Goal: Task Accomplishment & Management: Manage account settings

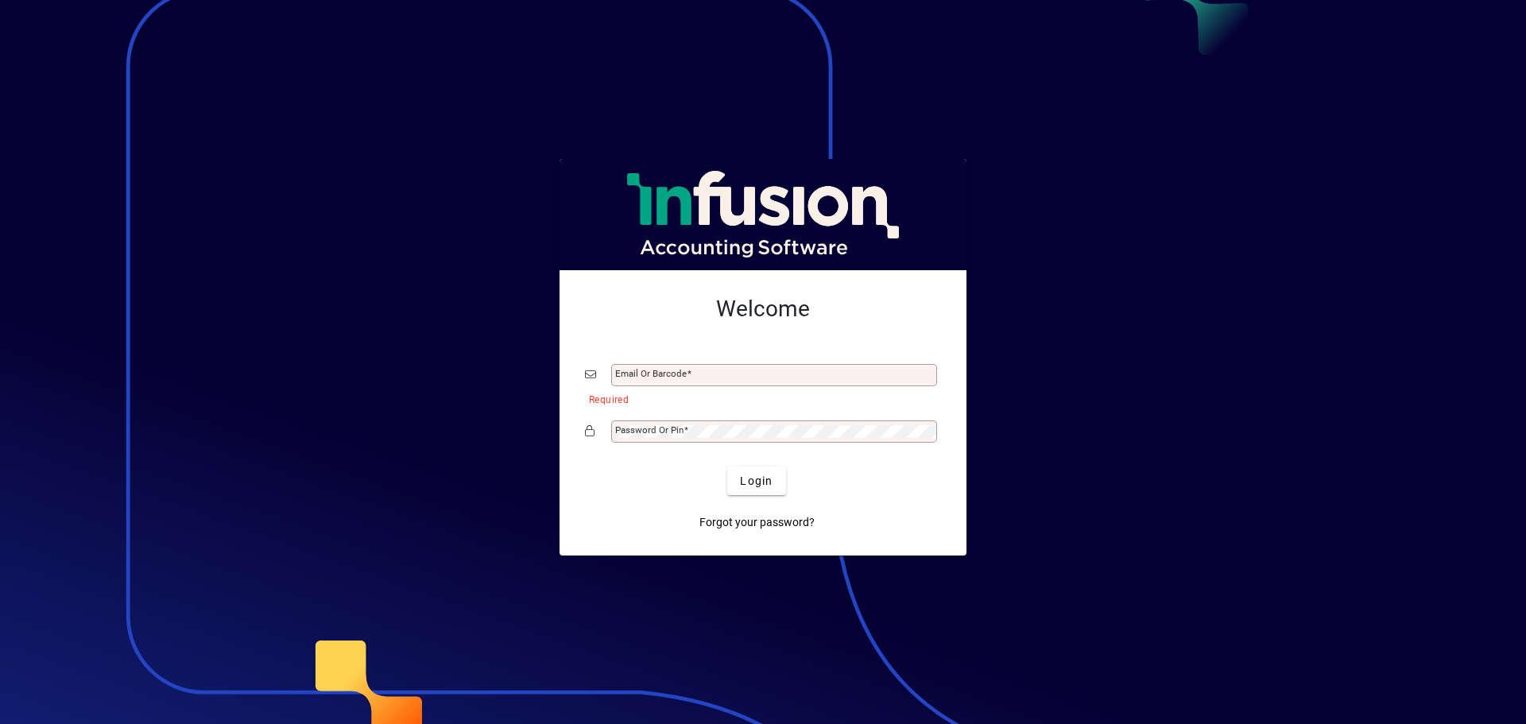
click at [625, 431] on mat-label "Password or Pin" at bounding box center [649, 430] width 68 height 11
click at [648, 374] on mat-label "Email or Barcode" at bounding box center [651, 373] width 72 height 11
click at [648, 374] on input "Email or Barcode" at bounding box center [775, 375] width 321 height 13
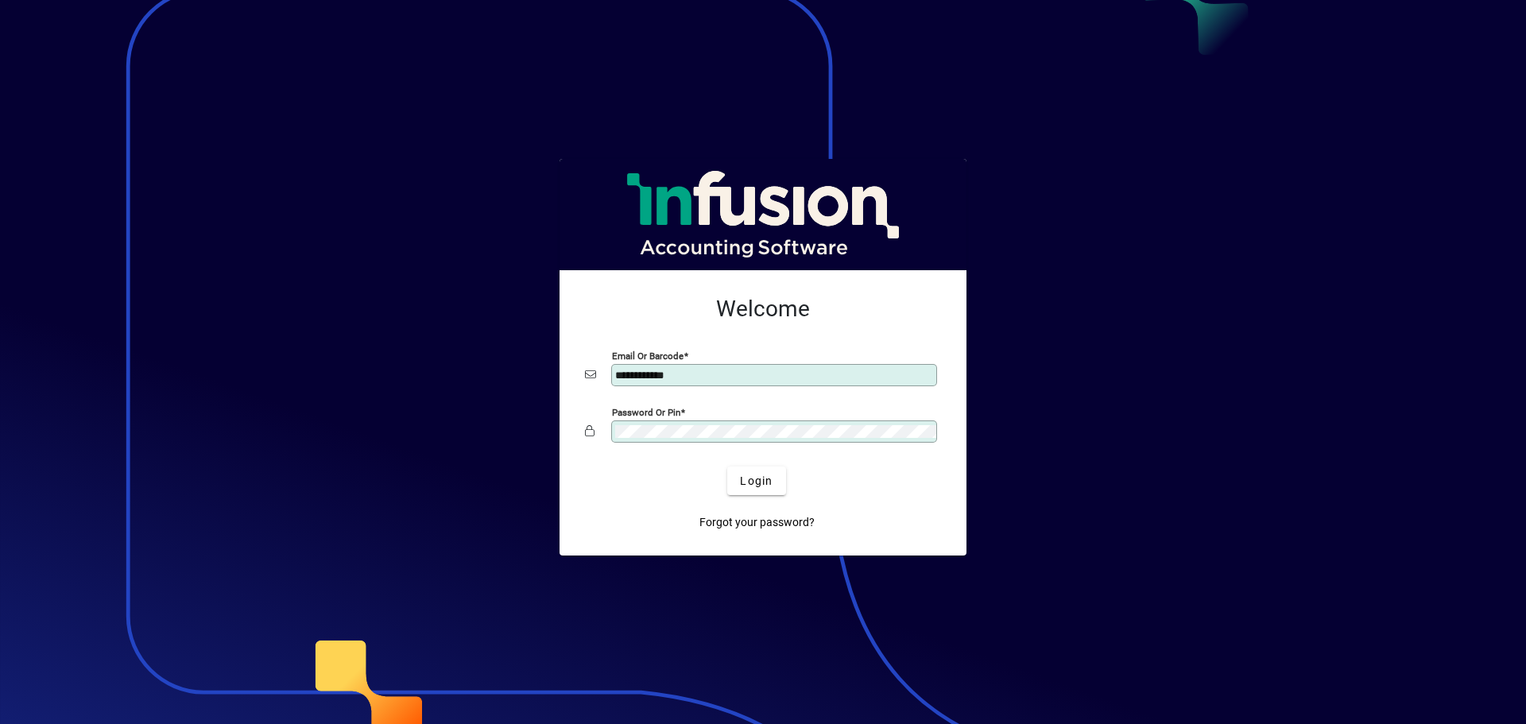
type input "**********"
click at [763, 476] on span "Login" at bounding box center [756, 481] width 33 height 17
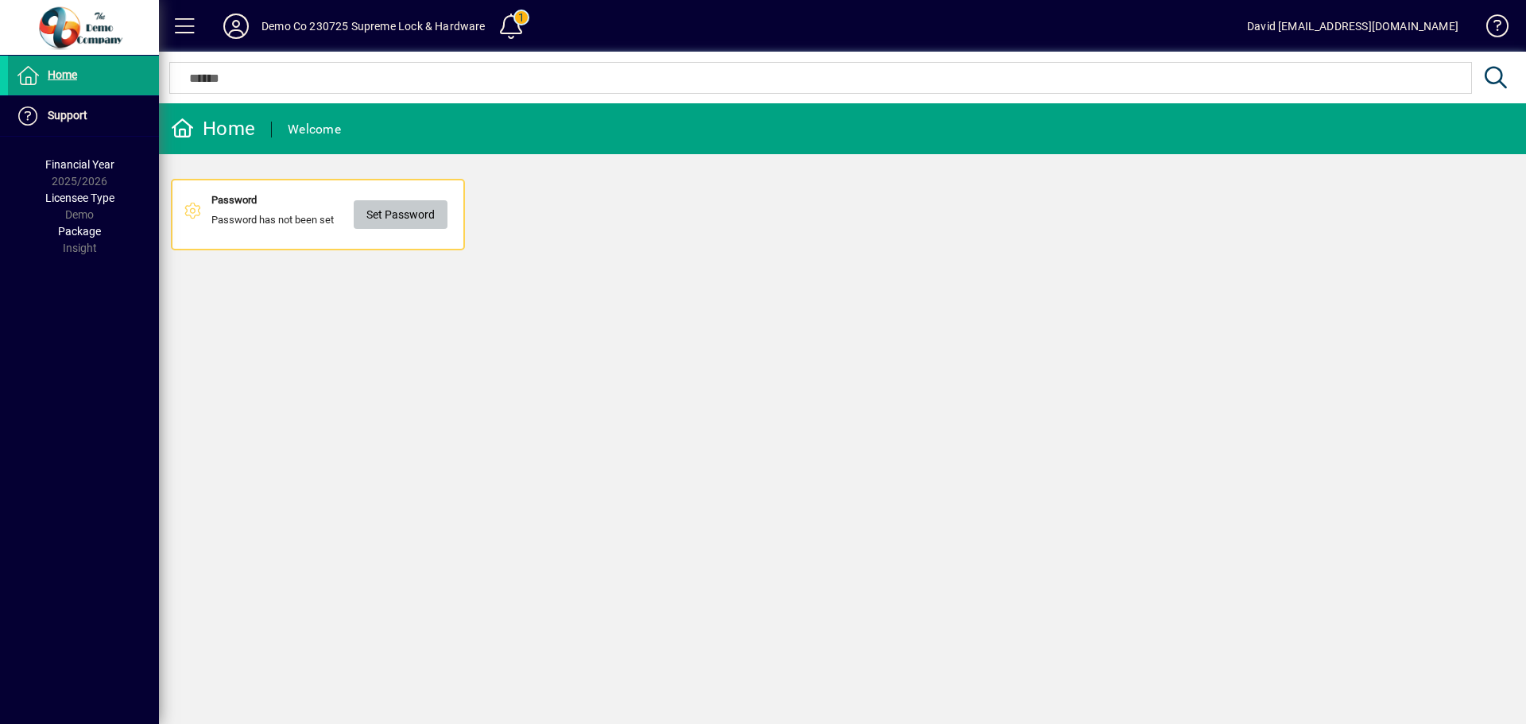
click at [403, 215] on span "Set Password" at bounding box center [400, 215] width 68 height 26
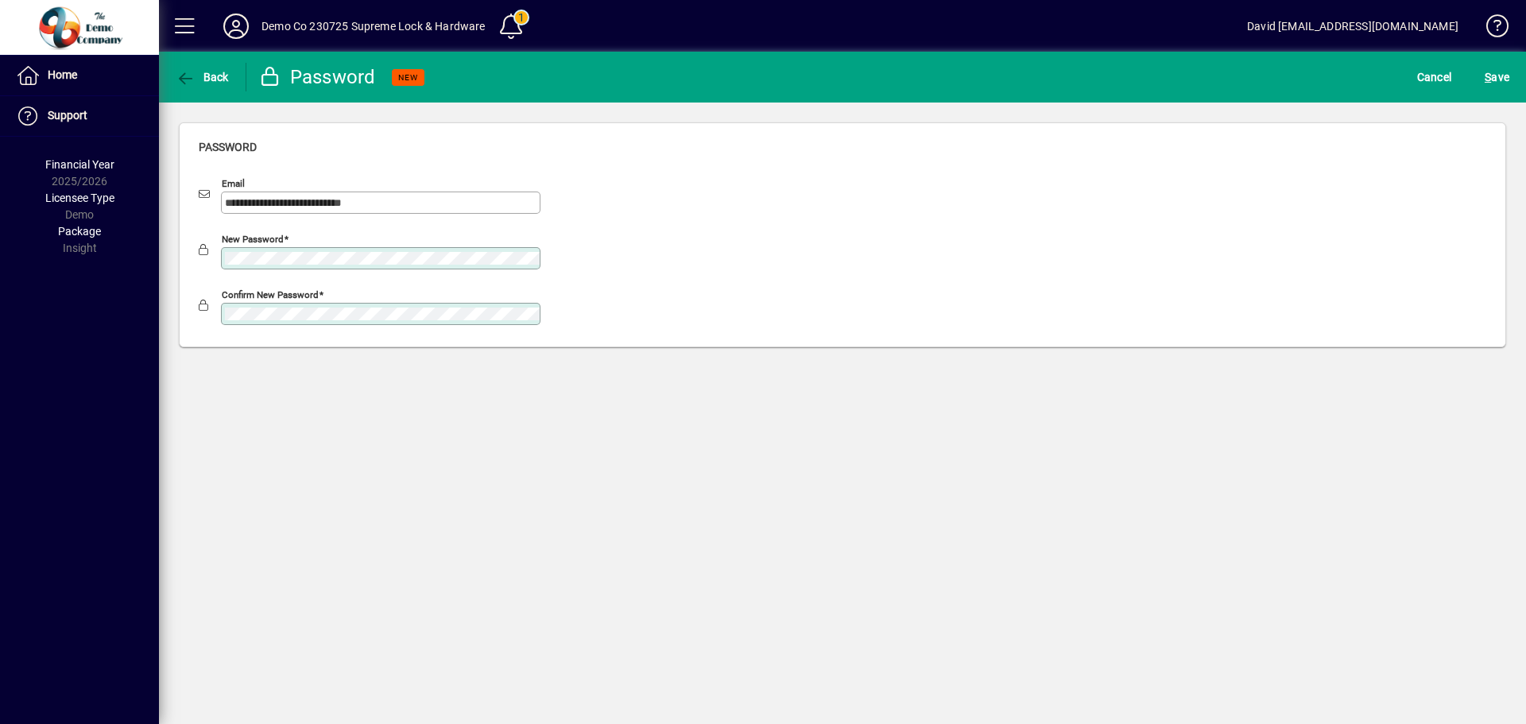
click at [1481, 63] on button "S ave" at bounding box center [1497, 77] width 33 height 29
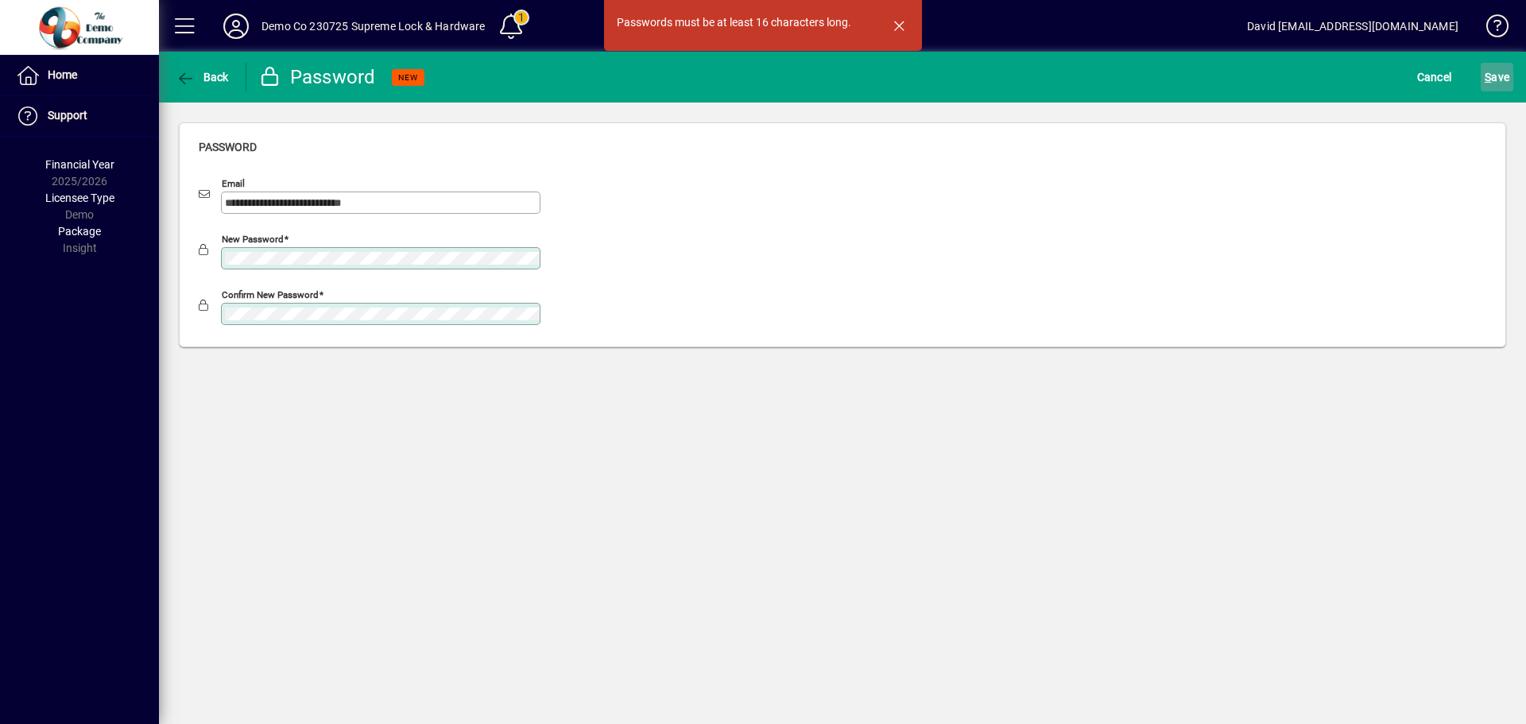
click at [1499, 71] on span "S ave" at bounding box center [1497, 76] width 25 height 25
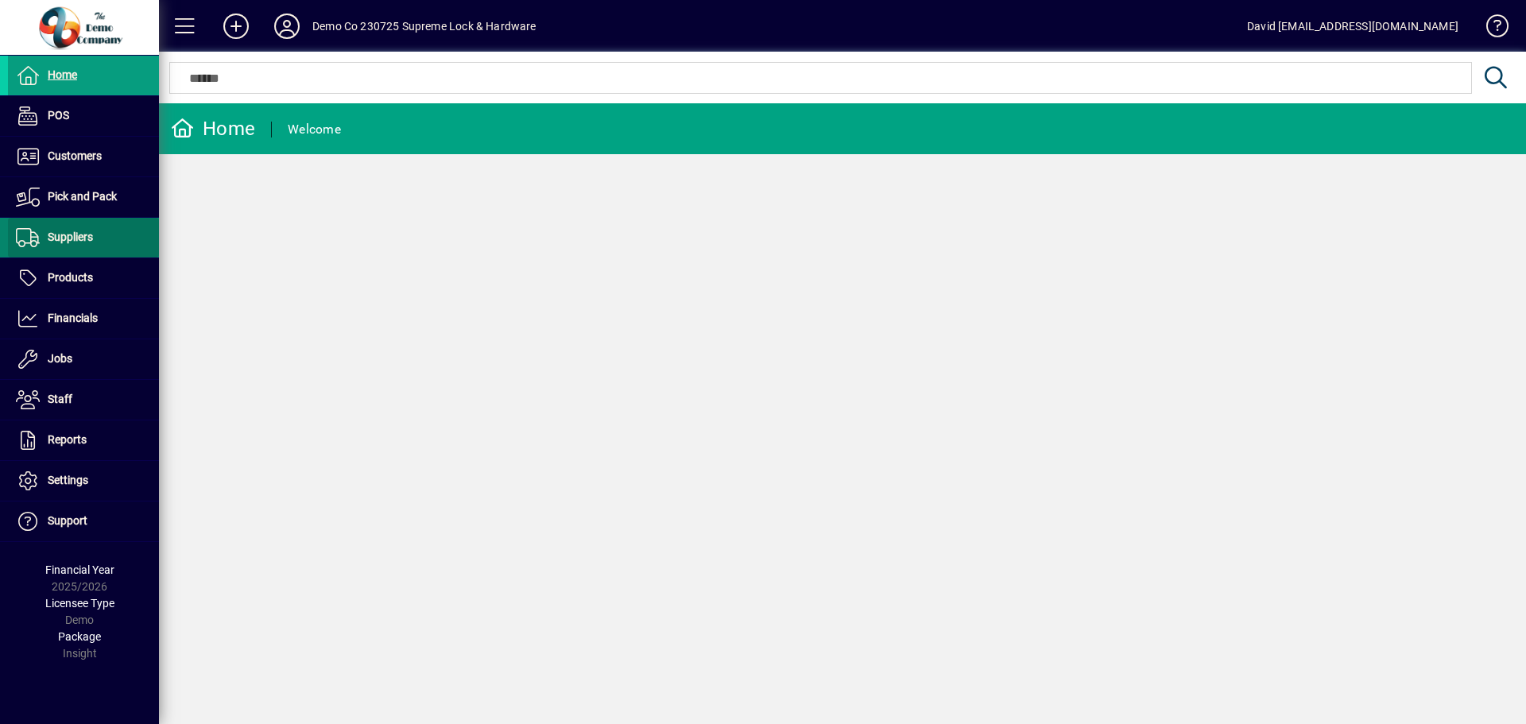
click at [75, 232] on span "Suppliers" at bounding box center [70, 237] width 45 height 13
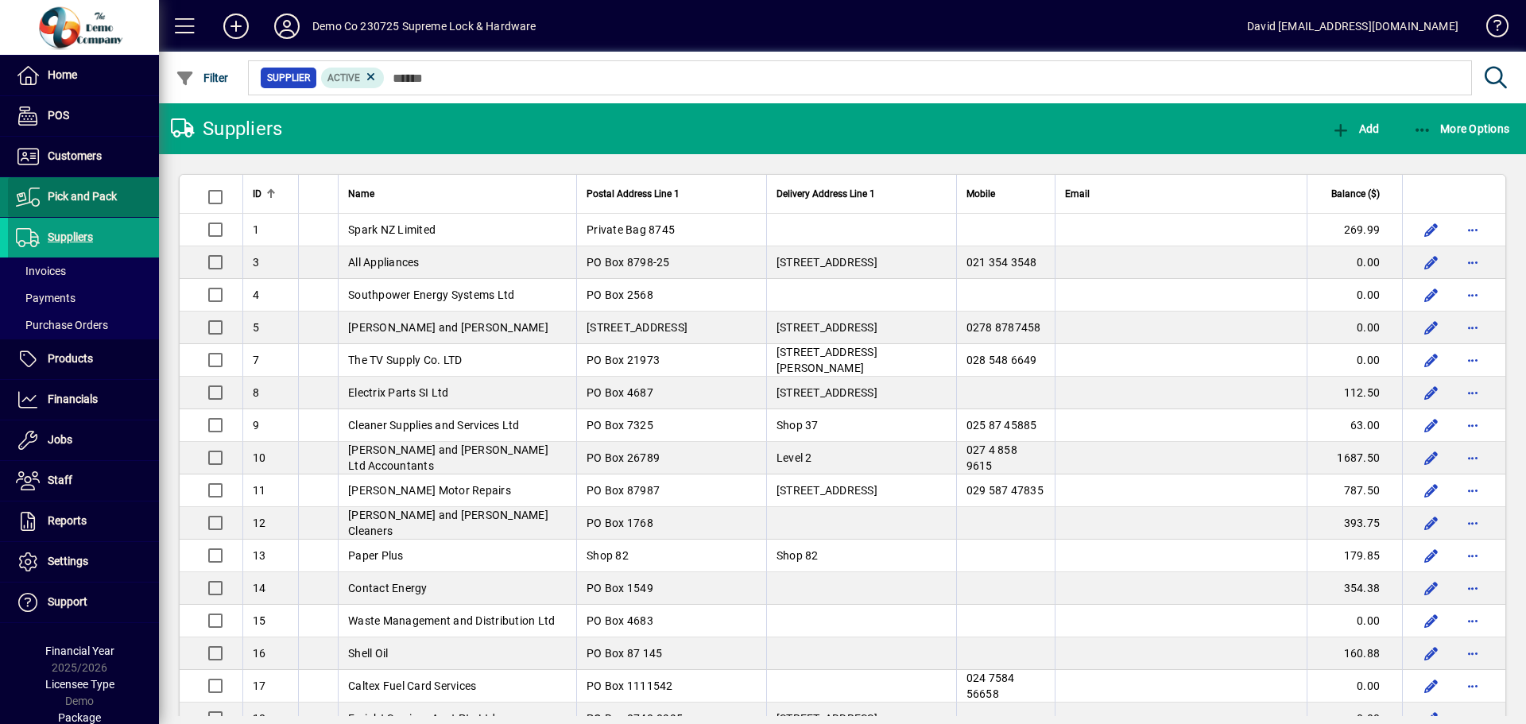
click at [86, 196] on span "Pick and Pack" at bounding box center [82, 196] width 69 height 13
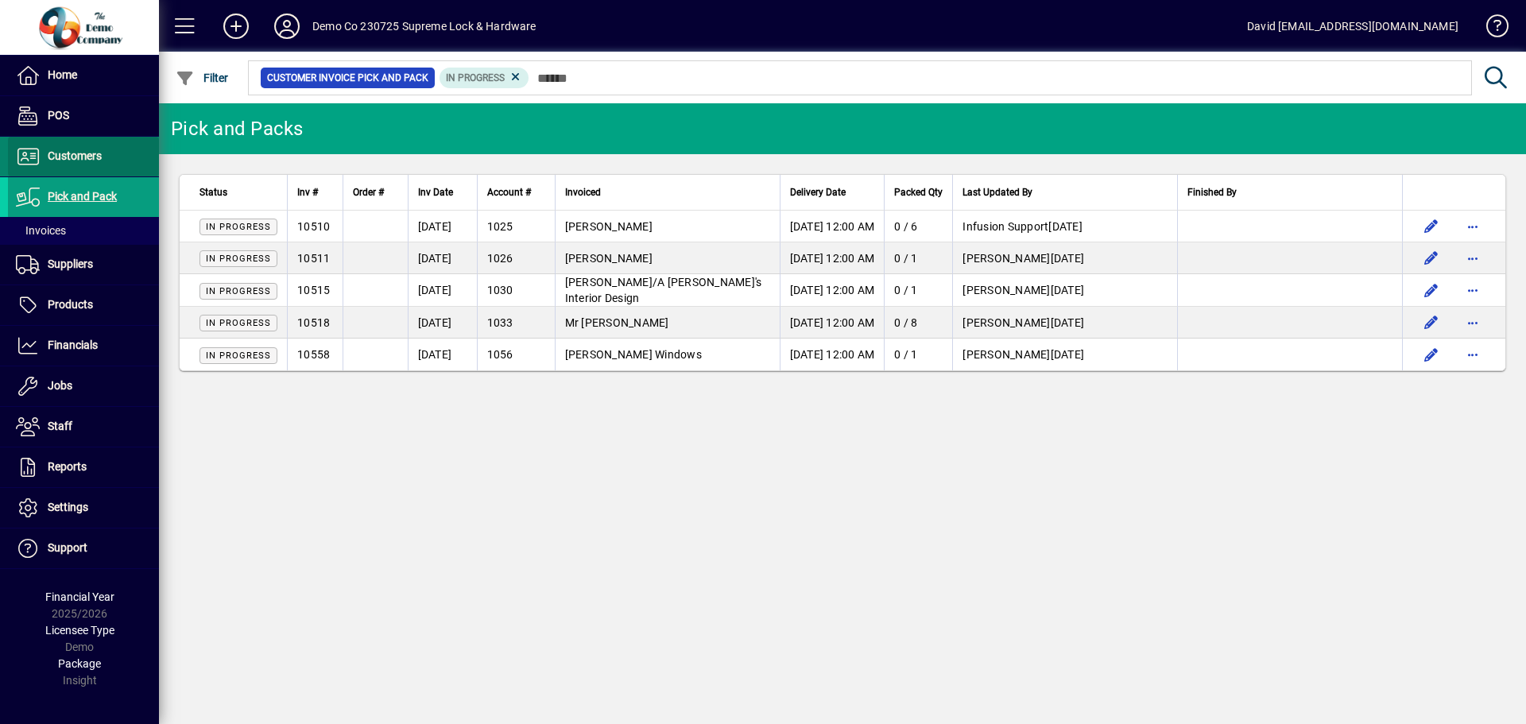
click at [83, 157] on span "Customers" at bounding box center [75, 155] width 54 height 13
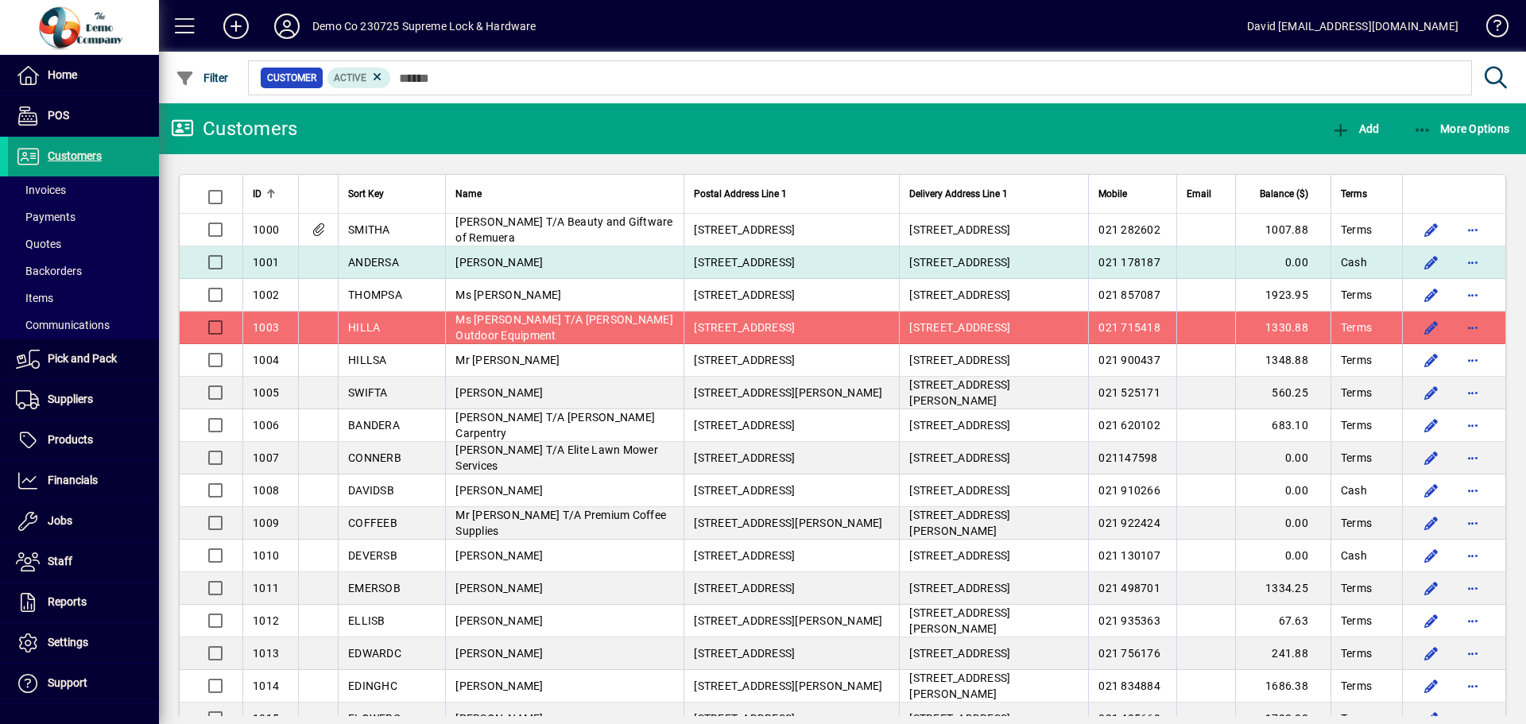
click at [500, 256] on span "[PERSON_NAME]" at bounding box center [499, 262] width 87 height 13
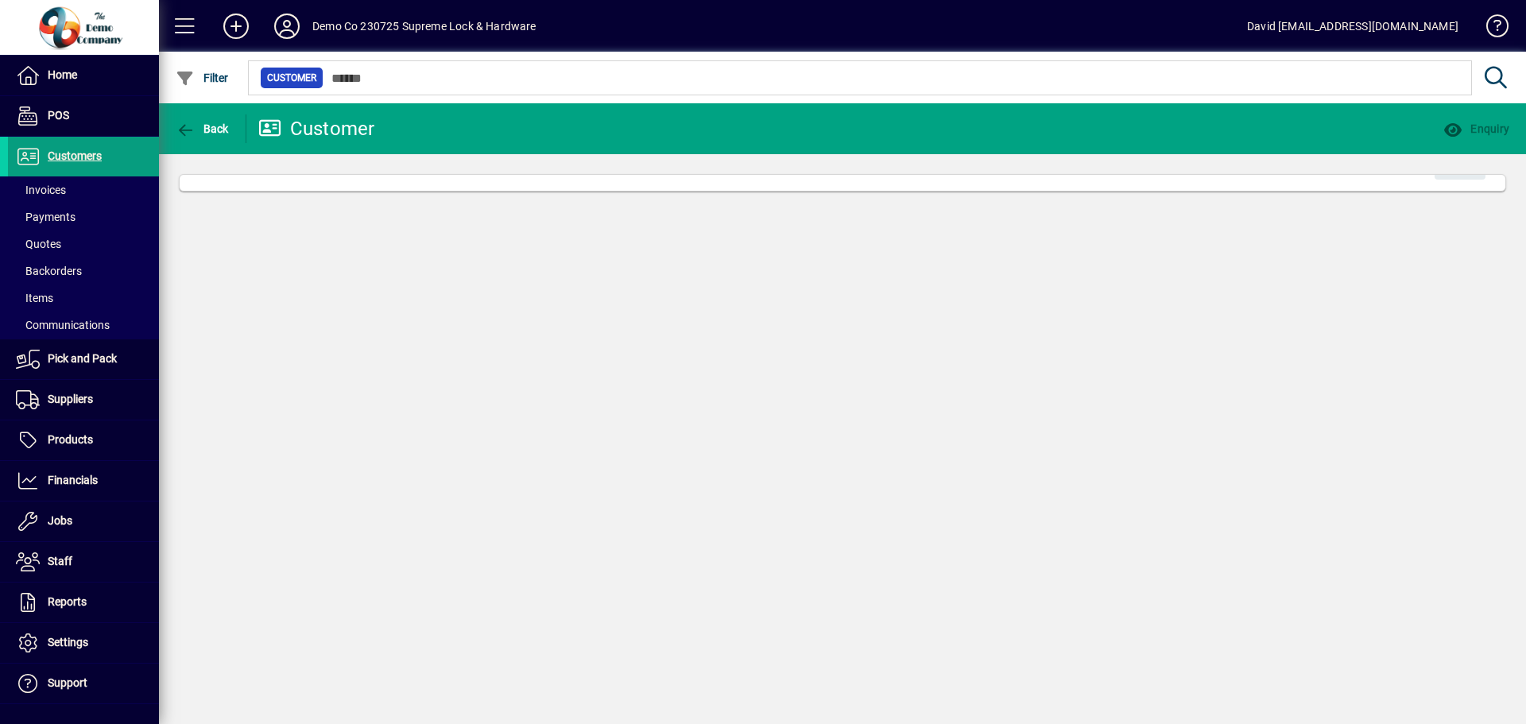
click at [500, 255] on div "Back Customer Enquiry Edit" at bounding box center [842, 413] width 1367 height 621
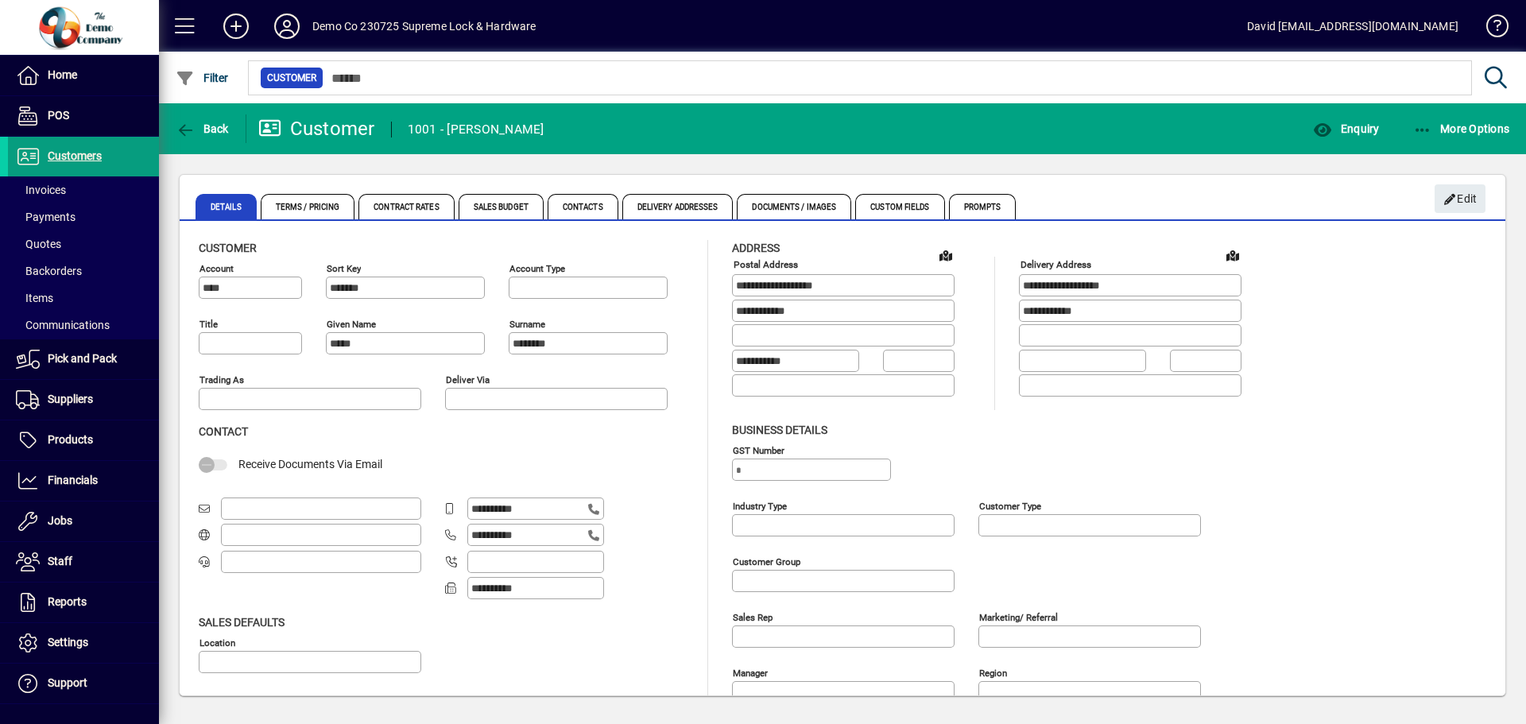
type input "**********"
type input "**"
type input "**********"
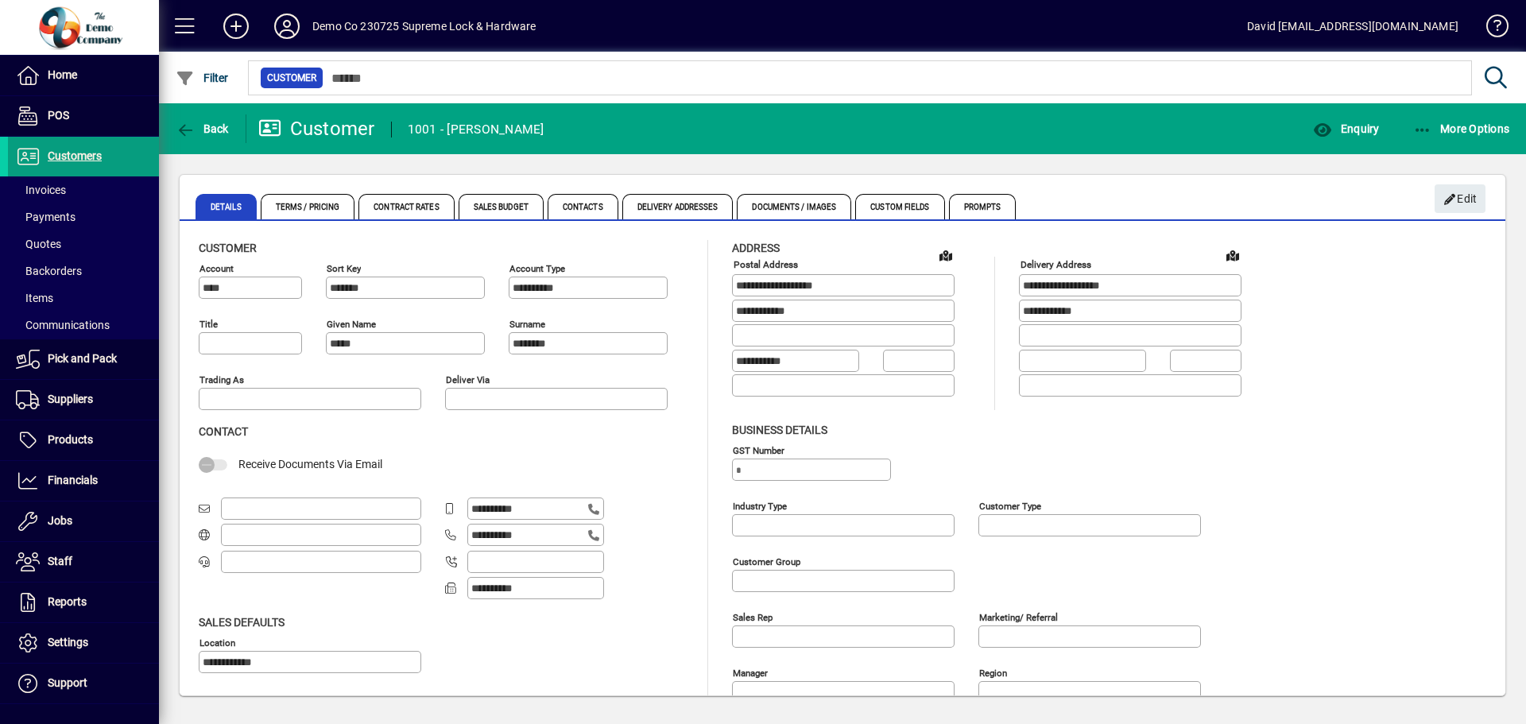
type input "**********"
click at [311, 200] on span "Terms / Pricing" at bounding box center [308, 206] width 95 height 25
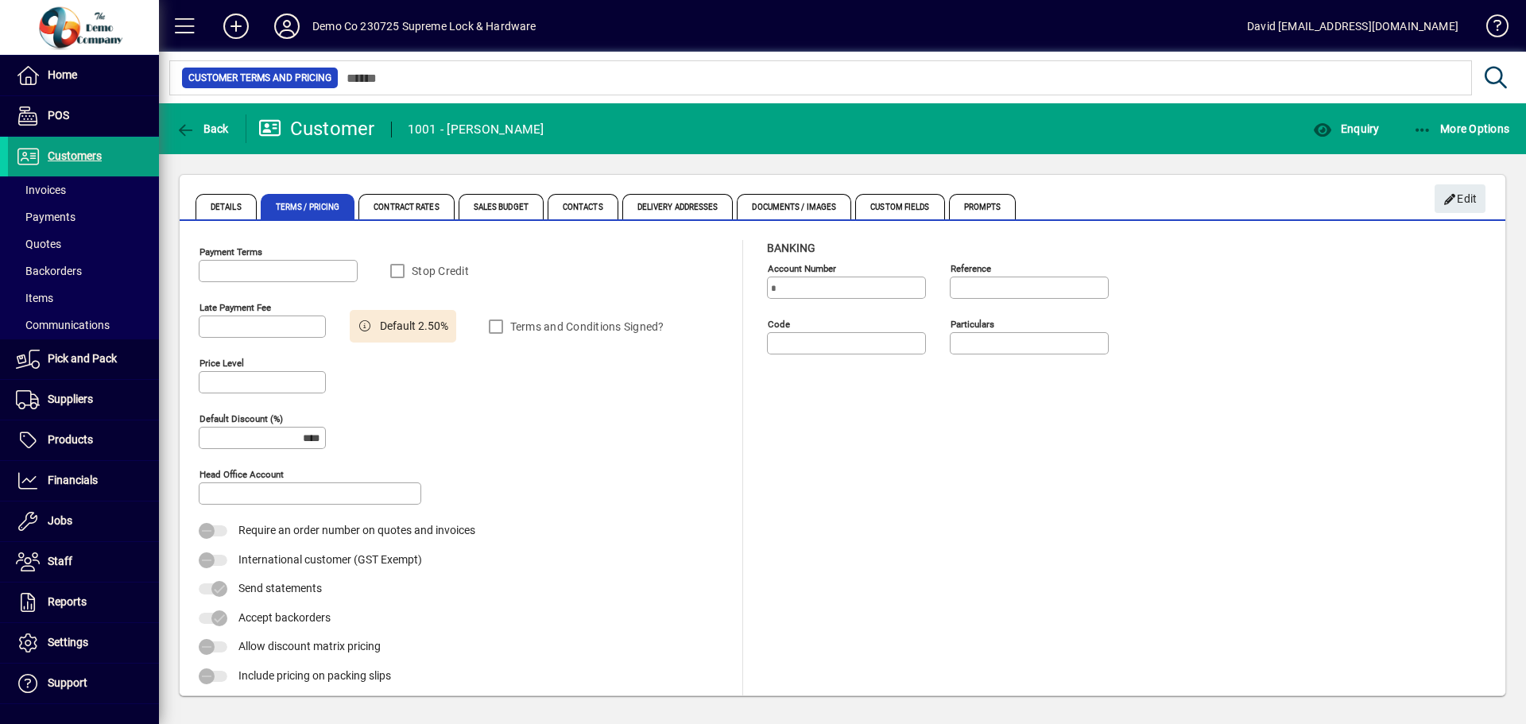
type input "**********"
type input "******"
click at [394, 204] on span "Contract Rates" at bounding box center [406, 206] width 95 height 25
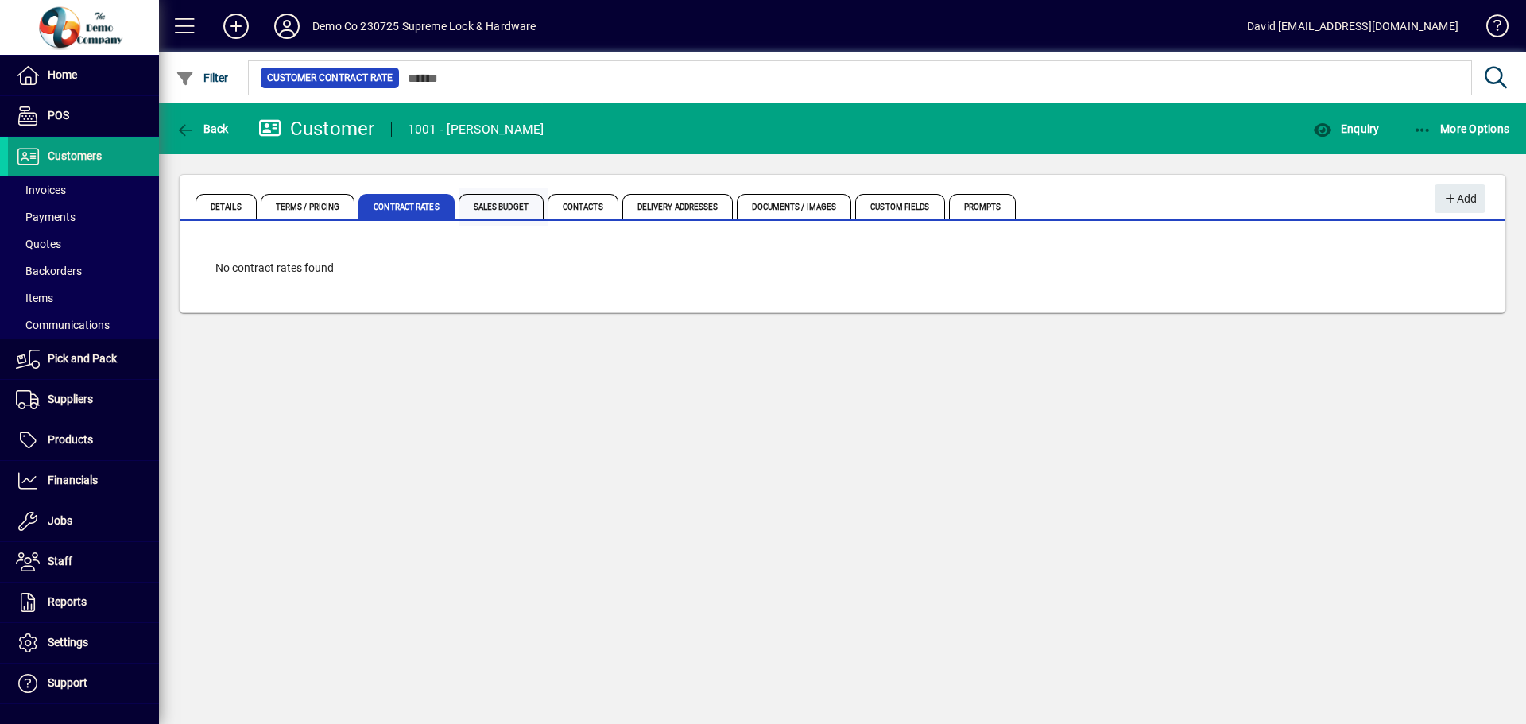
click at [498, 203] on span "Sales Budget" at bounding box center [501, 206] width 85 height 25
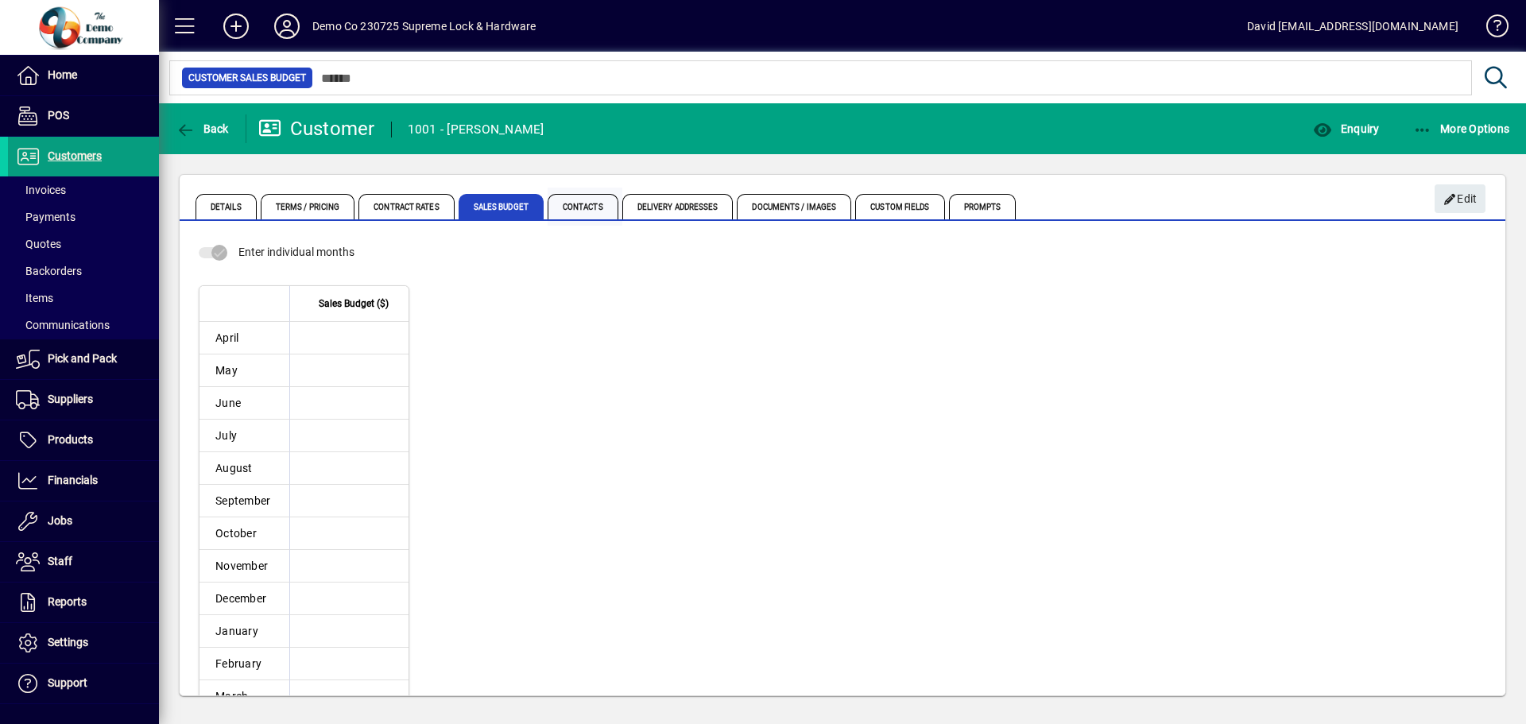
click at [570, 206] on span "Contacts" at bounding box center [583, 206] width 71 height 25
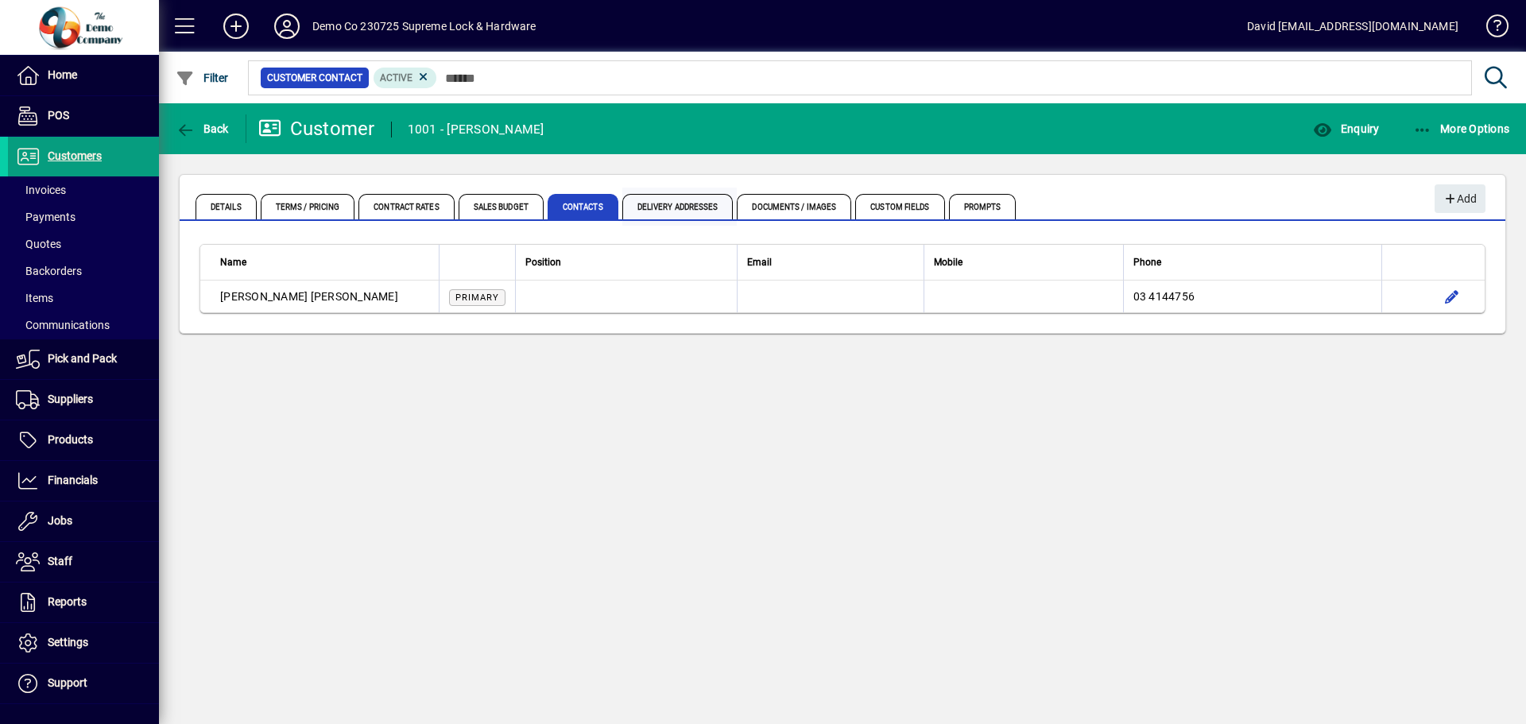
click at [657, 203] on span "Delivery Addresses" at bounding box center [677, 206] width 111 height 25
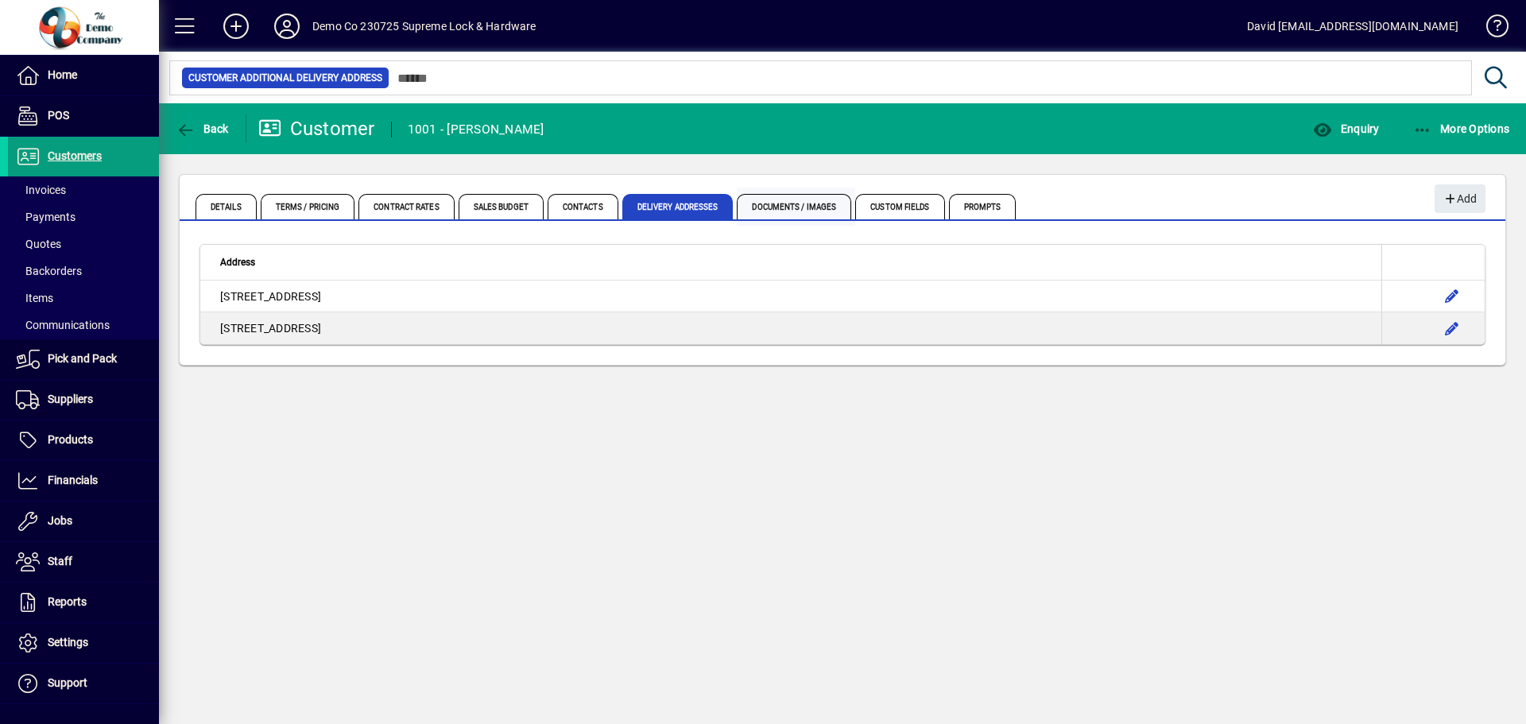
click at [800, 204] on span "Documents / Images" at bounding box center [794, 206] width 114 height 25
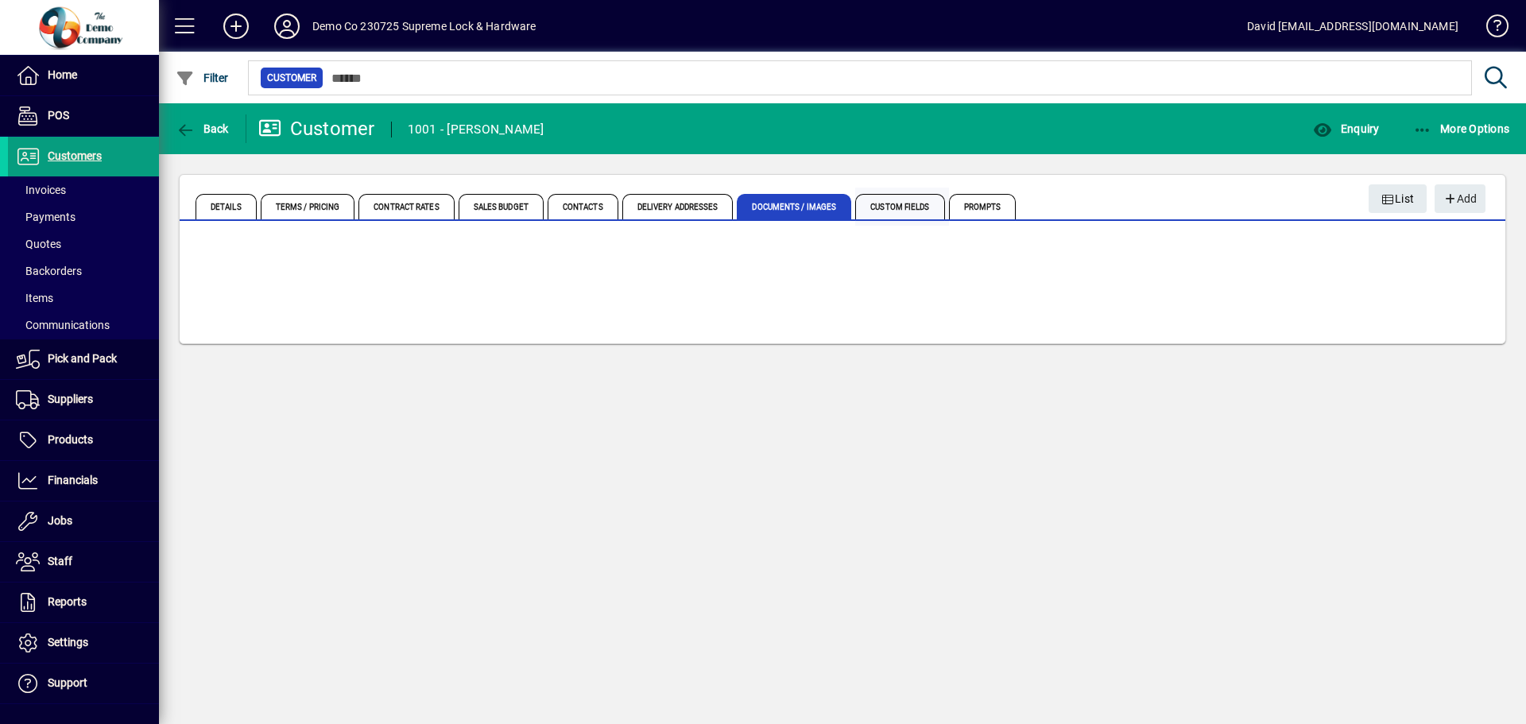
click at [883, 203] on span "Custom Fields" at bounding box center [899, 206] width 89 height 25
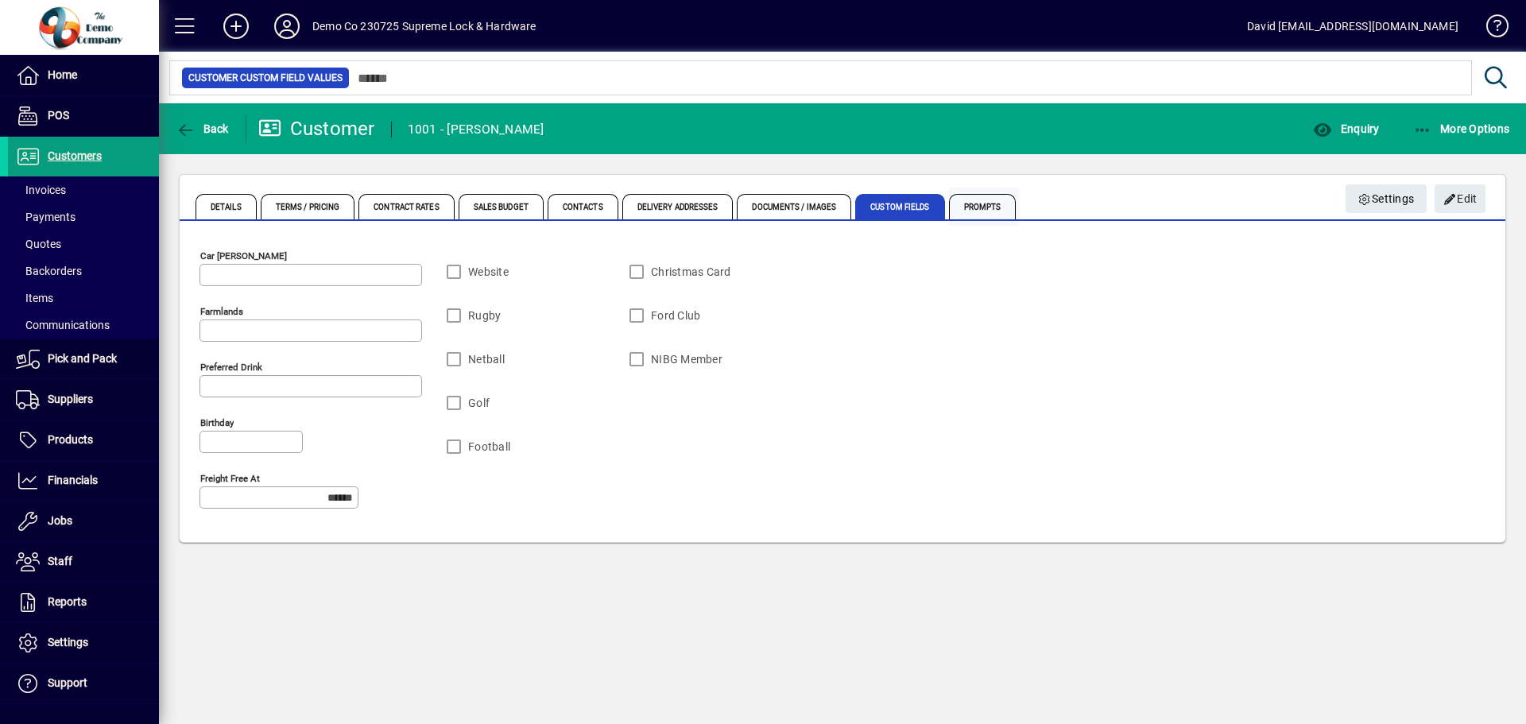
click at [991, 206] on span "Prompts" at bounding box center [983, 206] width 68 height 25
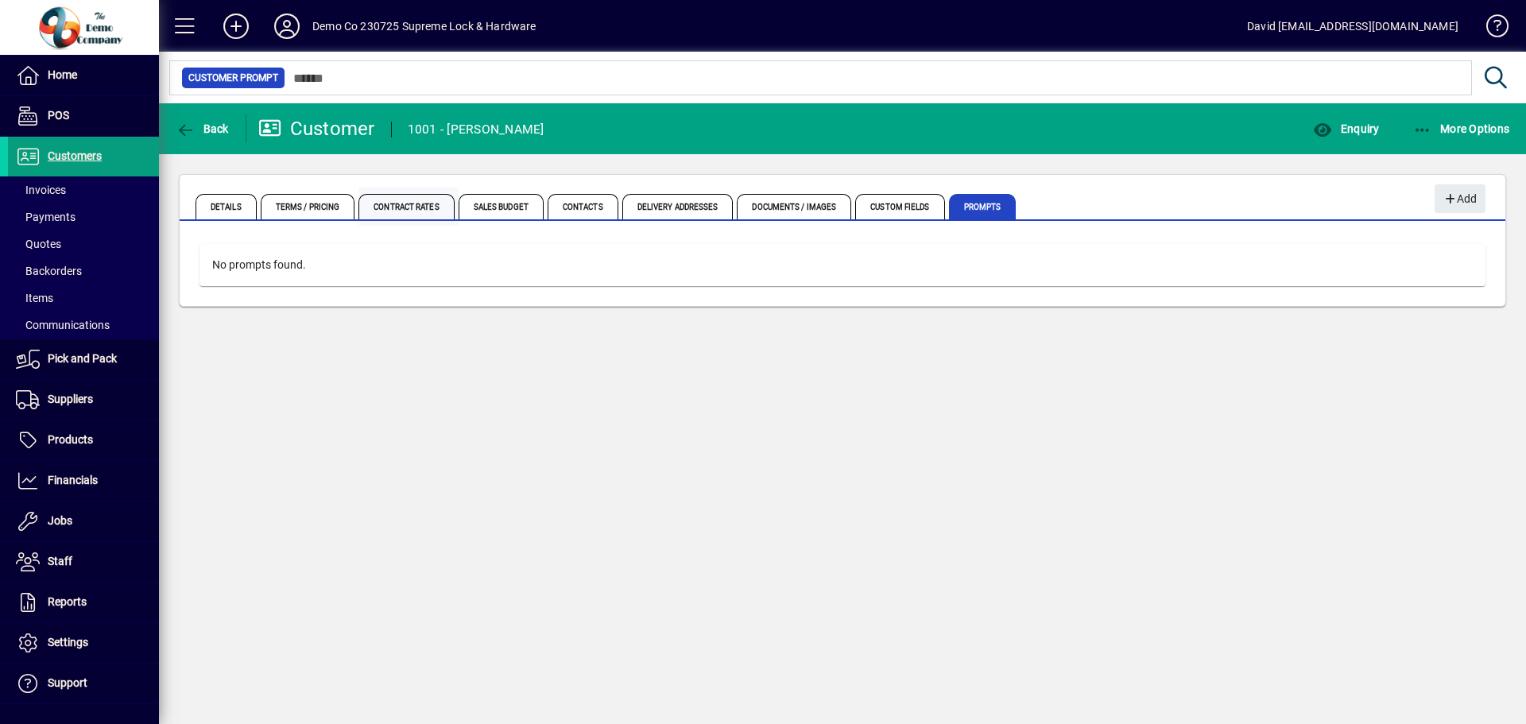
click at [393, 204] on span "Contract Rates" at bounding box center [406, 206] width 95 height 25
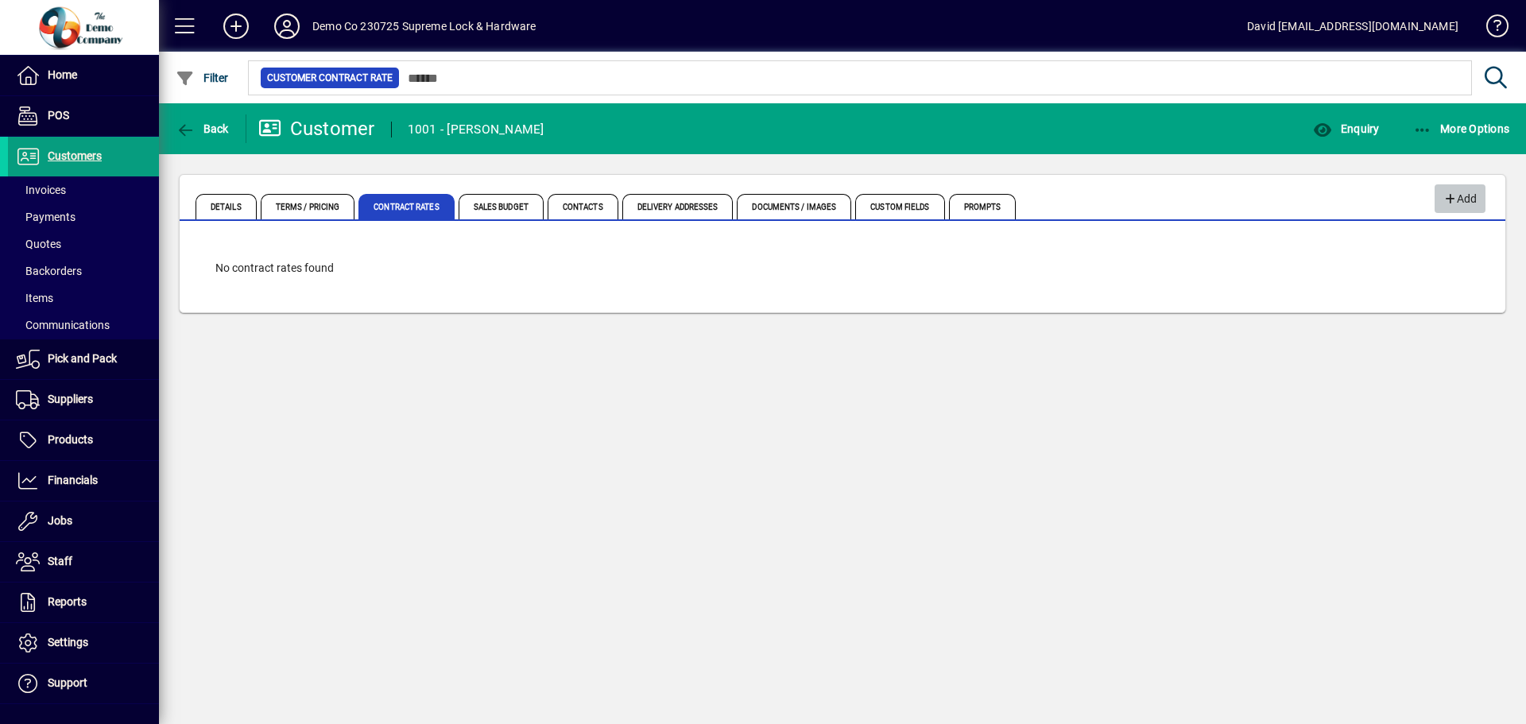
click at [1464, 191] on span "Add" at bounding box center [1460, 199] width 34 height 26
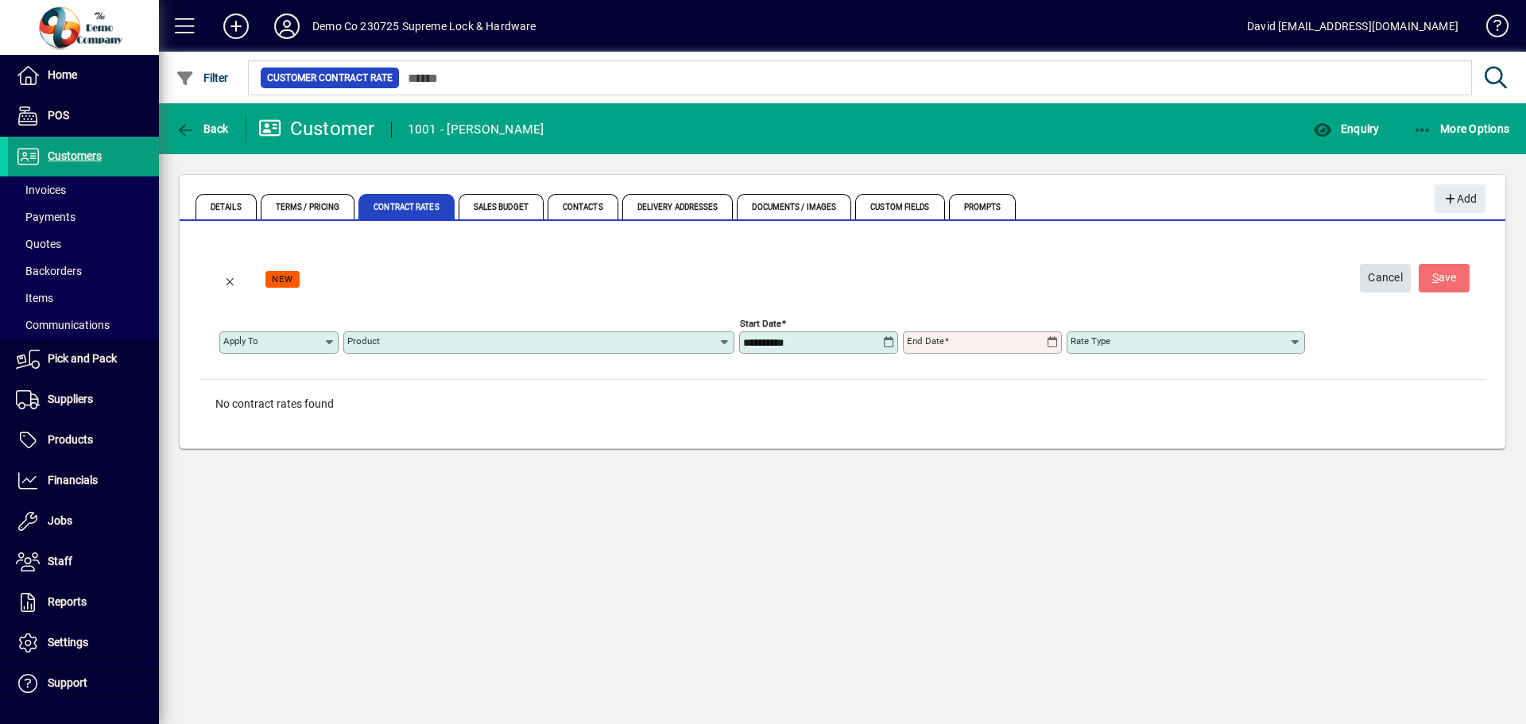
type input "*******"
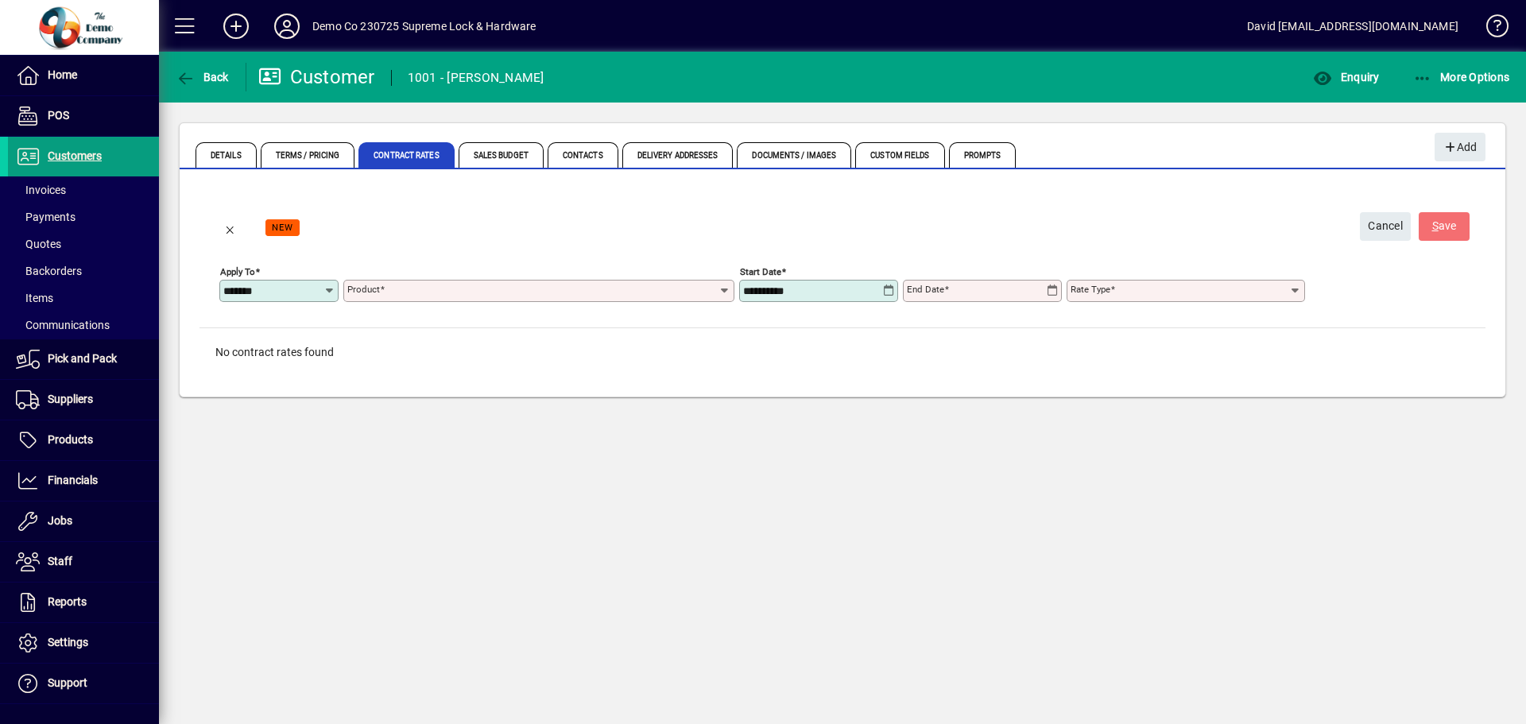
click at [326, 293] on icon at bounding box center [330, 291] width 12 height 13
click at [277, 334] on mat-option "Product" at bounding box center [270, 323] width 102 height 30
click at [722, 288] on icon at bounding box center [725, 291] width 14 height 13
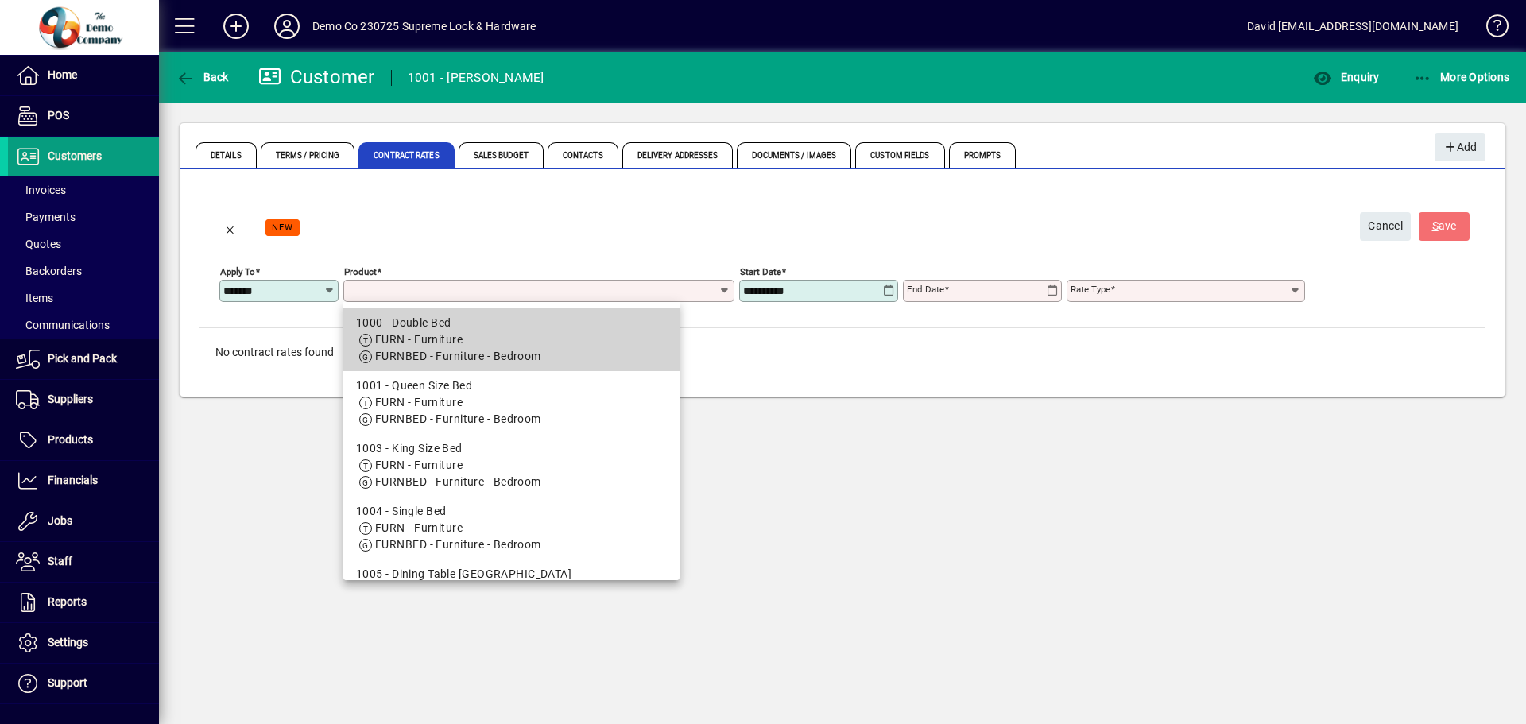
click at [476, 345] on span "FURN - Furniture" at bounding box center [511, 340] width 311 height 17
type input "**********"
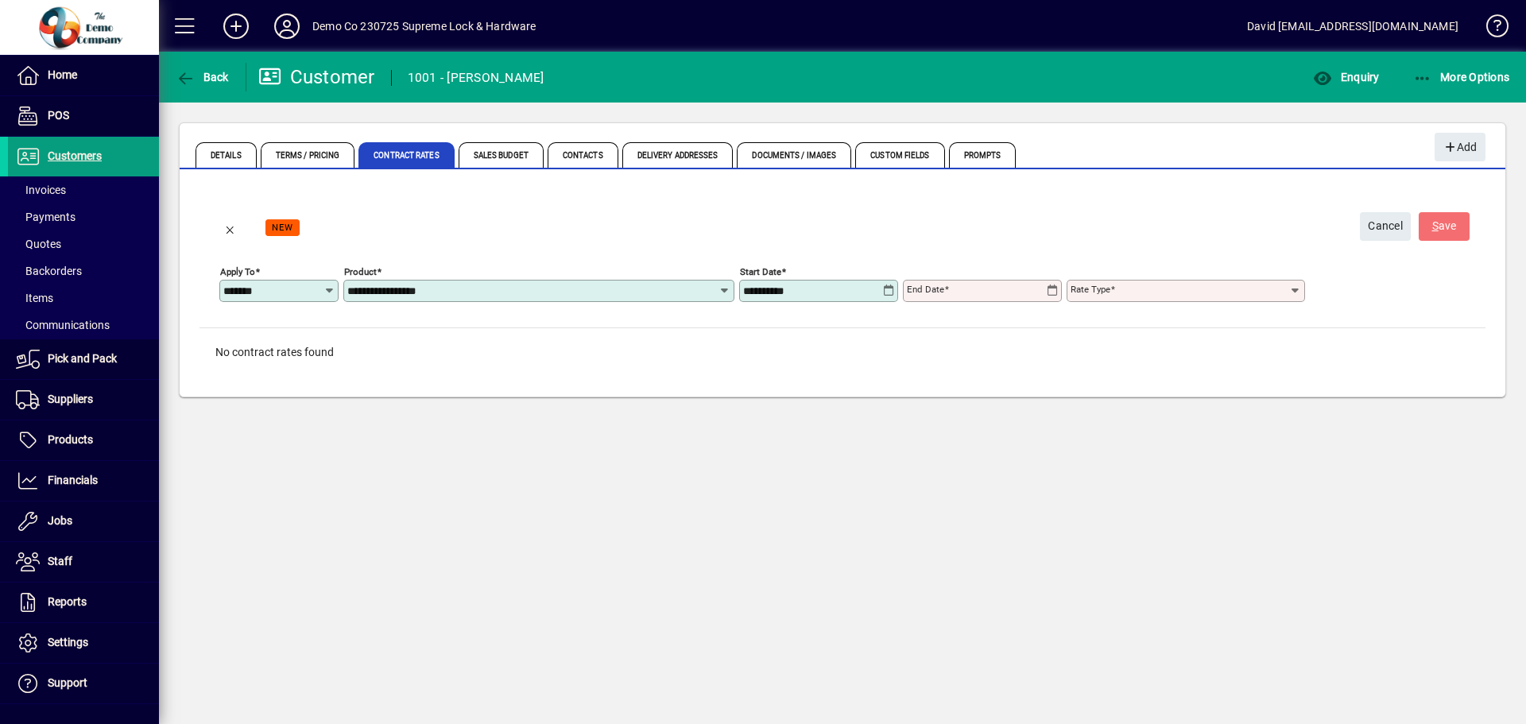
click at [1053, 292] on icon at bounding box center [1052, 291] width 13 height 13
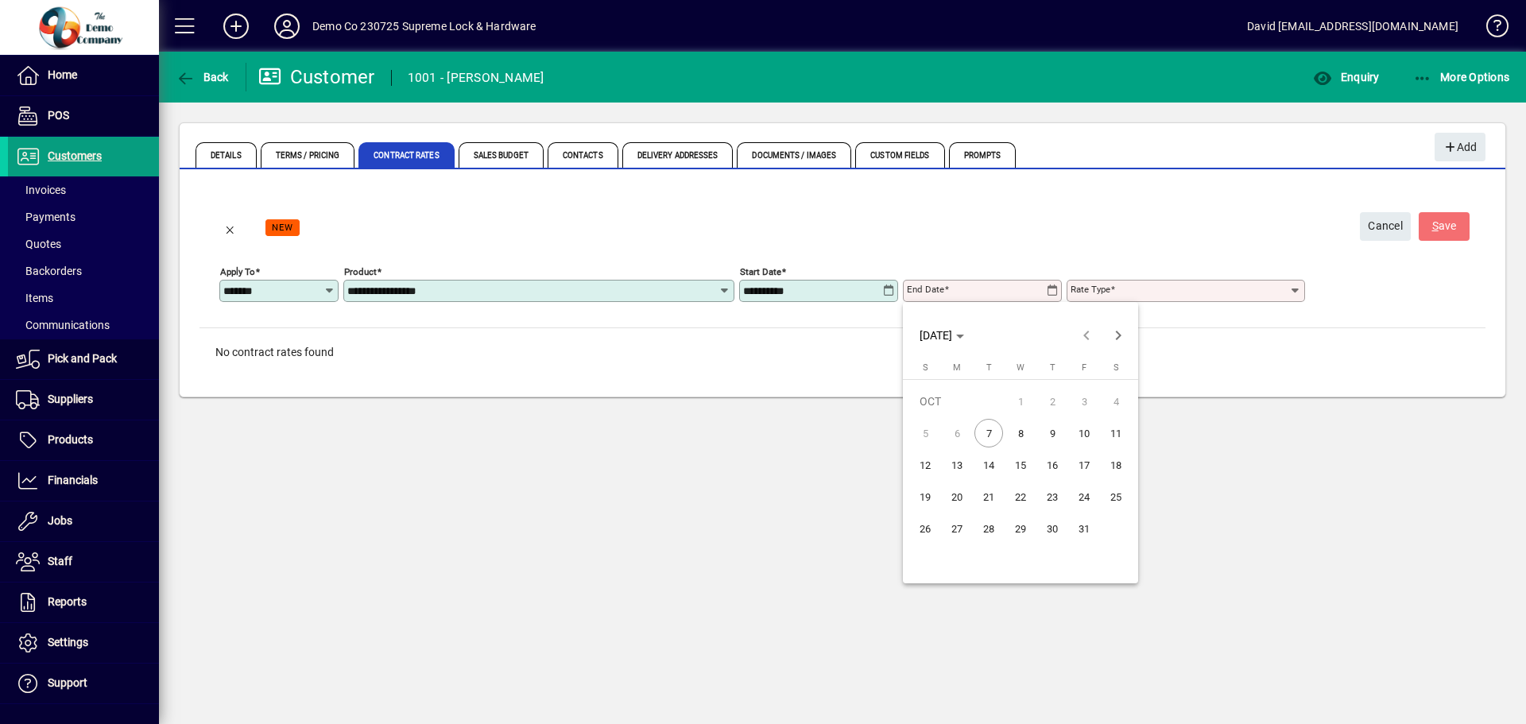
click at [986, 527] on span "28" at bounding box center [989, 528] width 29 height 29
type input "**********"
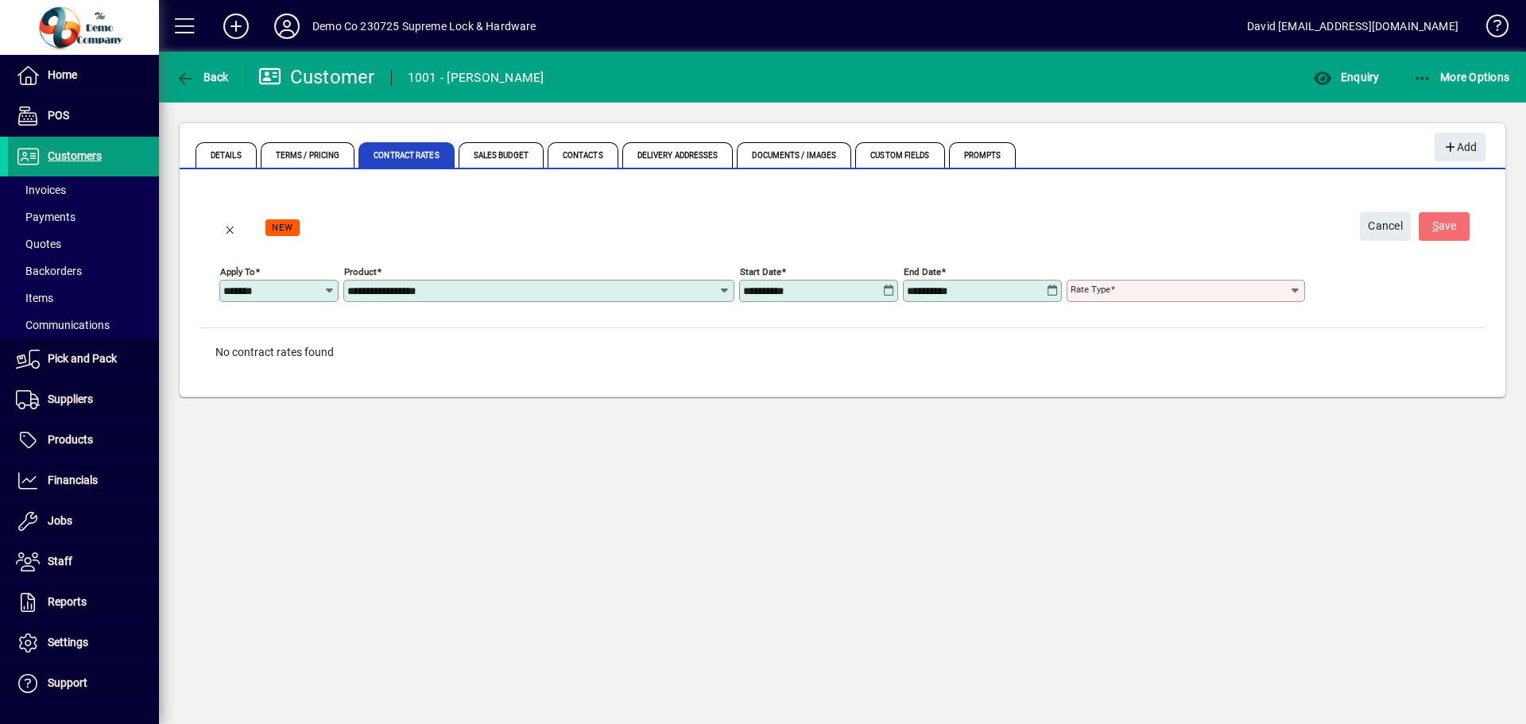
click at [1295, 292] on icon at bounding box center [1295, 291] width 13 height 13
click at [1162, 352] on div "Percentage above cost" at bounding box center [1140, 354] width 120 height 17
type input "**********"
click at [1441, 294] on input "Percentage" at bounding box center [1391, 291] width 154 height 13
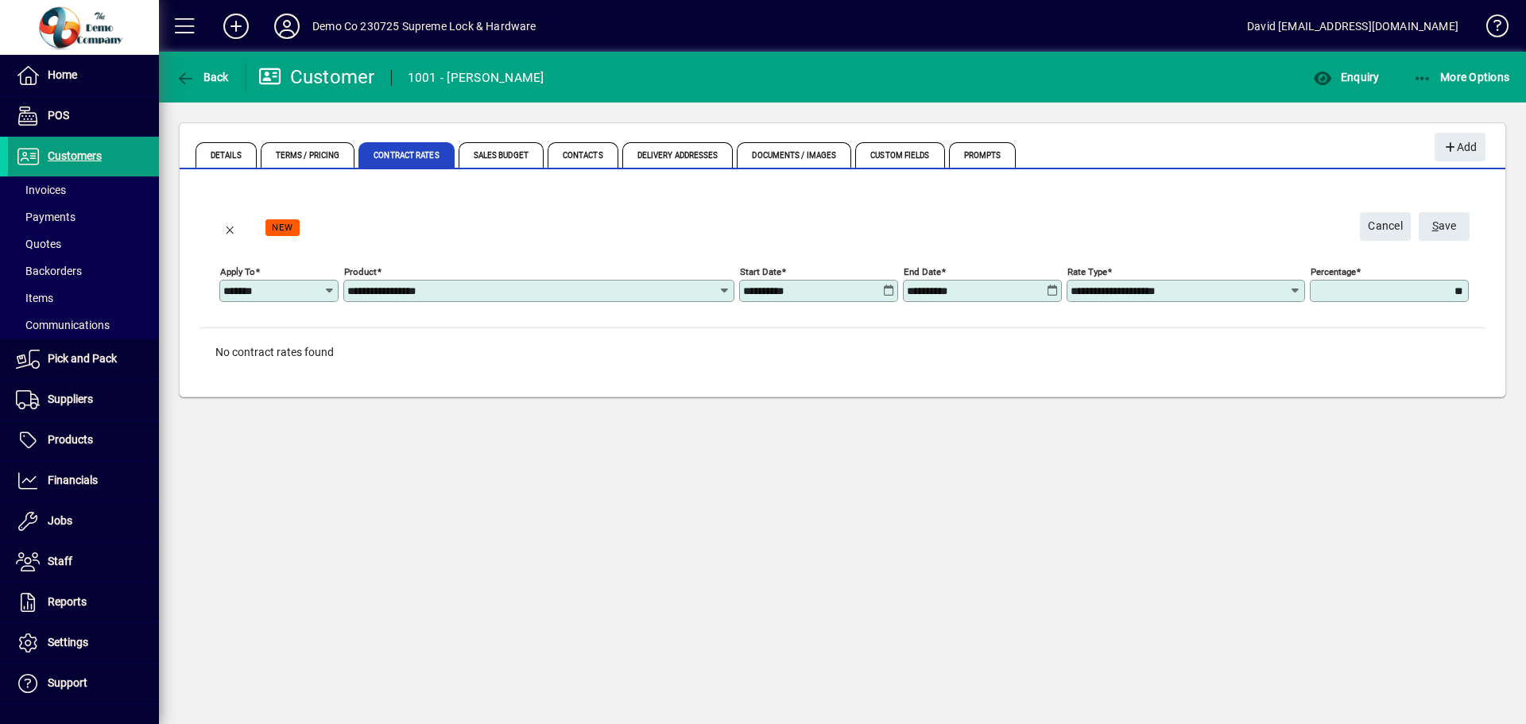
type input "*****"
click at [1421, 327] on div "**********" at bounding box center [843, 259] width 1286 height 135
click at [1442, 223] on span "S ave" at bounding box center [1445, 226] width 25 height 26
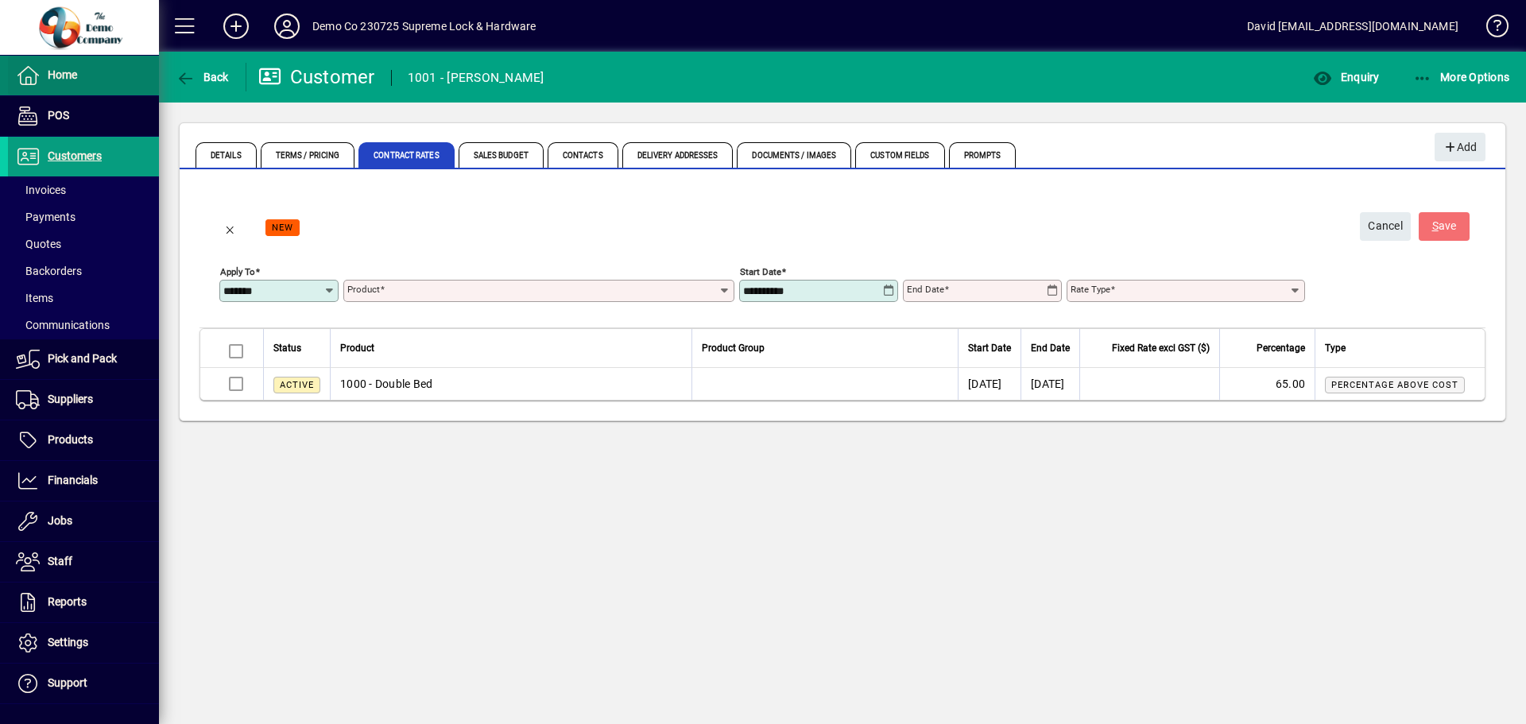
click at [65, 74] on span "Home" at bounding box center [62, 74] width 29 height 13
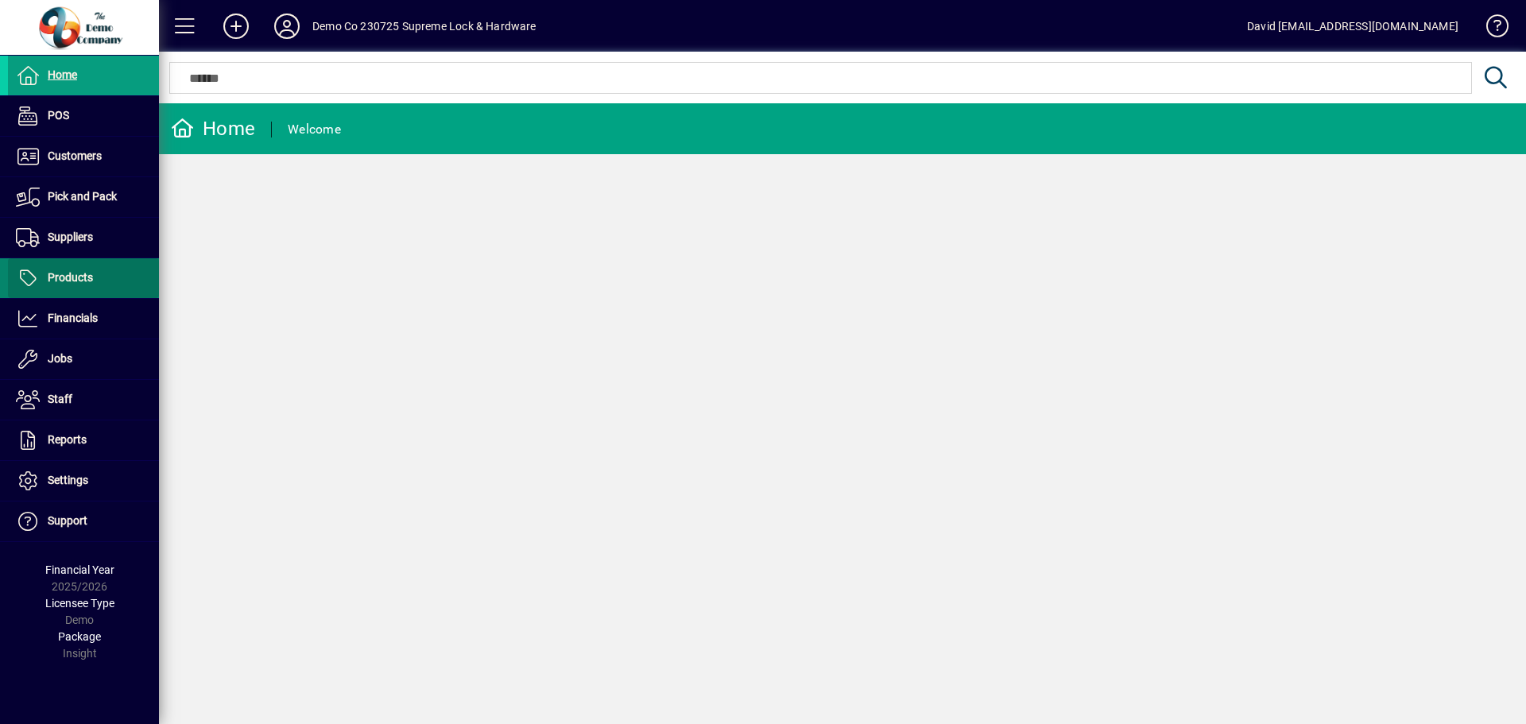
click at [64, 275] on span "Products" at bounding box center [70, 277] width 45 height 13
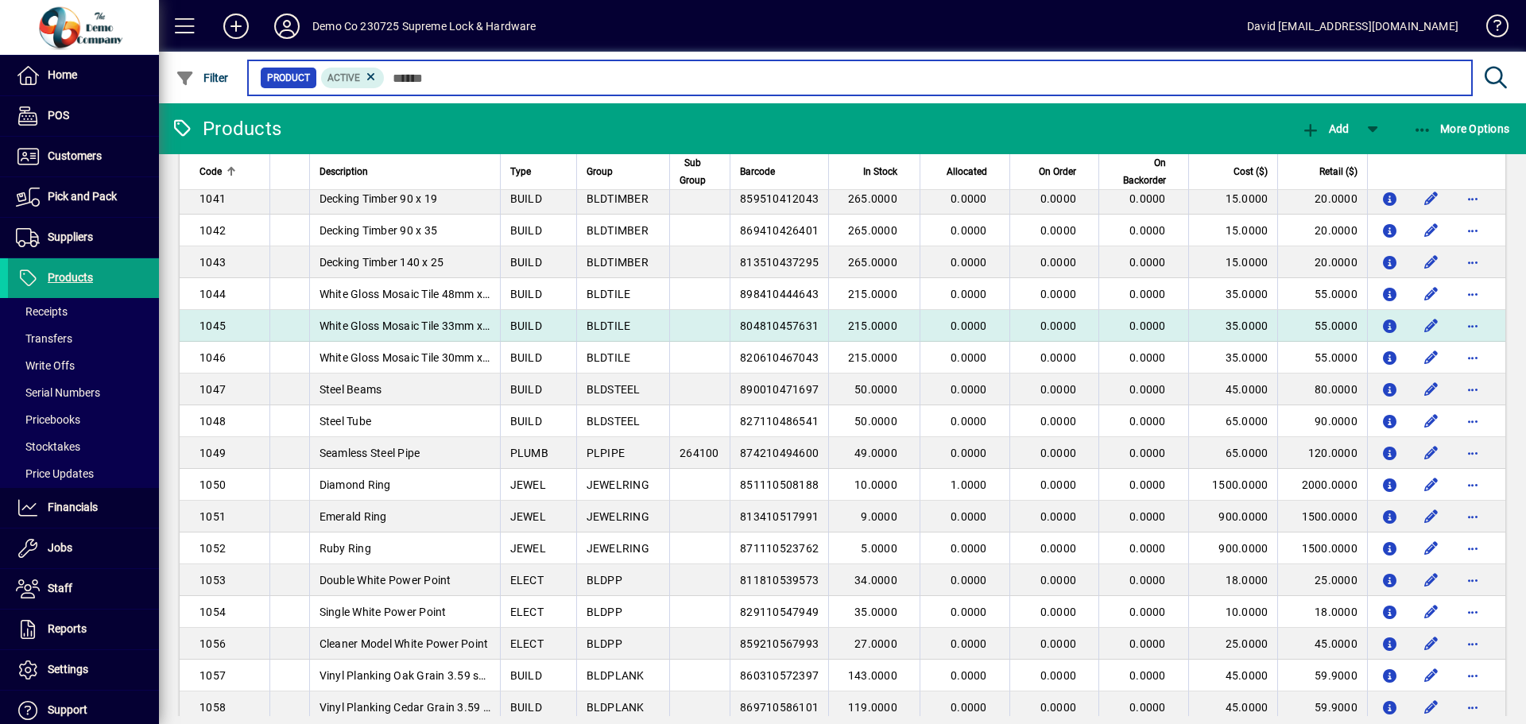
scroll to position [1272, 0]
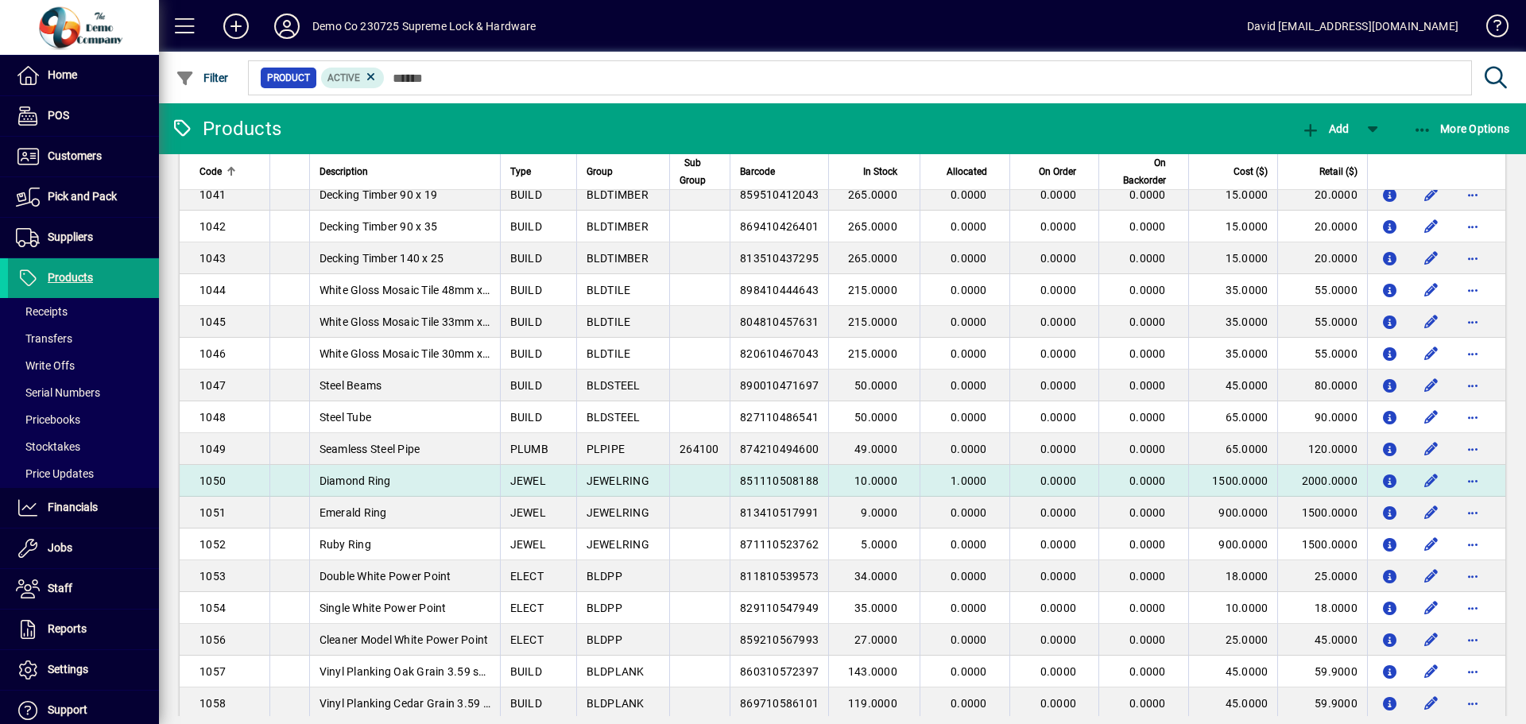
click at [413, 480] on td "Diamond Ring" at bounding box center [404, 481] width 191 height 32
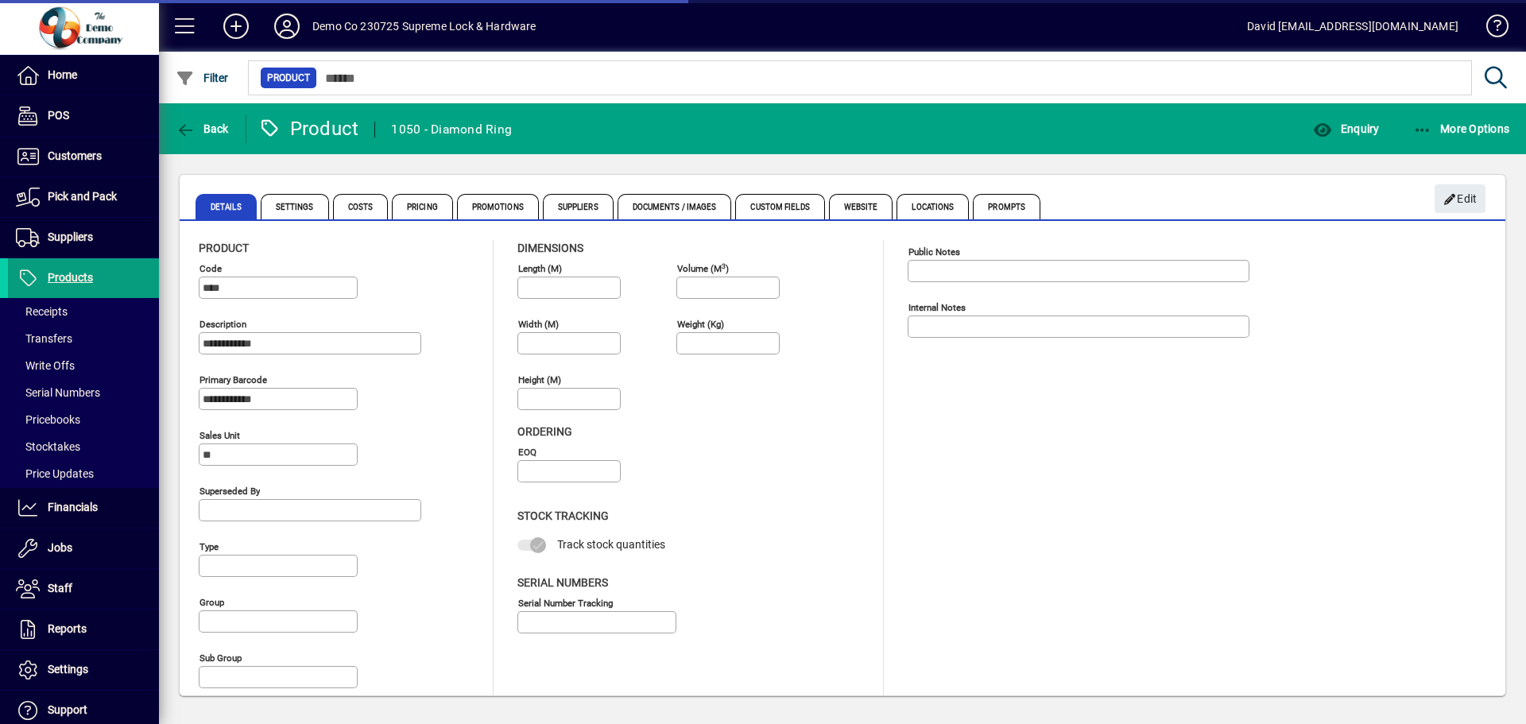
type input "**********"
type input "****"
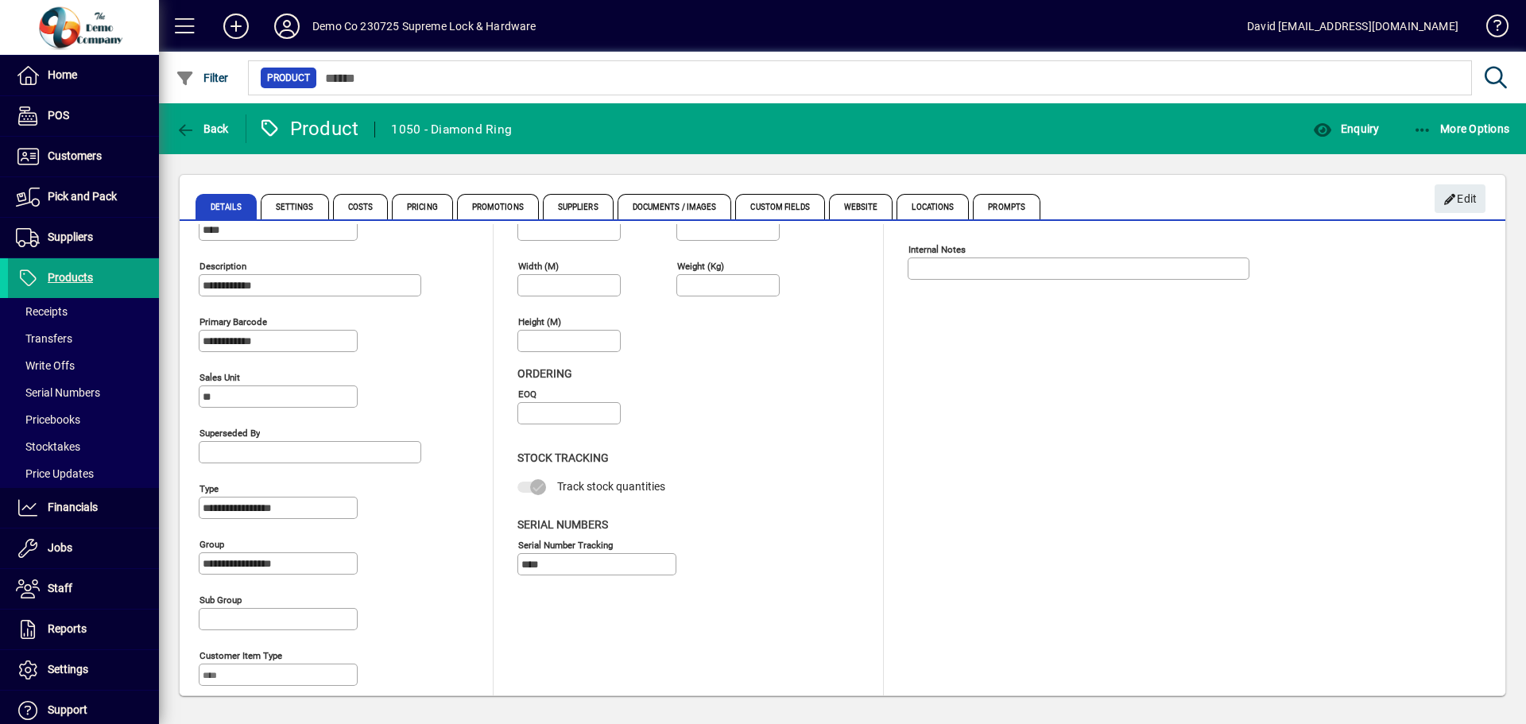
scroll to position [80, 0]
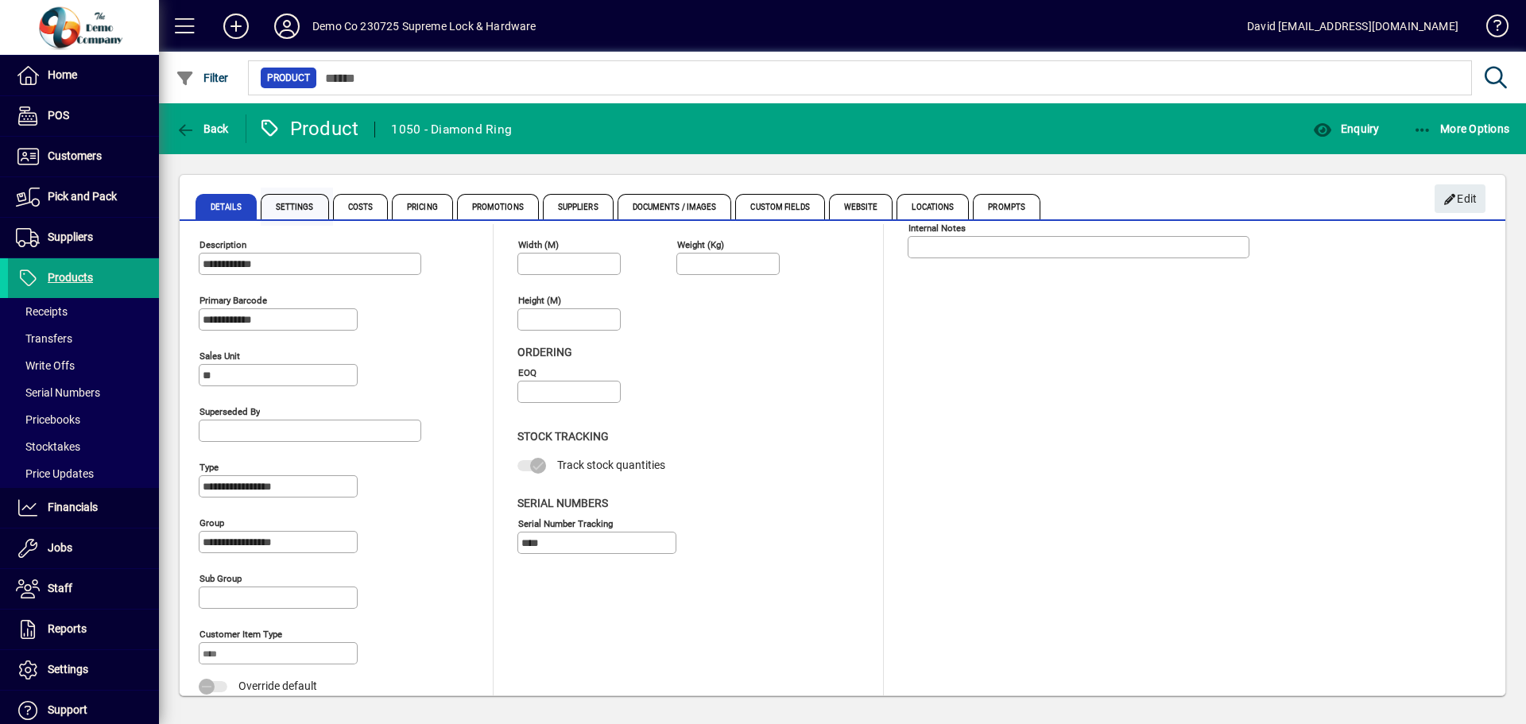
click at [302, 203] on span "Settings" at bounding box center [295, 206] width 68 height 25
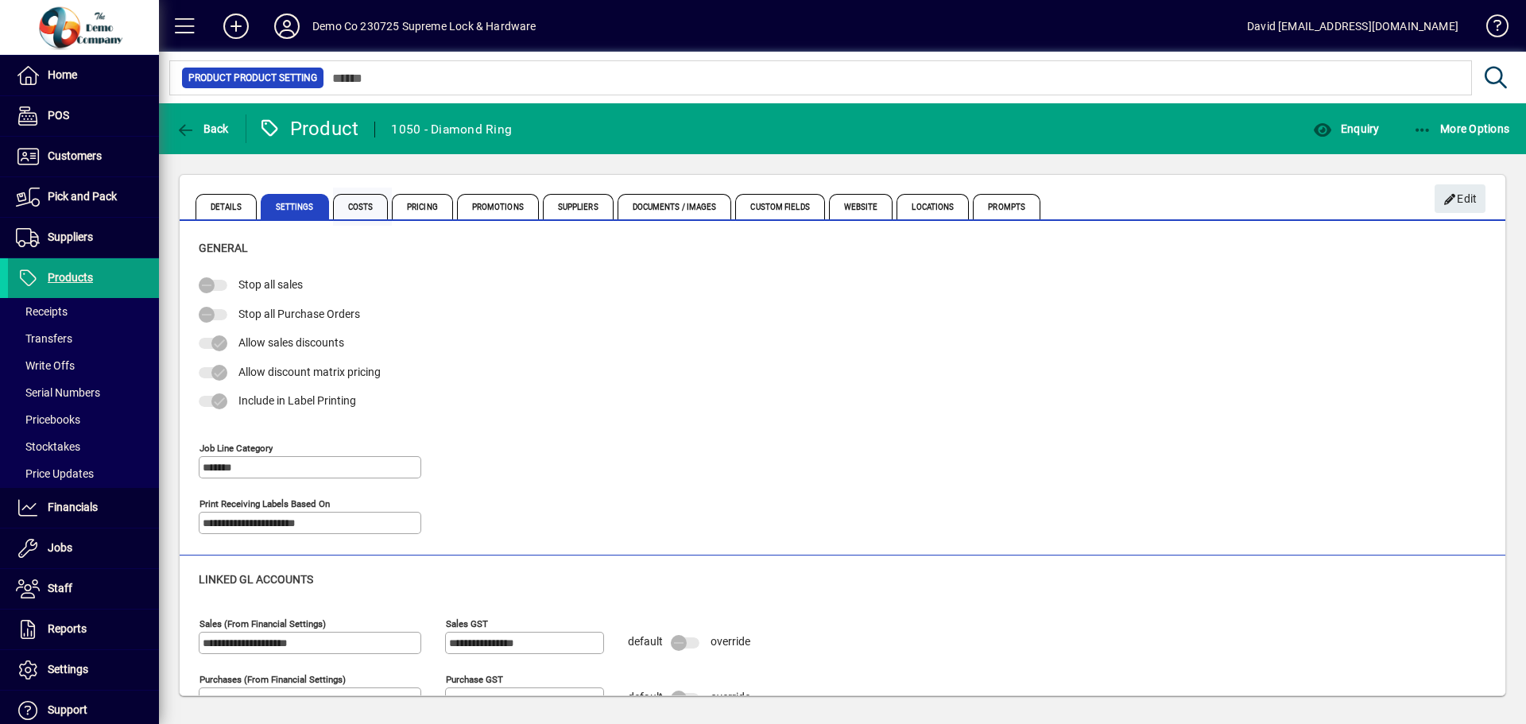
click at [362, 204] on span "Costs" at bounding box center [361, 206] width 56 height 25
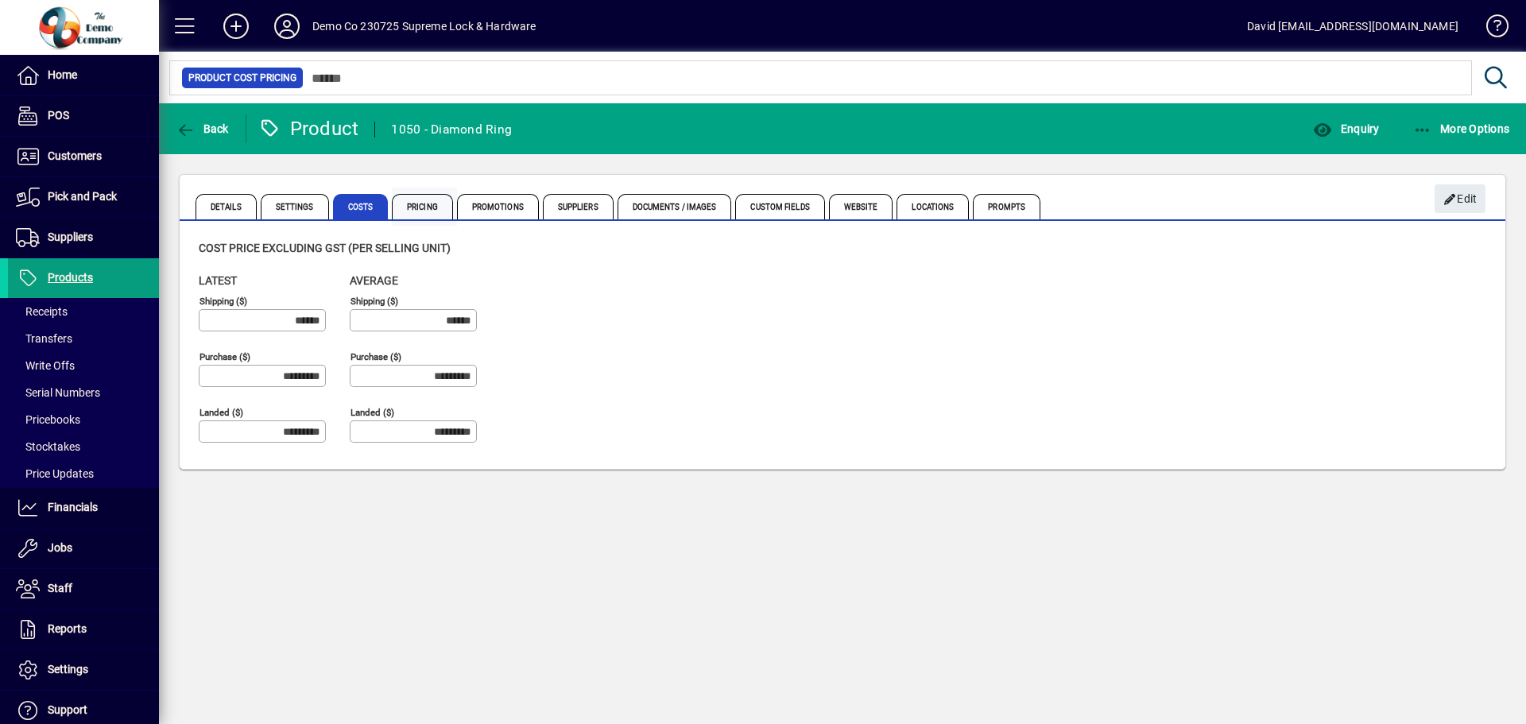
click at [429, 207] on span "Pricing" at bounding box center [422, 206] width 61 height 25
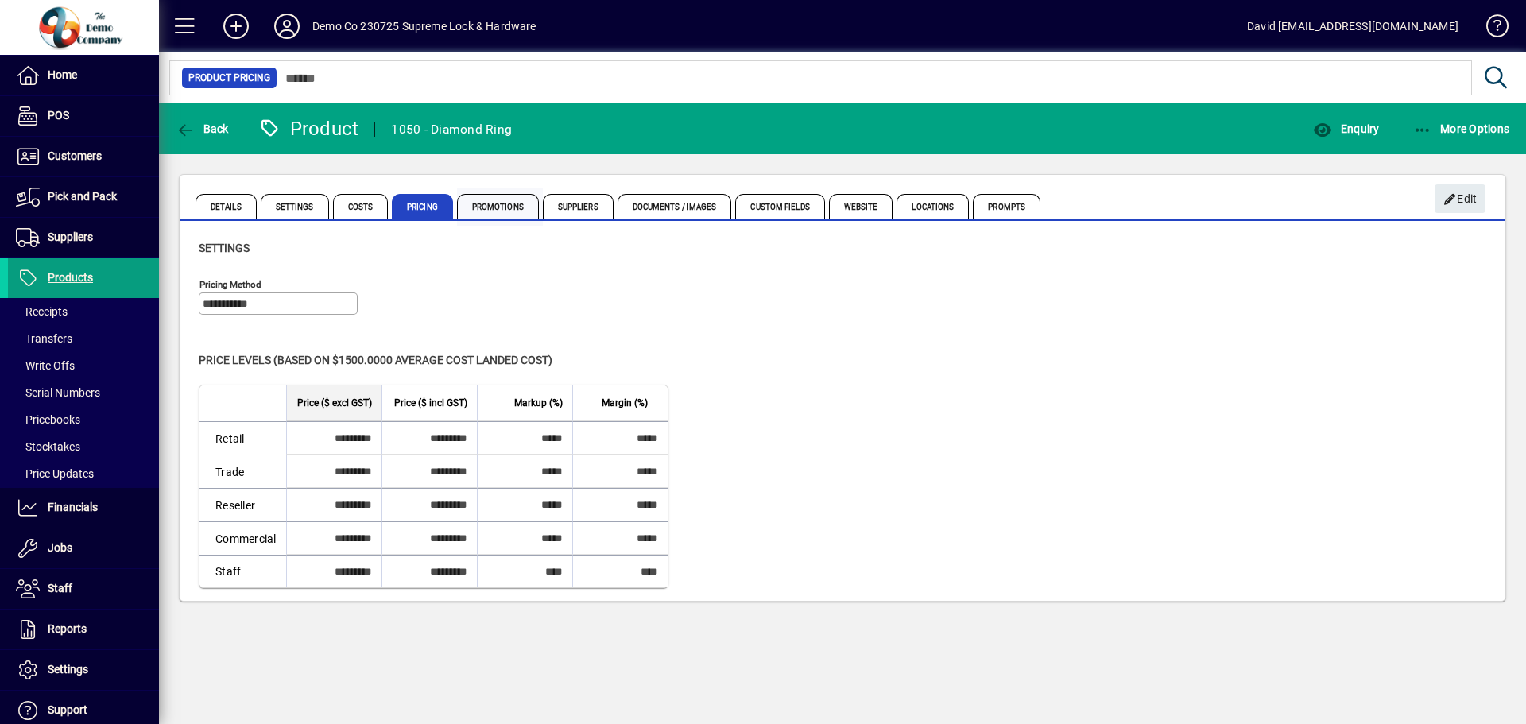
click at [479, 201] on span "Promotions" at bounding box center [498, 206] width 82 height 25
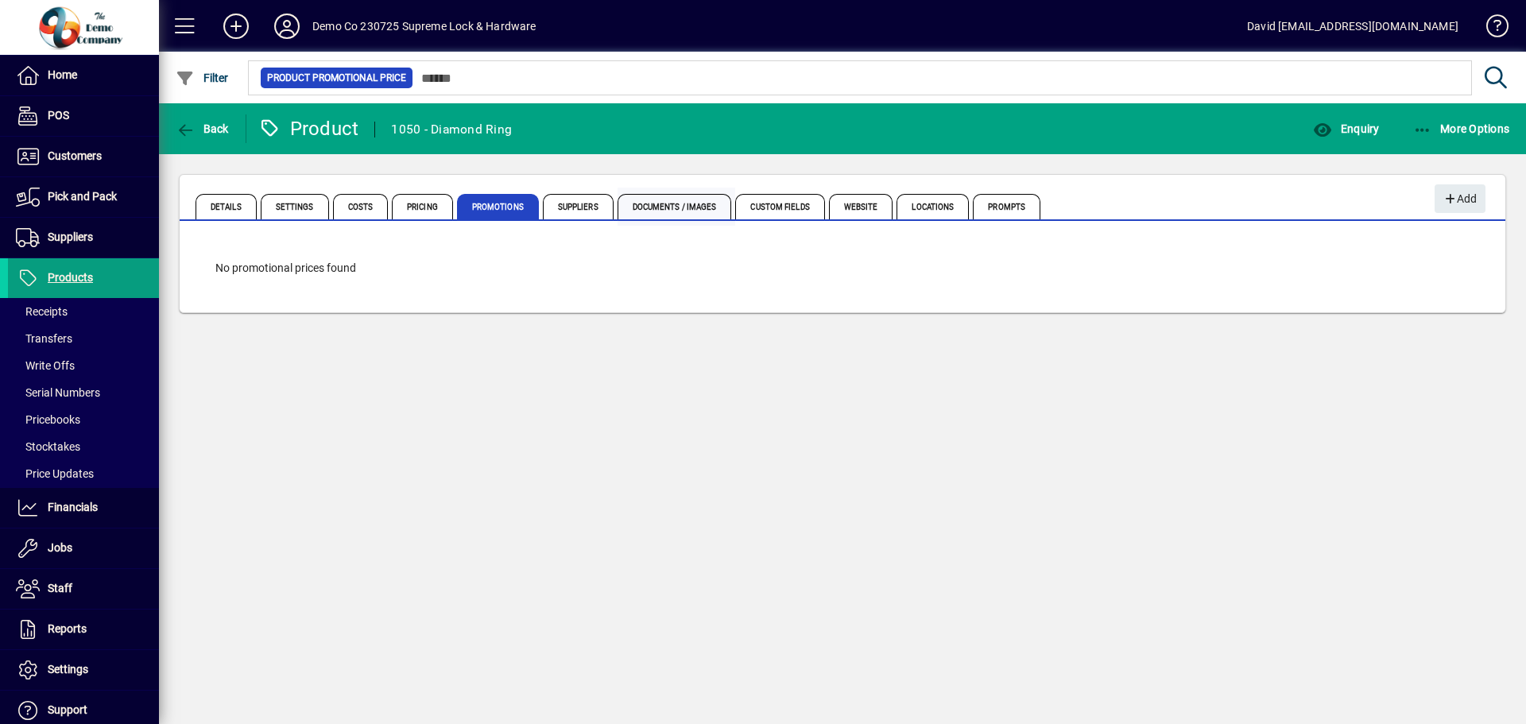
click at [673, 202] on span "Documents / Images" at bounding box center [675, 206] width 114 height 25
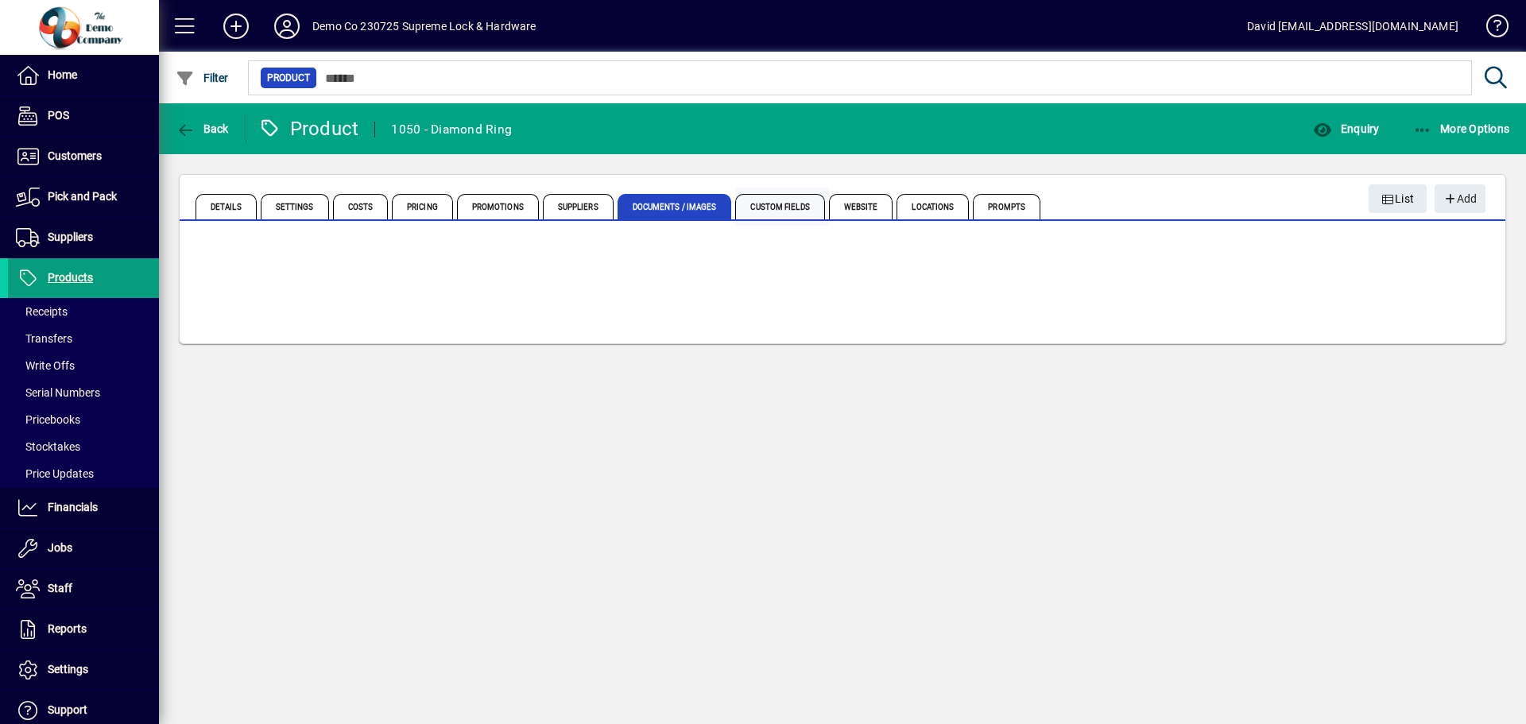
click at [797, 199] on span "Custom Fields" at bounding box center [779, 206] width 89 height 25
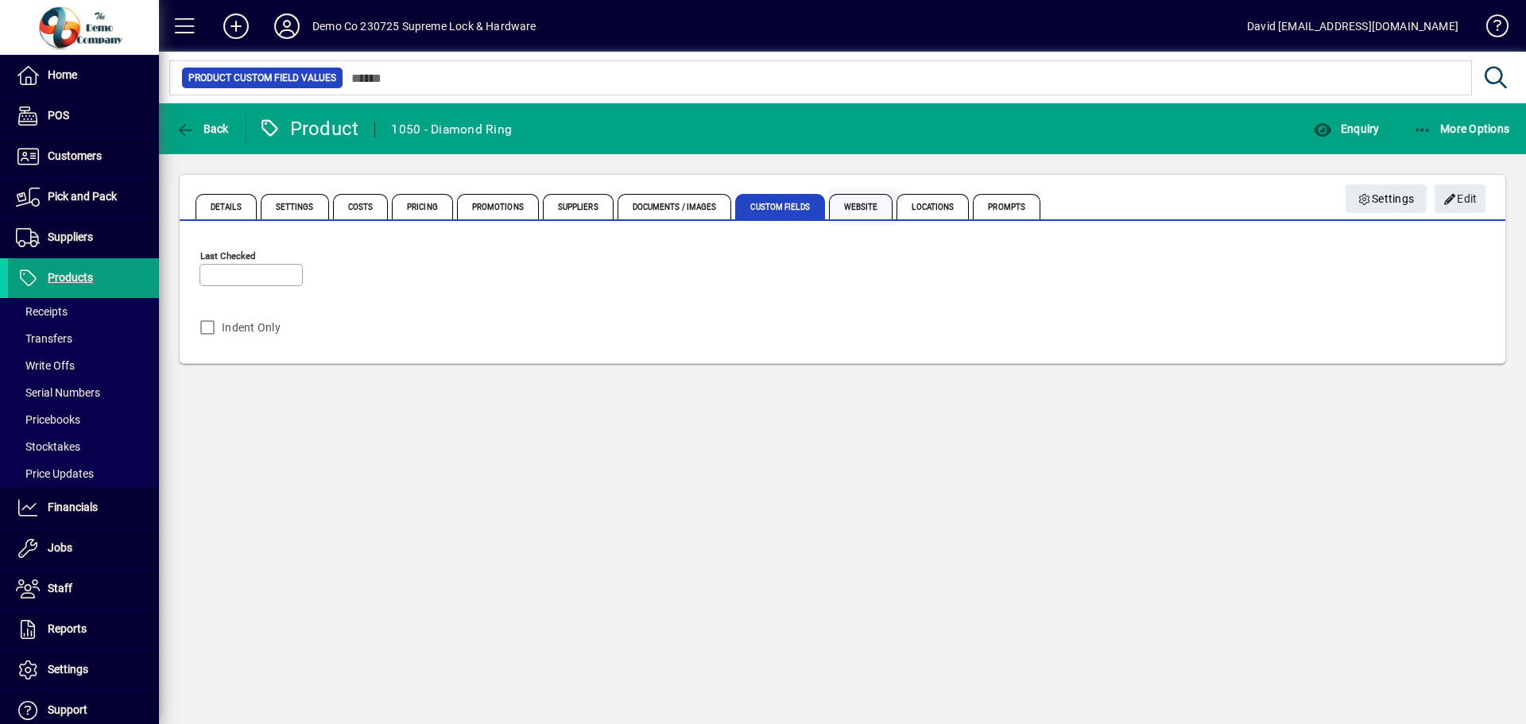
click at [863, 200] on span "Website" at bounding box center [861, 206] width 64 height 25
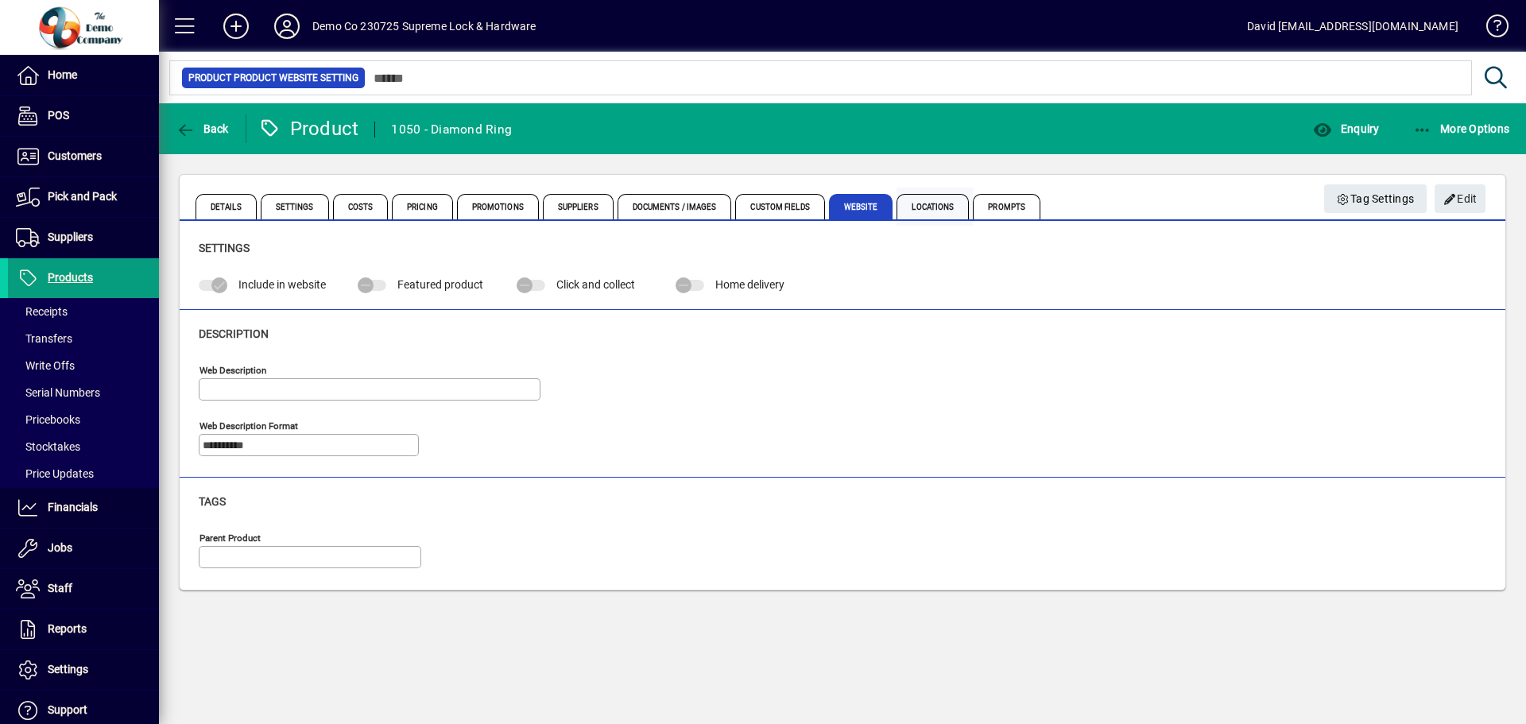
click at [939, 203] on span "Locations" at bounding box center [933, 206] width 72 height 25
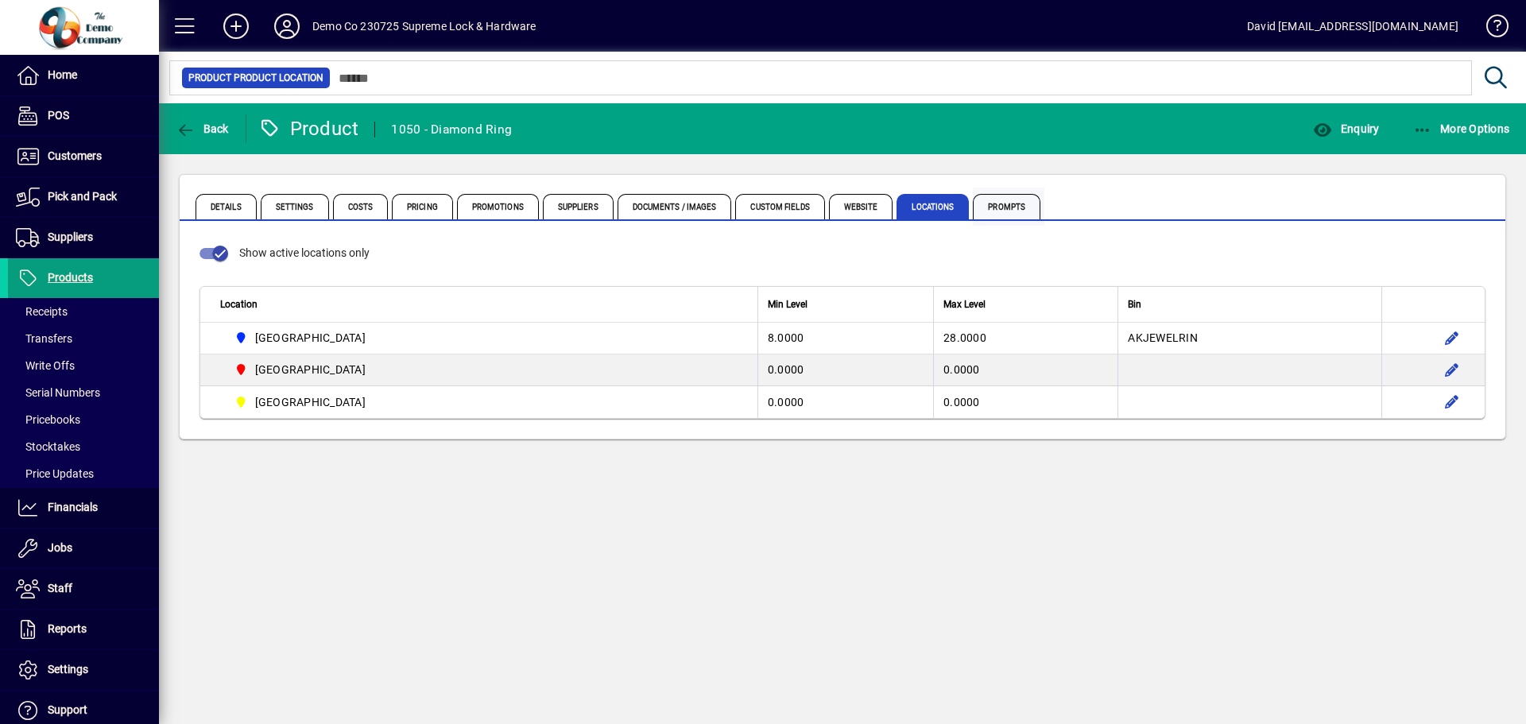
click at [1014, 204] on span "Prompts" at bounding box center [1007, 206] width 68 height 25
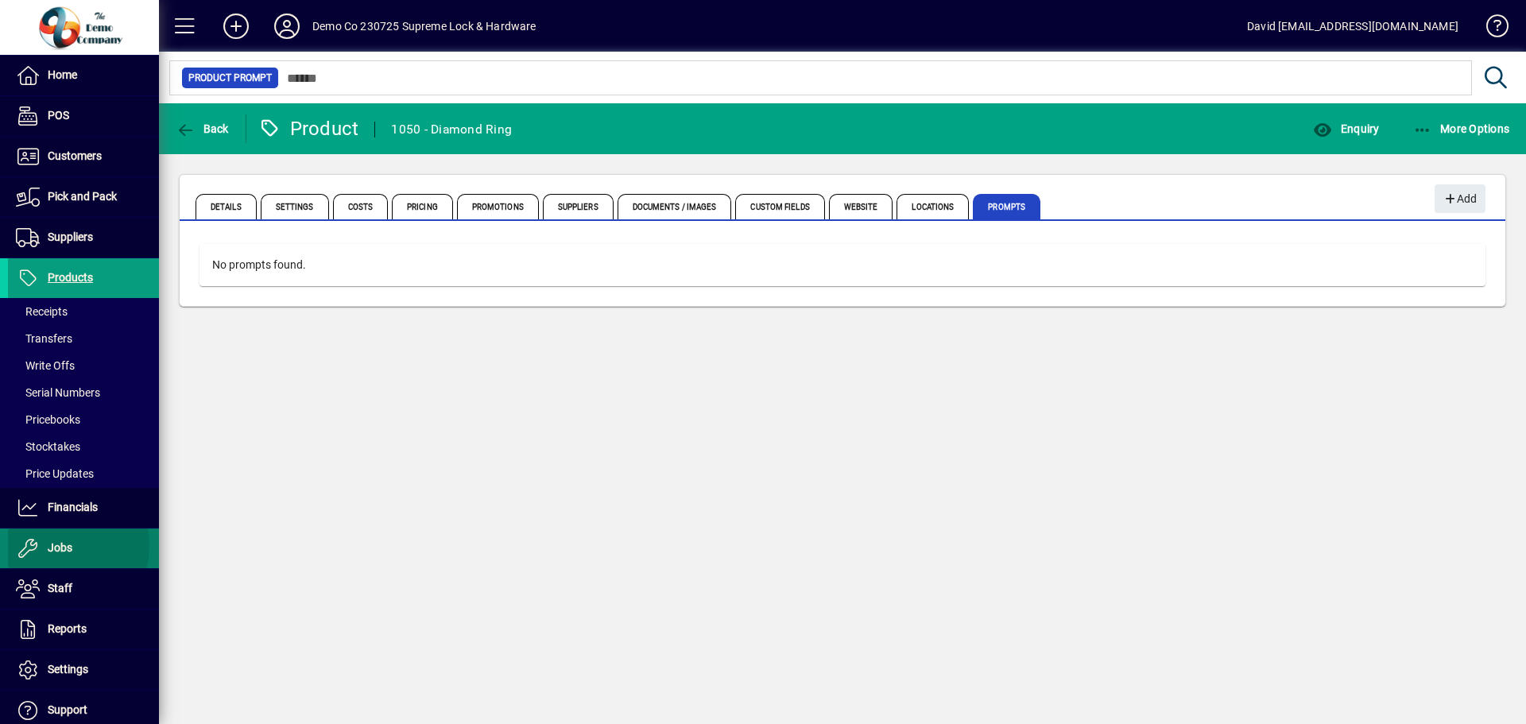
click at [58, 546] on span "Jobs" at bounding box center [60, 547] width 25 height 13
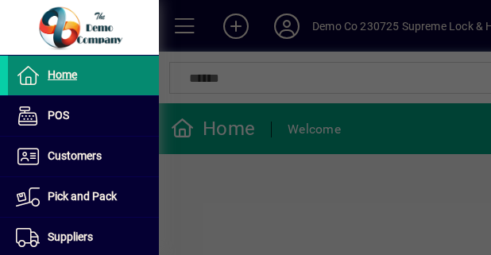
scroll to position [0, 92]
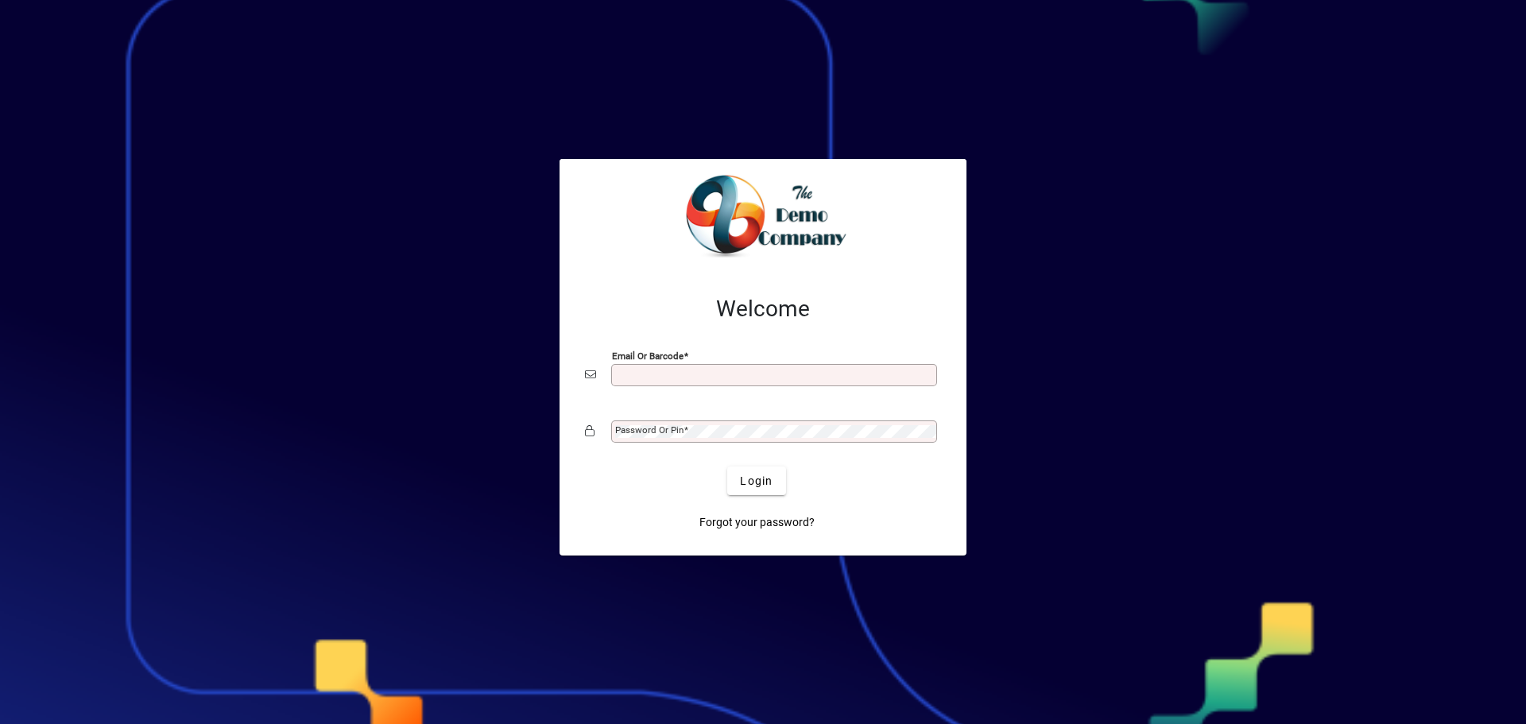
click at [491, 254] on input "Email or Barcode" at bounding box center [775, 375] width 321 height 13
type input "**********"
click at [491, 254] on mat-label "Password or Pin" at bounding box center [649, 430] width 68 height 11
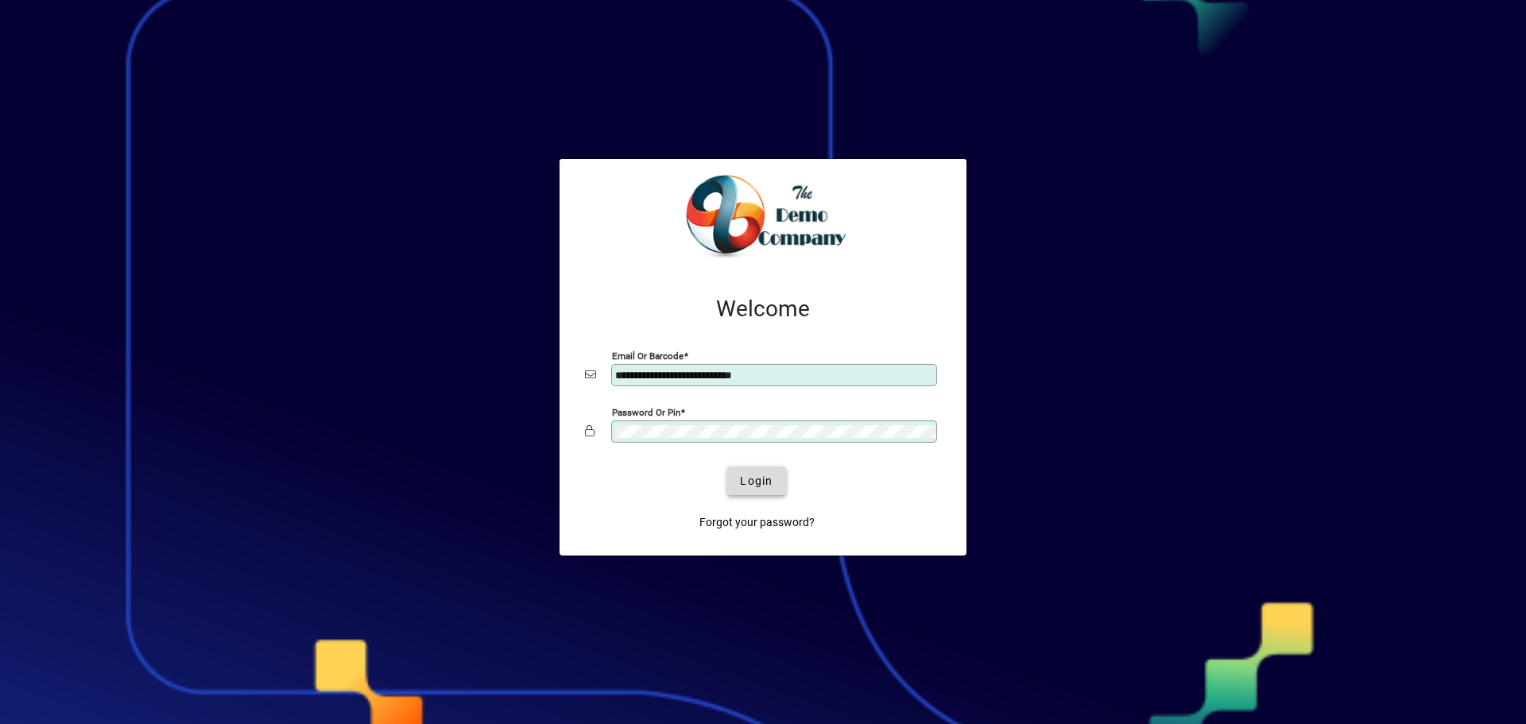
click at [491, 254] on span "Login" at bounding box center [756, 481] width 33 height 17
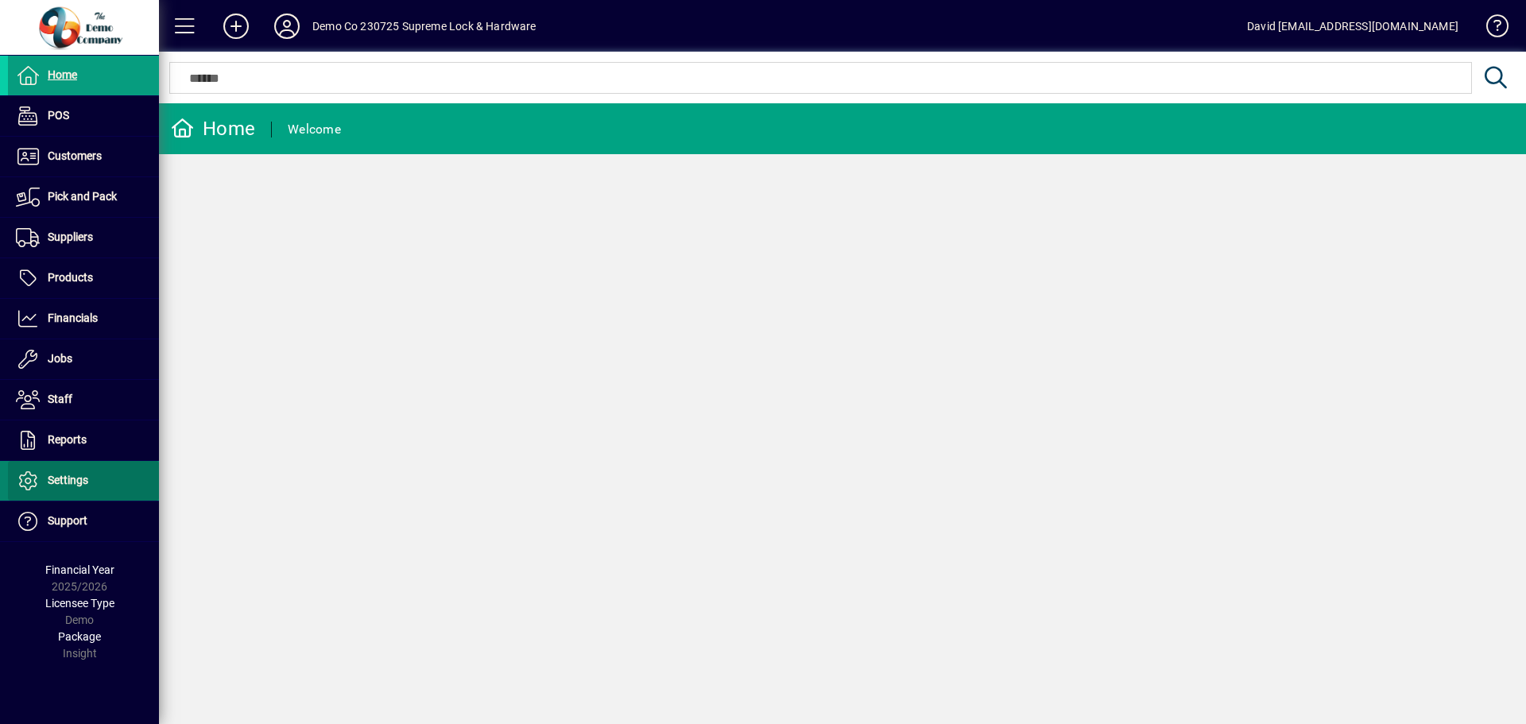
click at [67, 481] on span "Settings" at bounding box center [68, 480] width 41 height 13
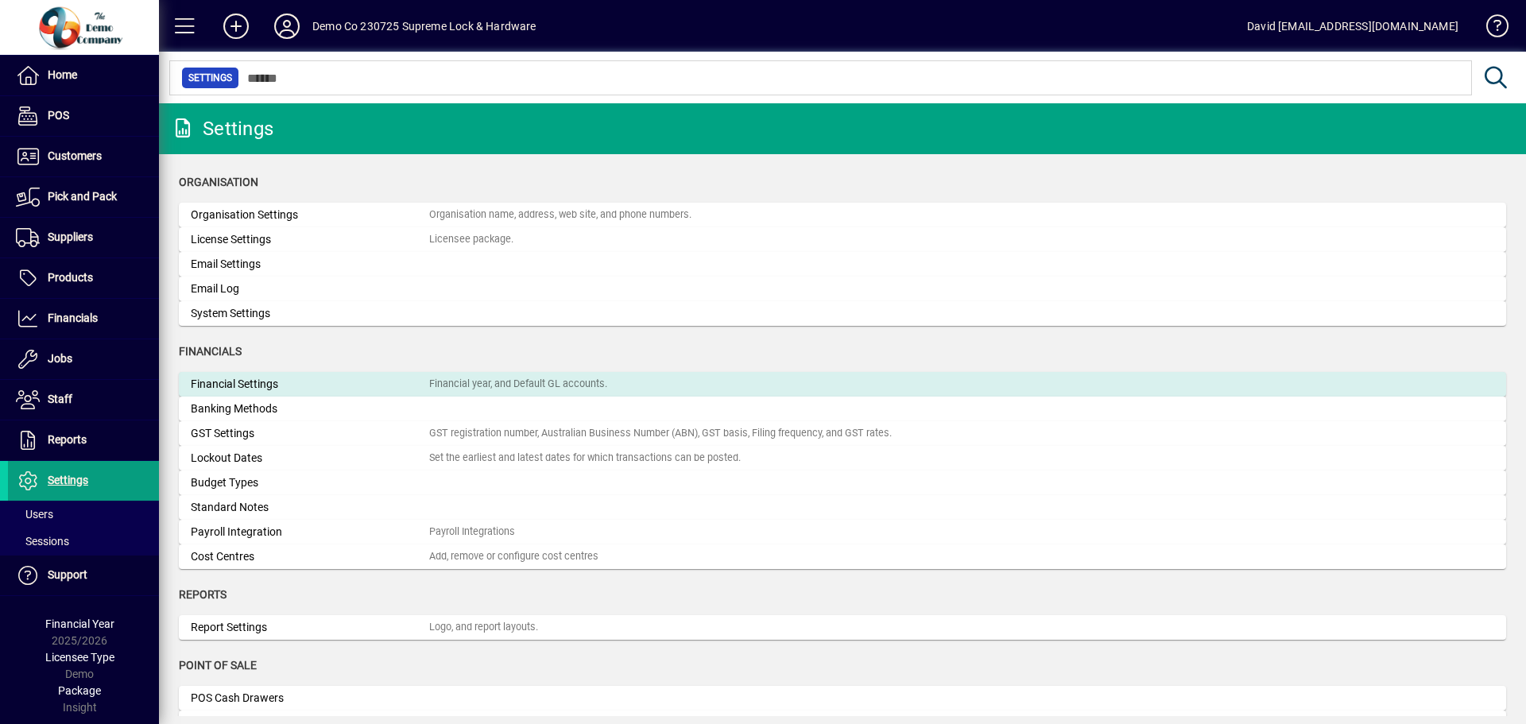
click at [303, 378] on div "Financial Settings" at bounding box center [310, 384] width 239 height 17
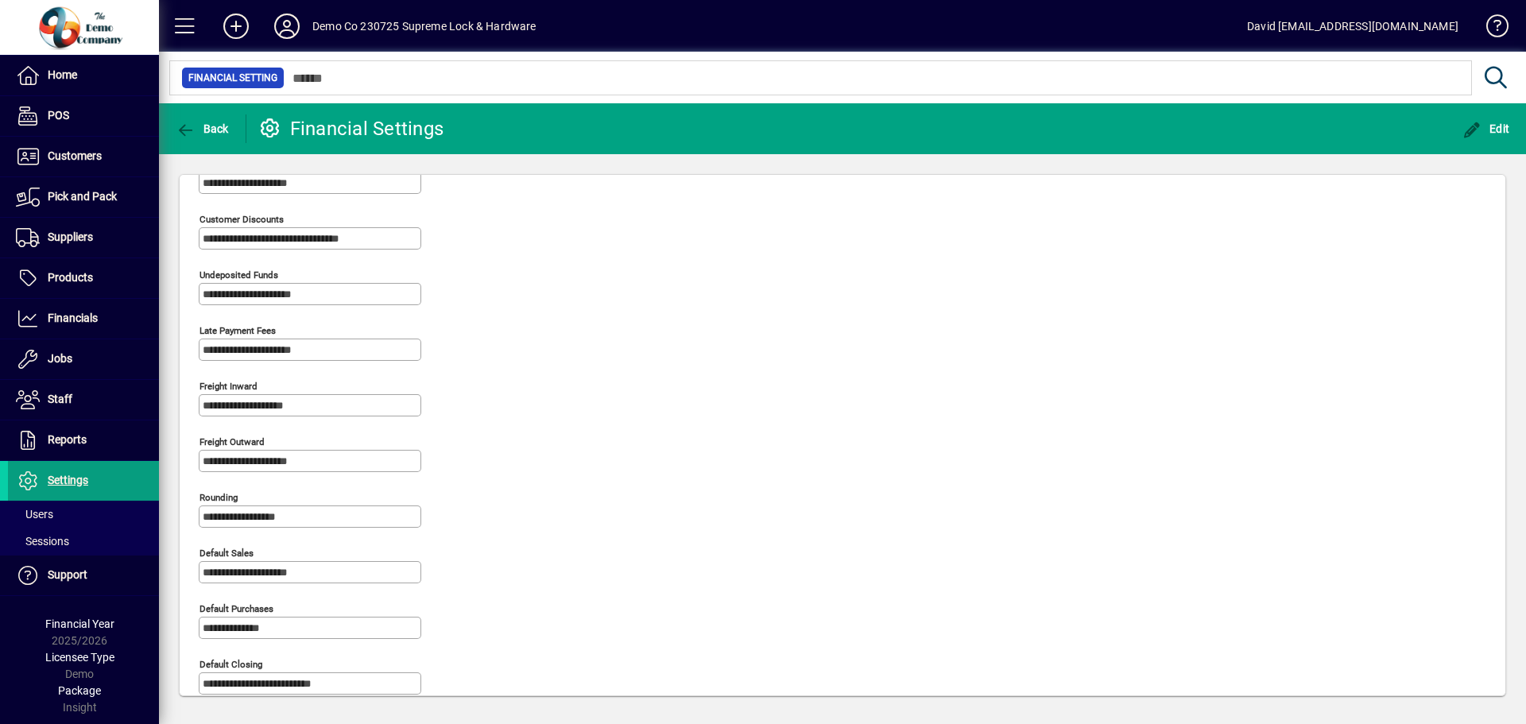
scroll to position [398, 0]
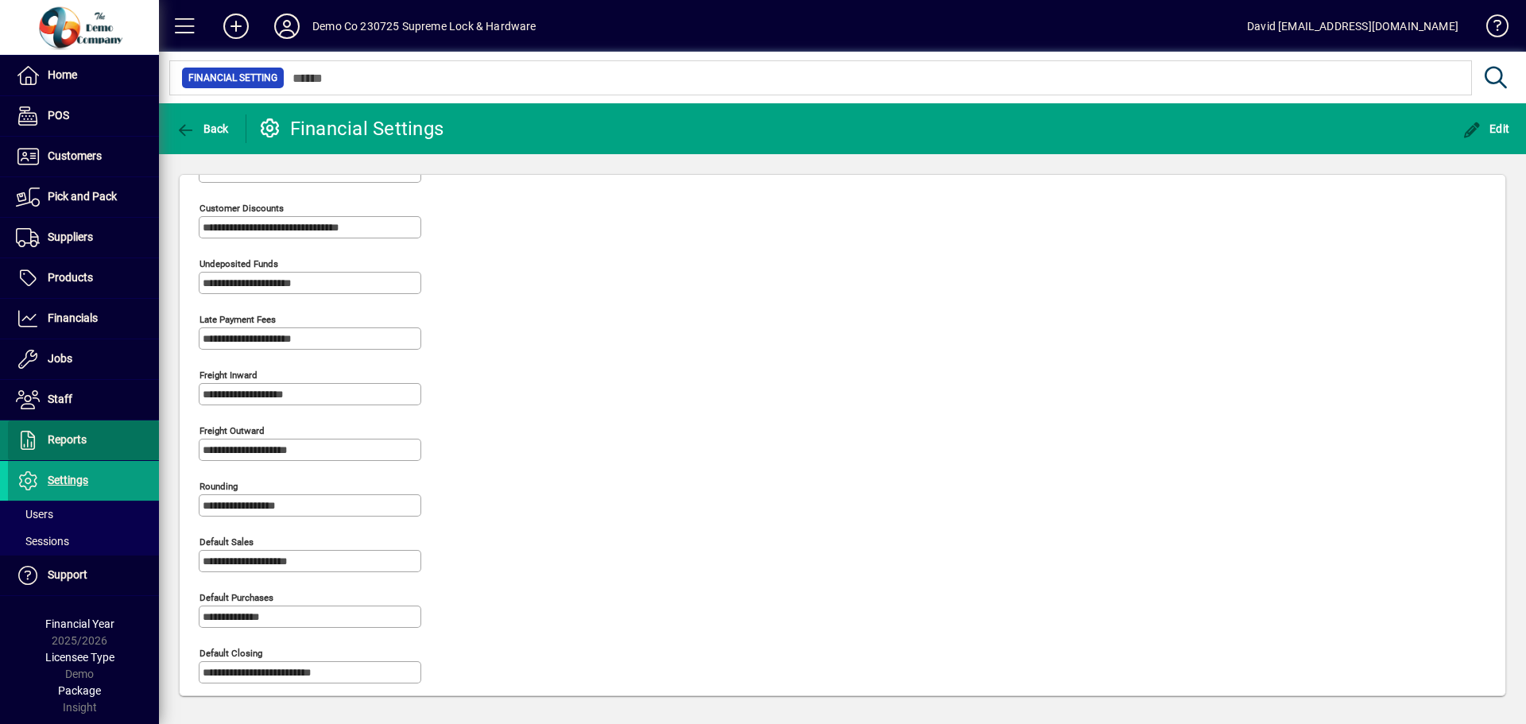
click at [80, 438] on span "Reports" at bounding box center [67, 439] width 39 height 13
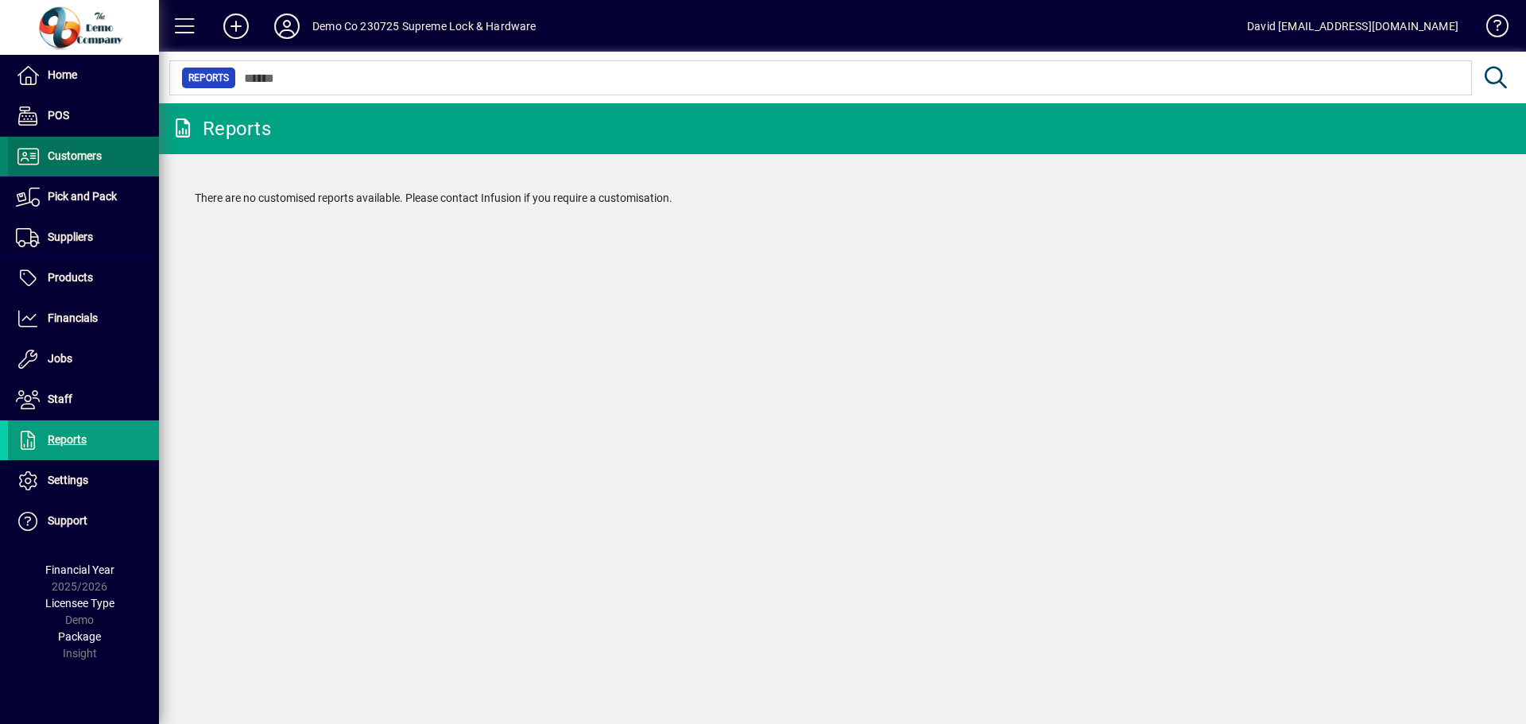
click at [80, 159] on span "Customers" at bounding box center [75, 155] width 54 height 13
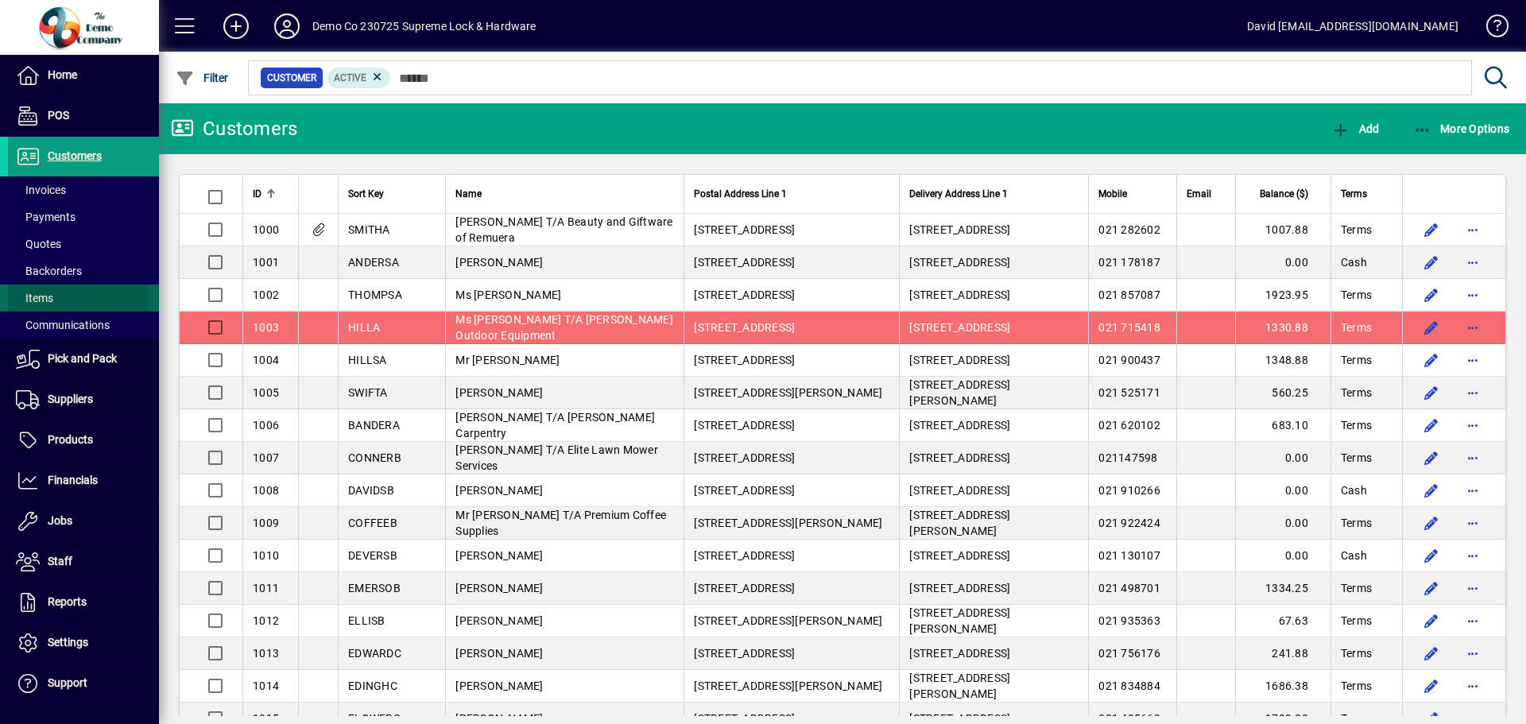
click at [62, 301] on span at bounding box center [83, 298] width 151 height 38
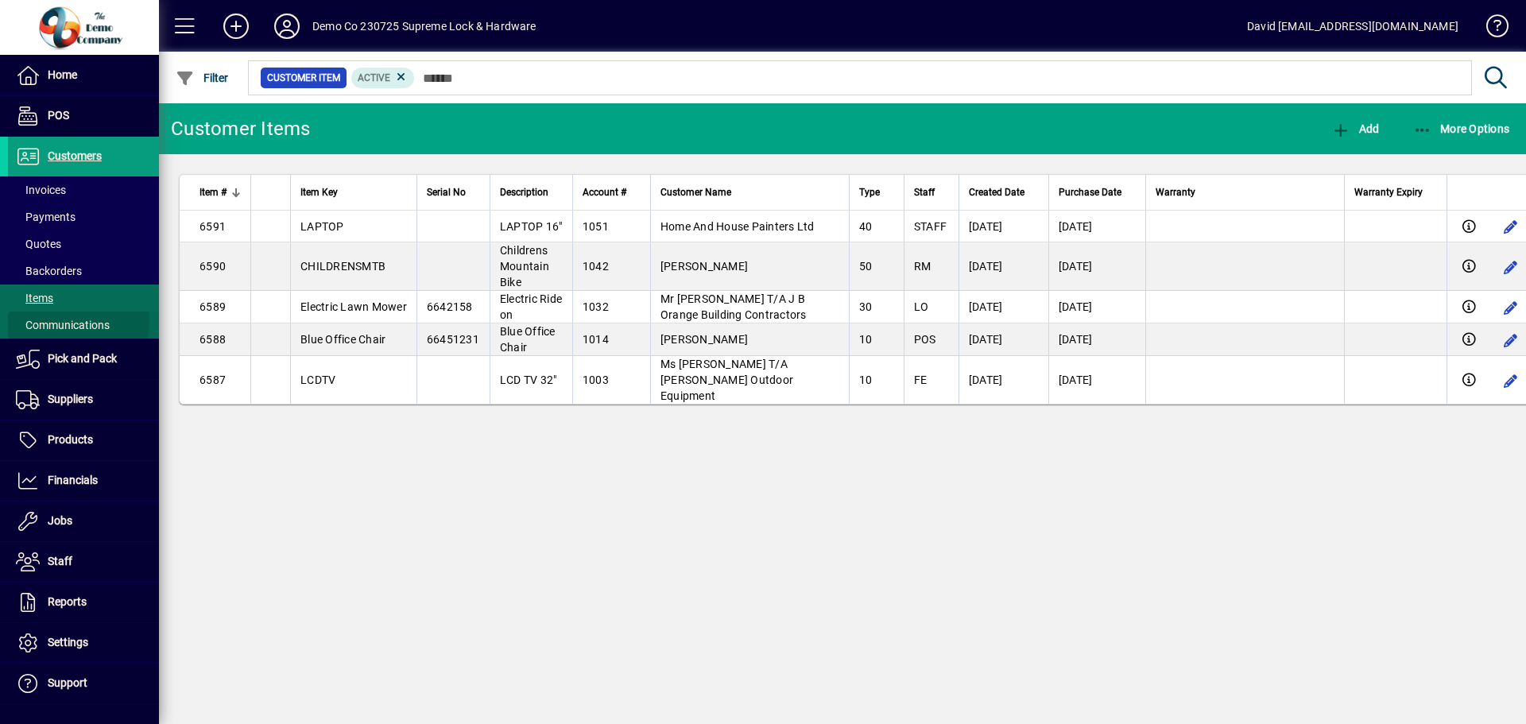
click at [64, 320] on span "Communications" at bounding box center [63, 325] width 94 height 13
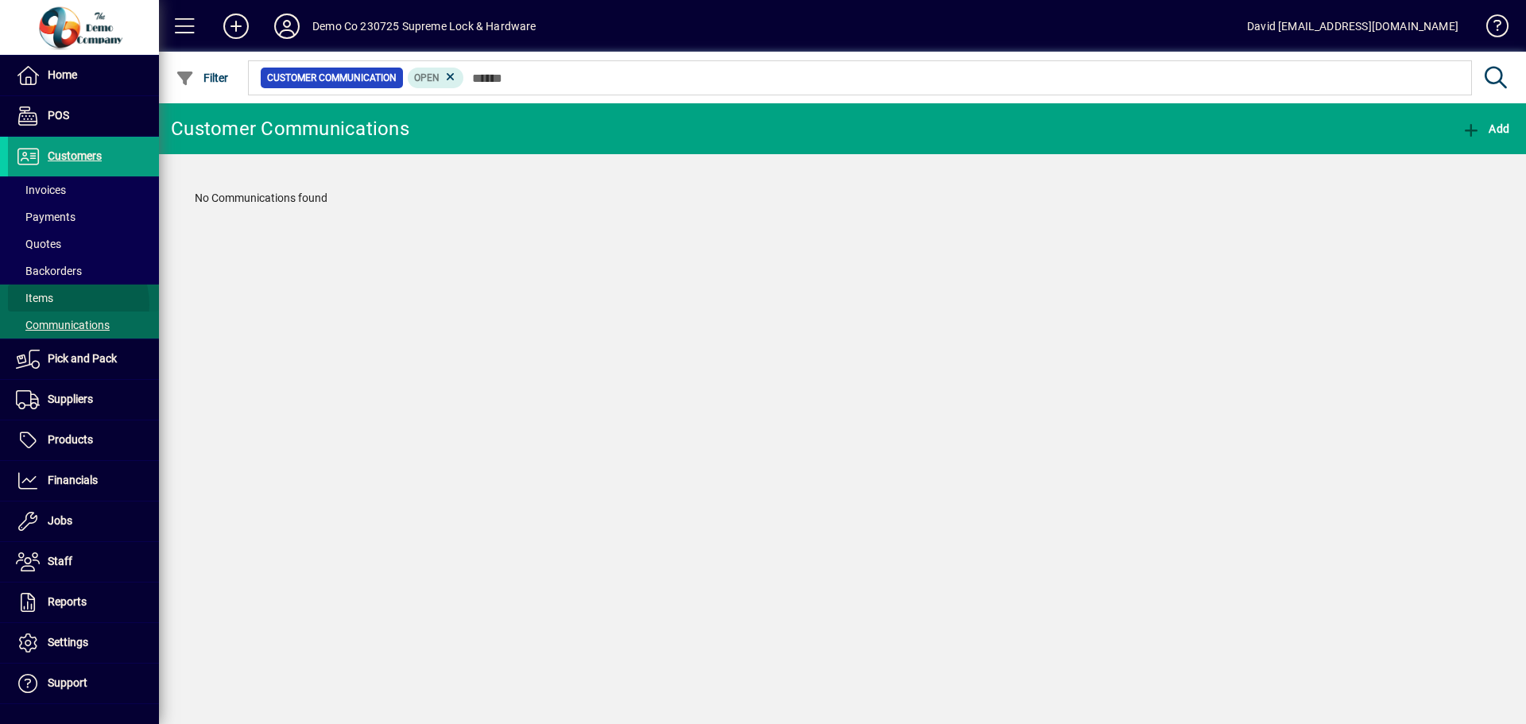
click at [57, 305] on span at bounding box center [83, 298] width 151 height 38
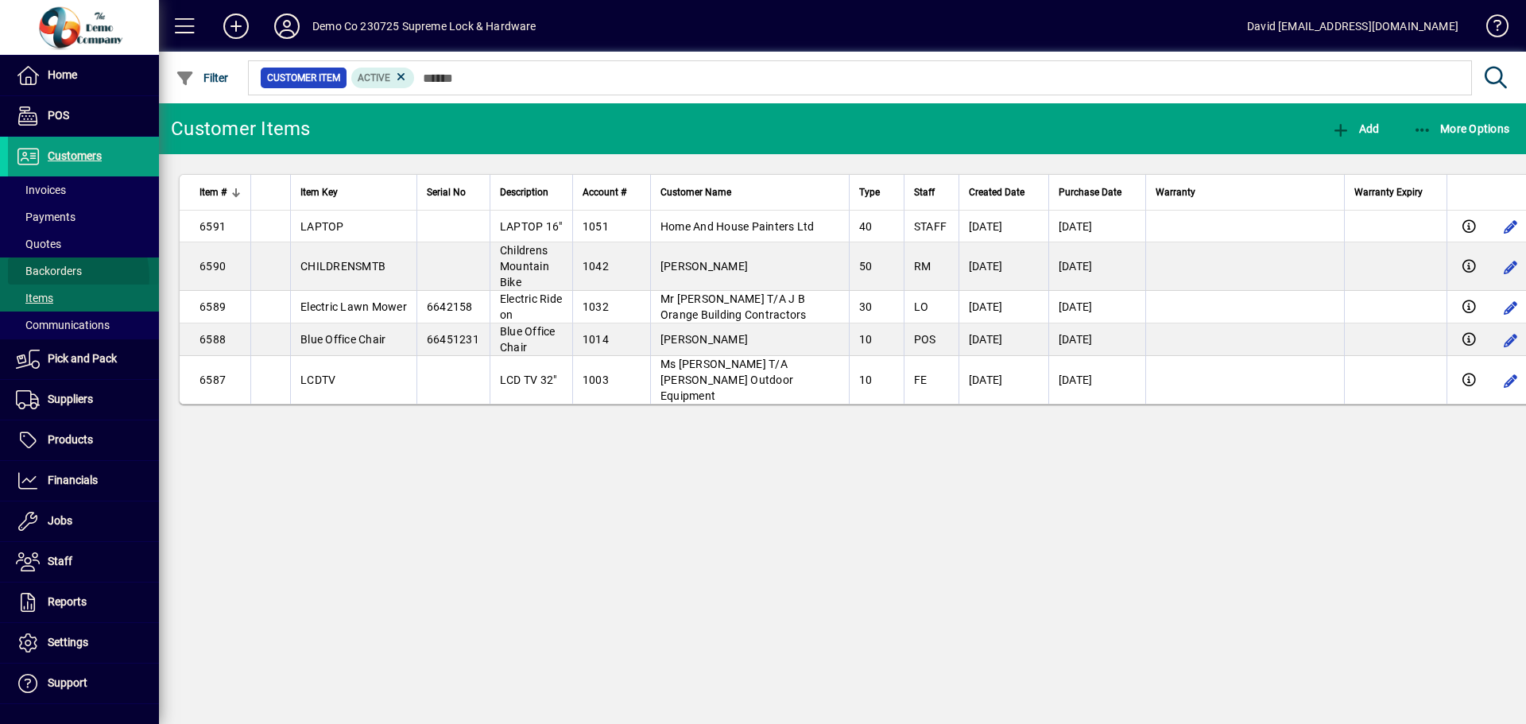
click at [58, 277] on span "Backorders" at bounding box center [49, 271] width 66 height 13
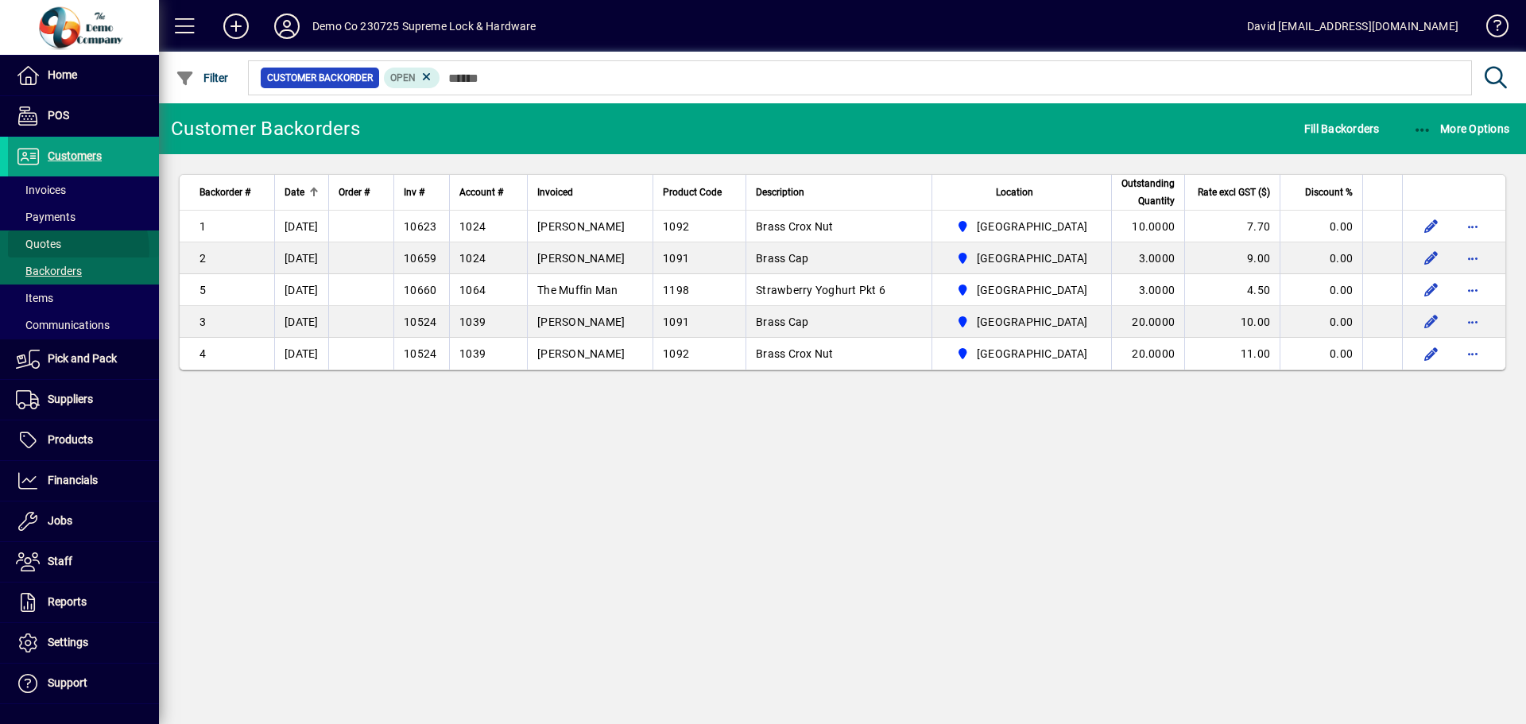
click at [55, 251] on span "Quotes" at bounding box center [34, 244] width 53 height 17
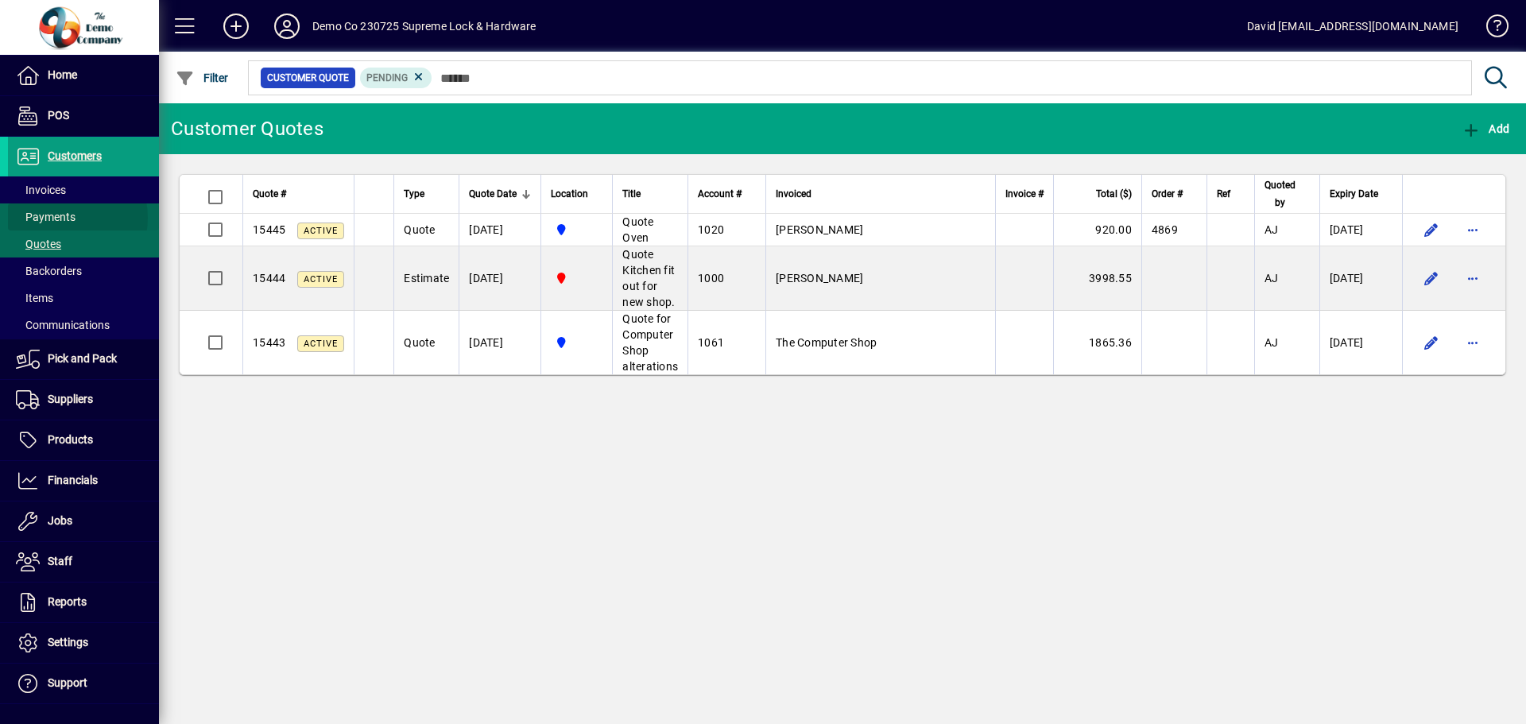
click at [60, 218] on span "Payments" at bounding box center [46, 217] width 60 height 13
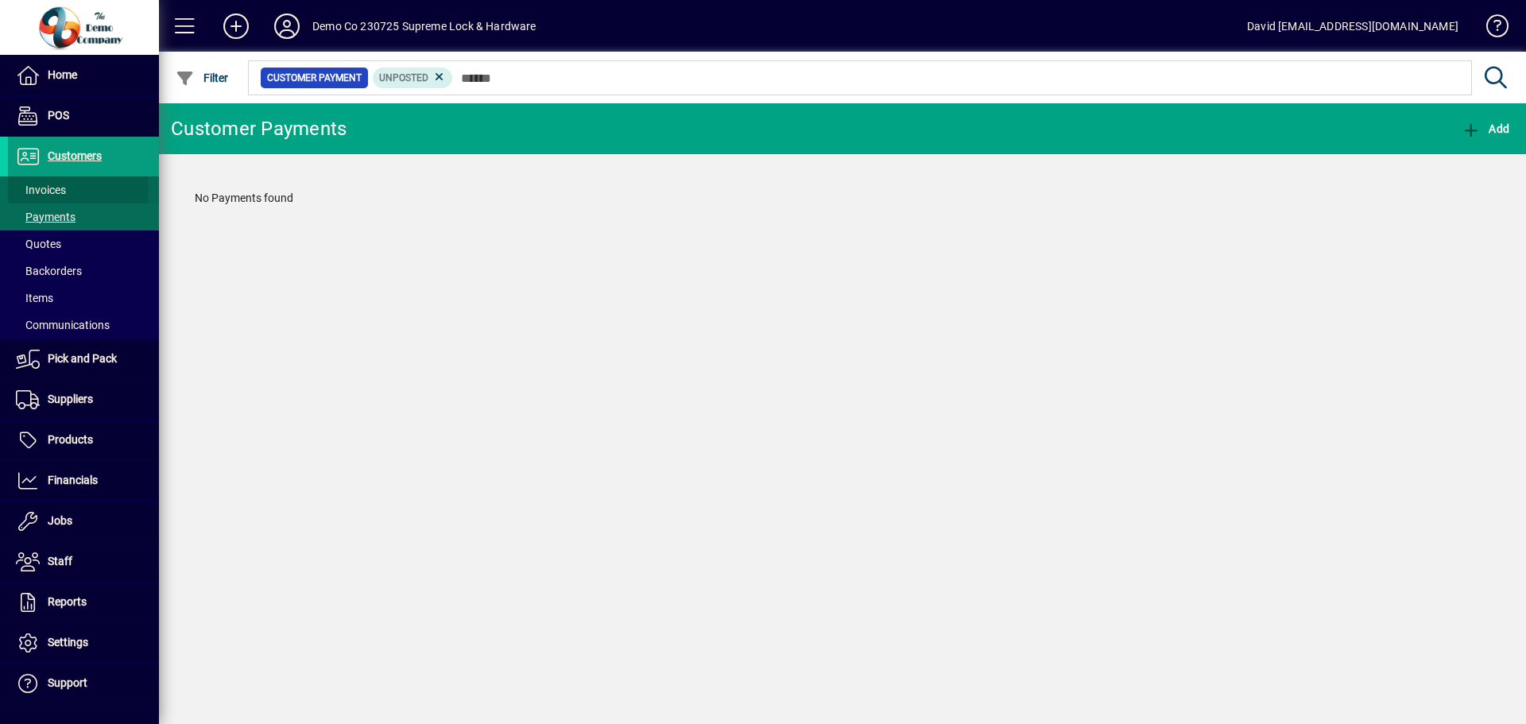
click at [52, 188] on span "Invoices" at bounding box center [41, 190] width 50 height 13
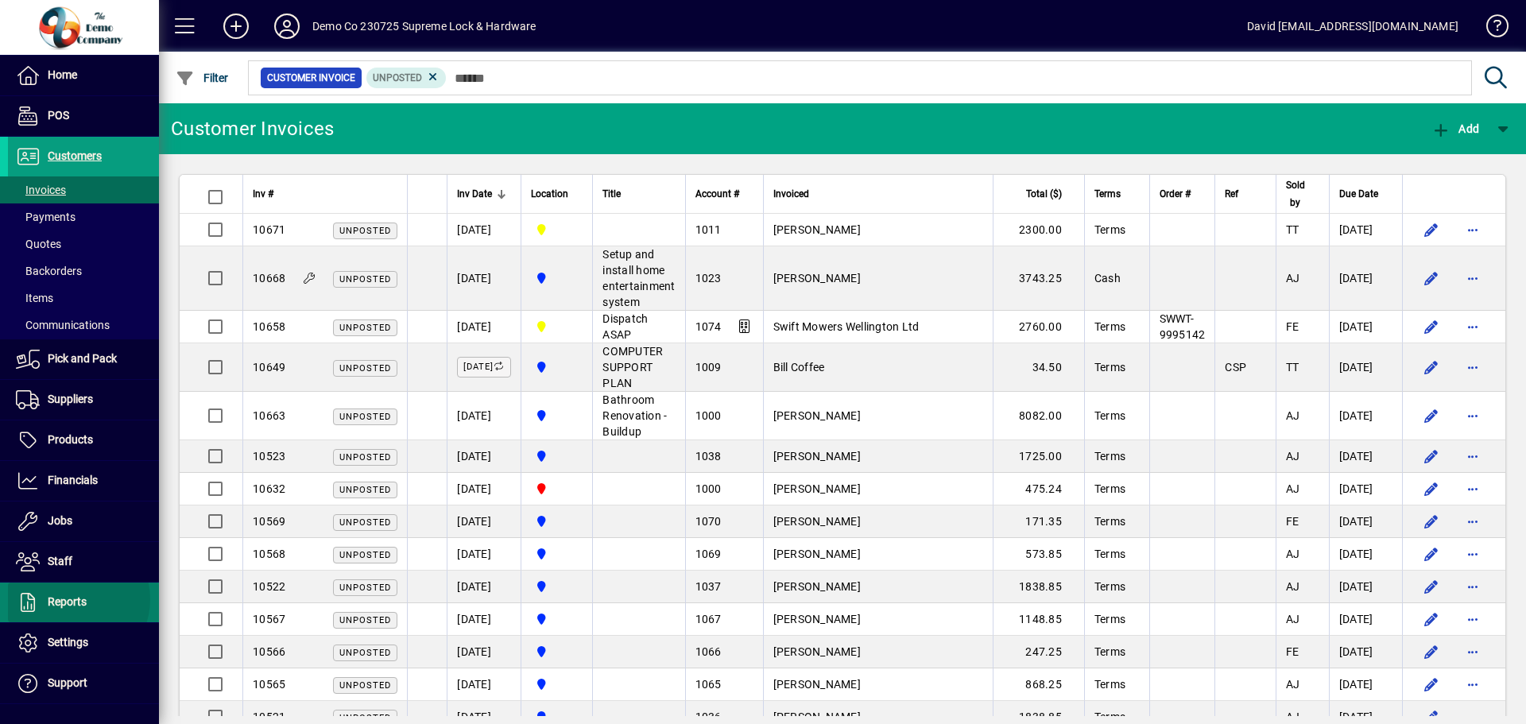
click at [71, 599] on span "Reports" at bounding box center [67, 601] width 39 height 13
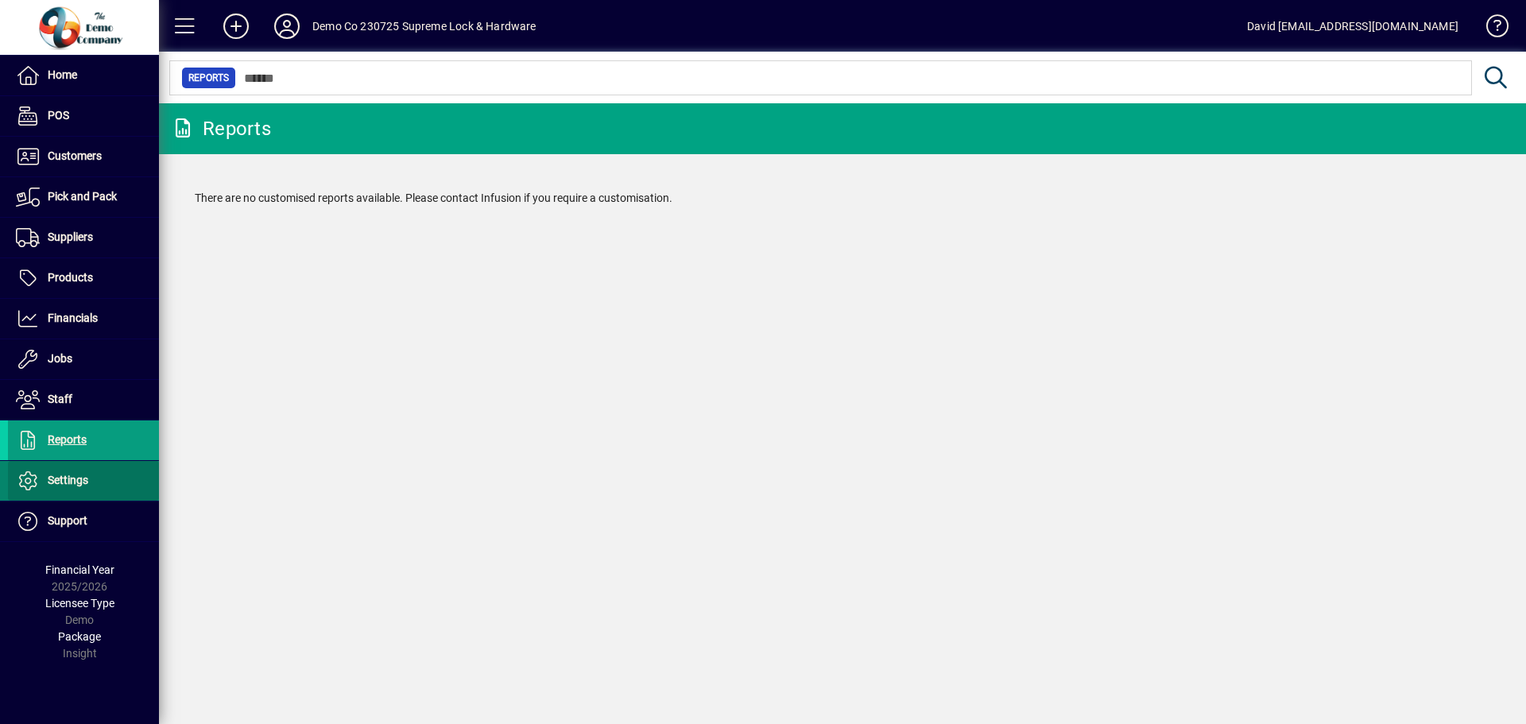
click at [73, 481] on span "Settings" at bounding box center [68, 480] width 41 height 13
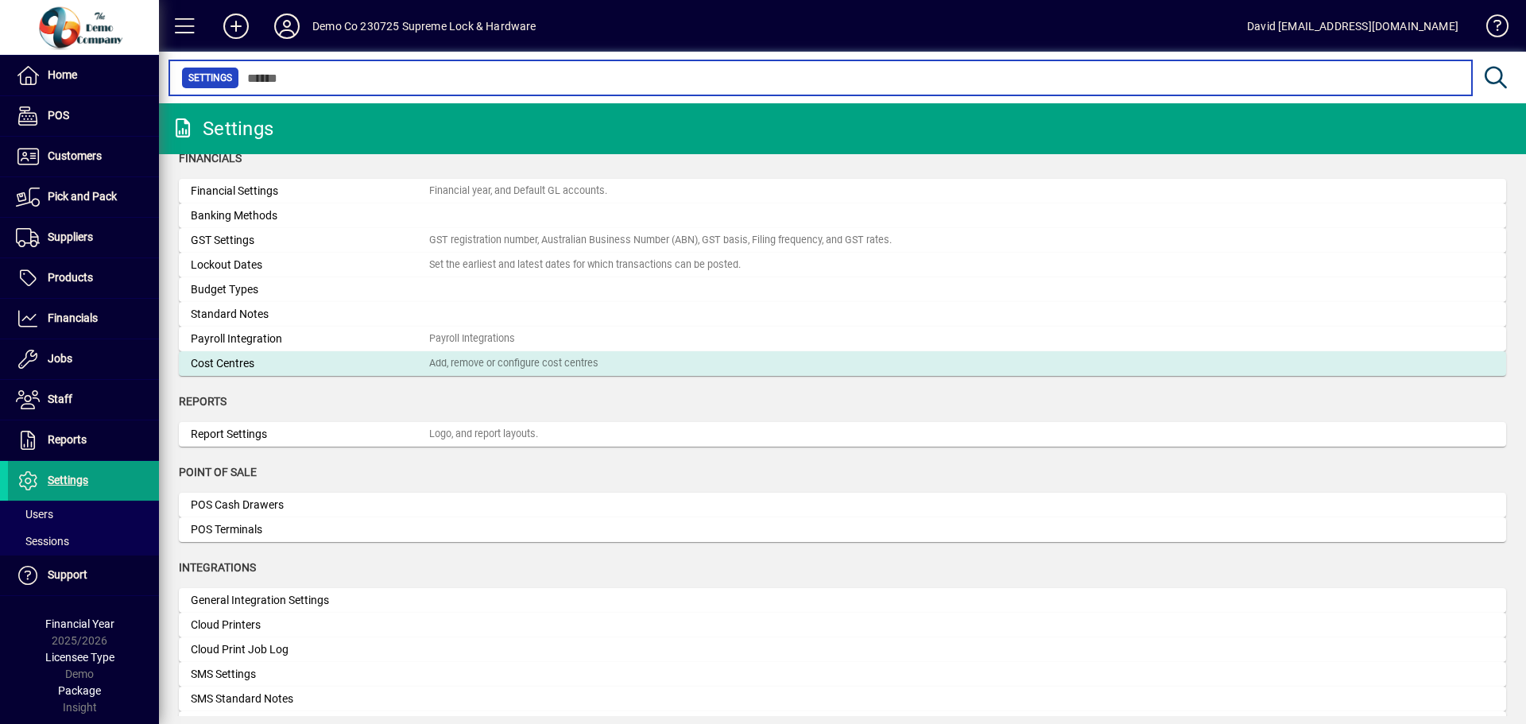
scroll to position [159, 0]
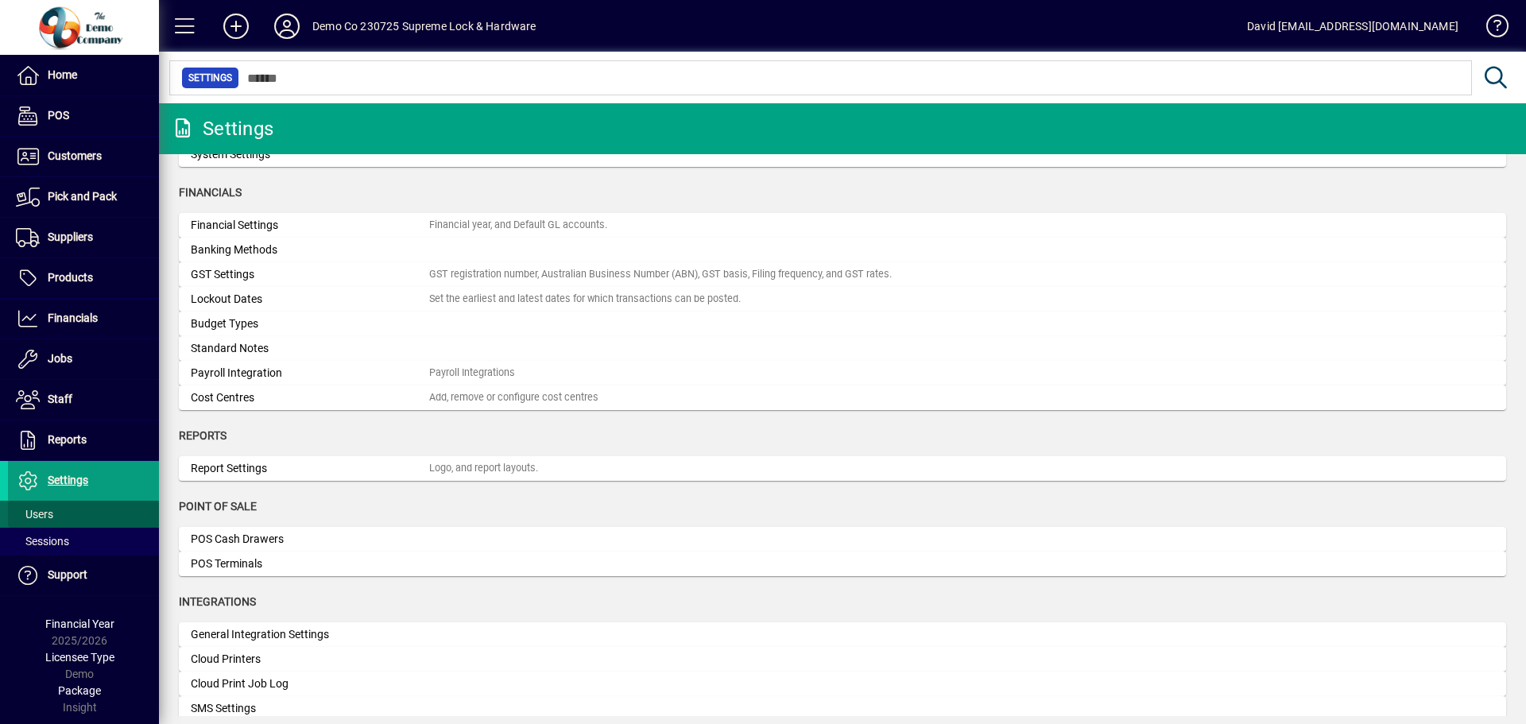
click at [55, 516] on span at bounding box center [83, 514] width 151 height 38
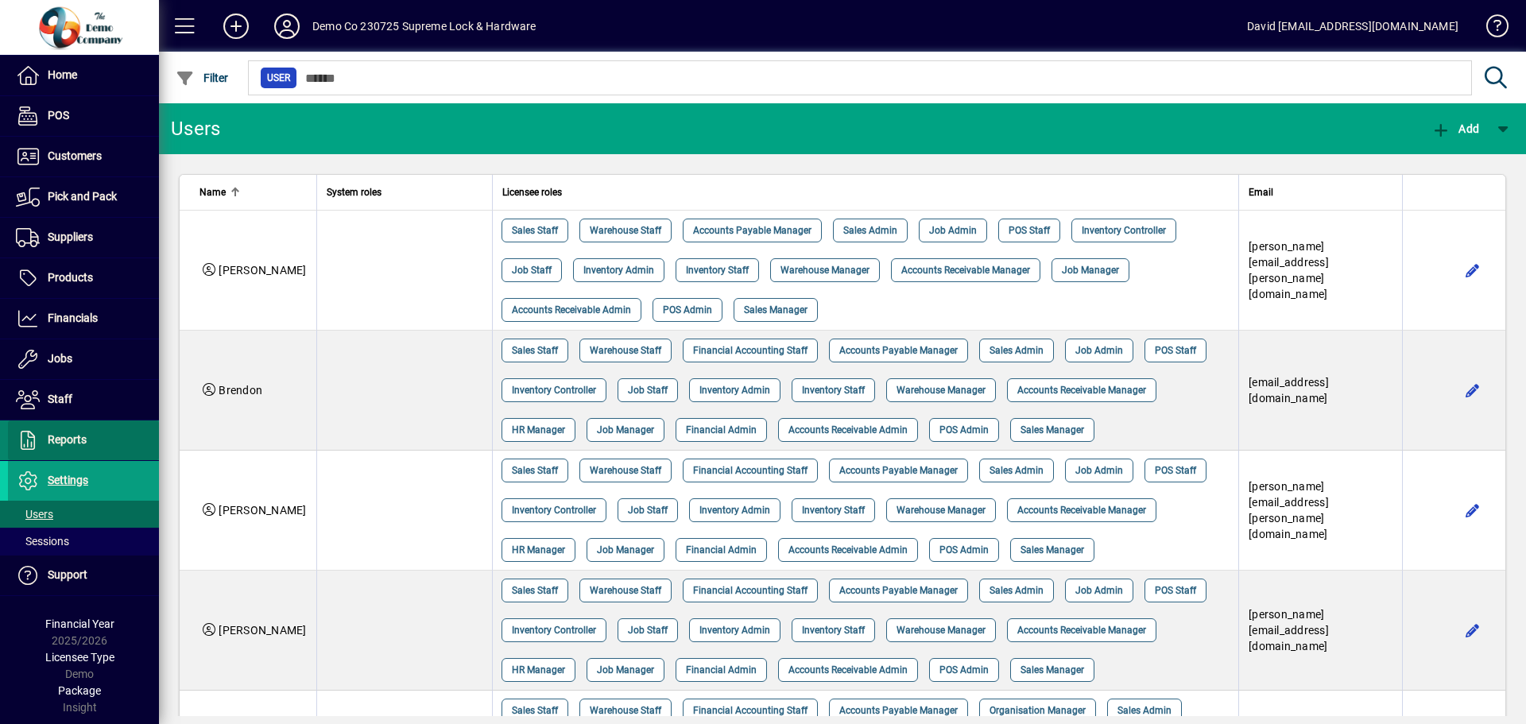
click at [68, 439] on span "Reports" at bounding box center [67, 439] width 39 height 13
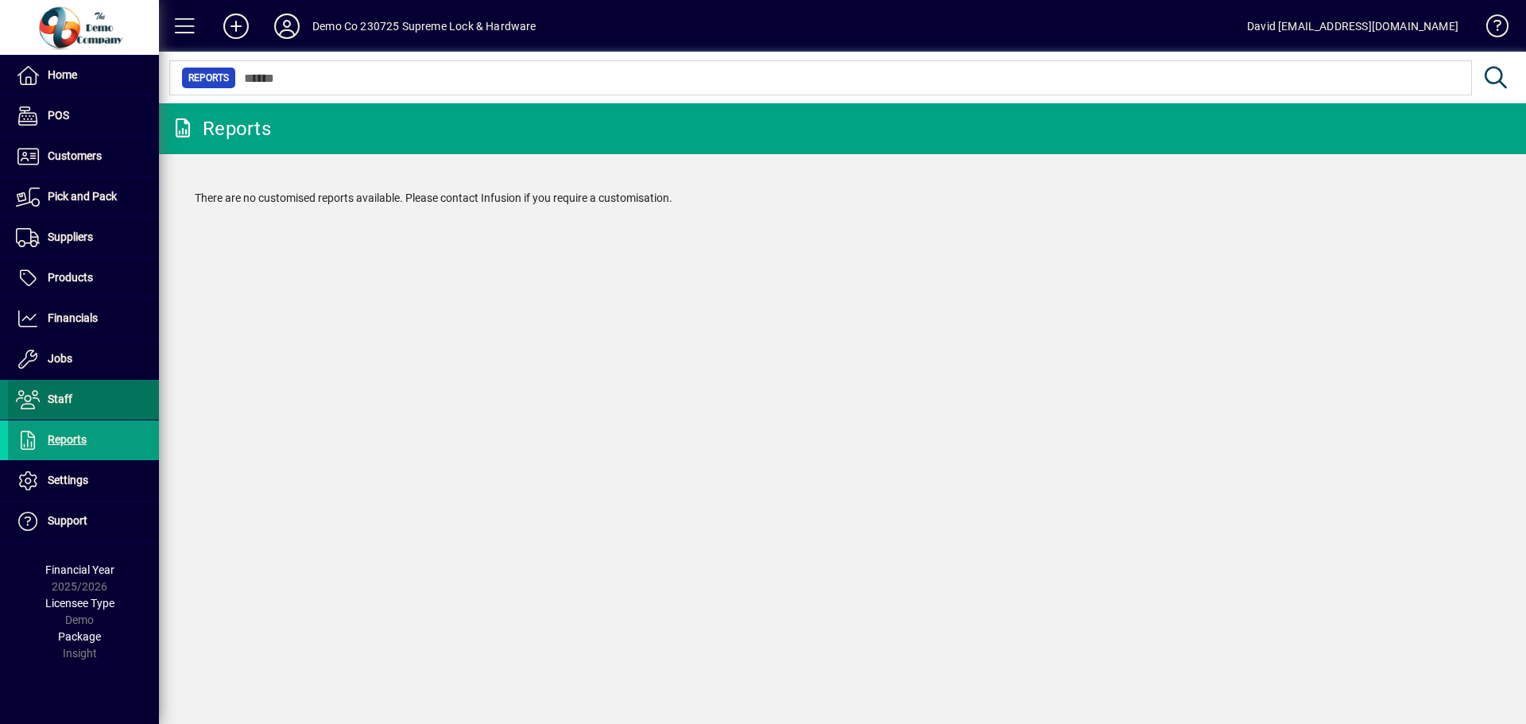
click at [60, 396] on span "Staff" at bounding box center [60, 399] width 25 height 13
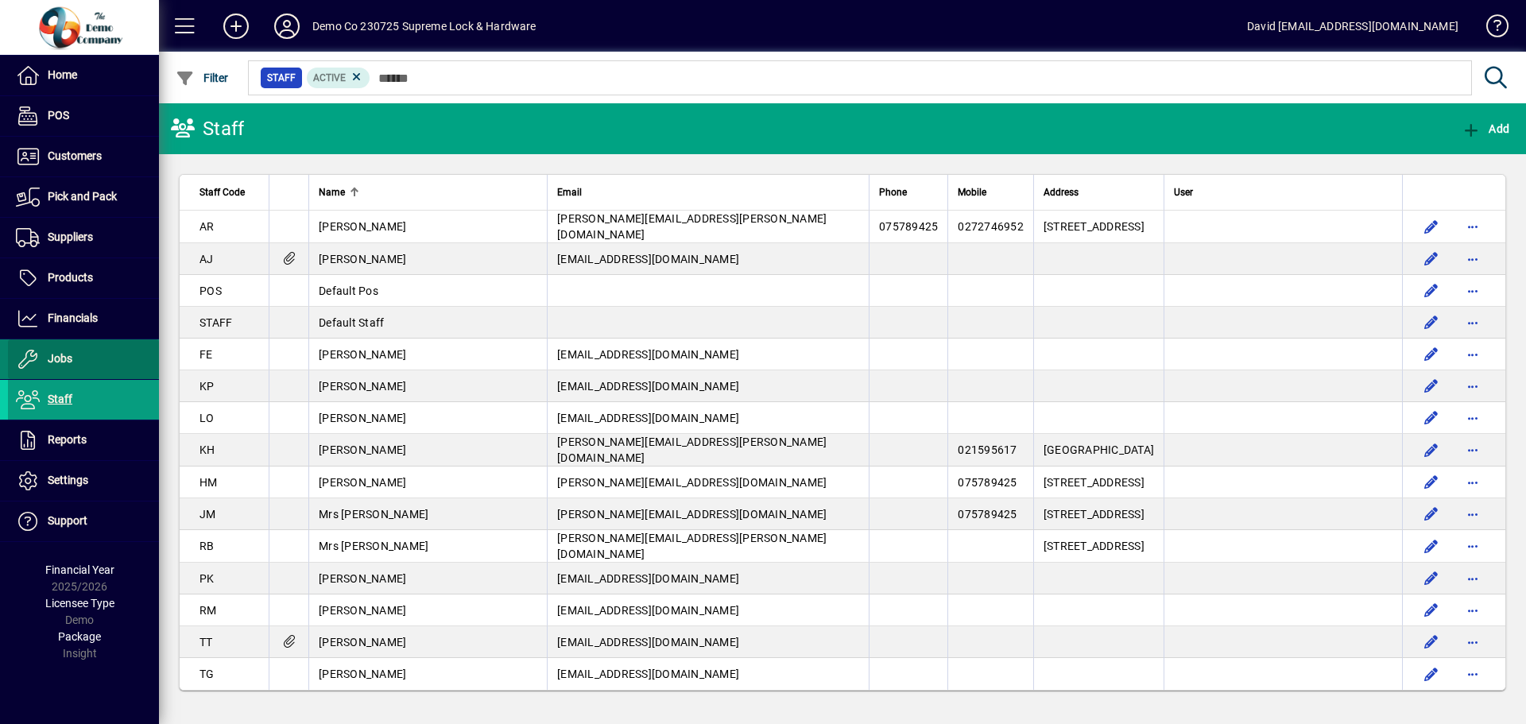
click at [60, 357] on span "Jobs" at bounding box center [60, 358] width 25 height 13
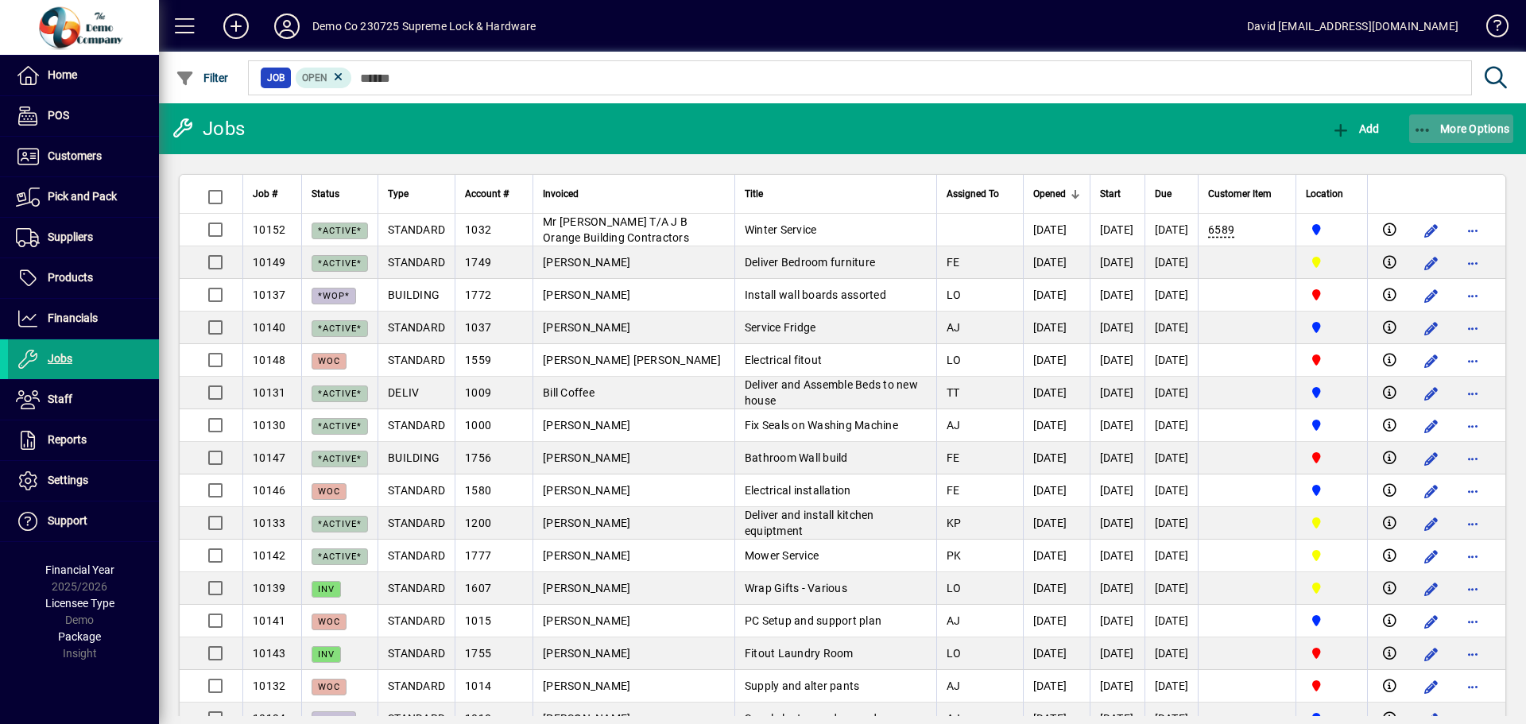
click at [1477, 133] on span "More Options" at bounding box center [1462, 128] width 97 height 13
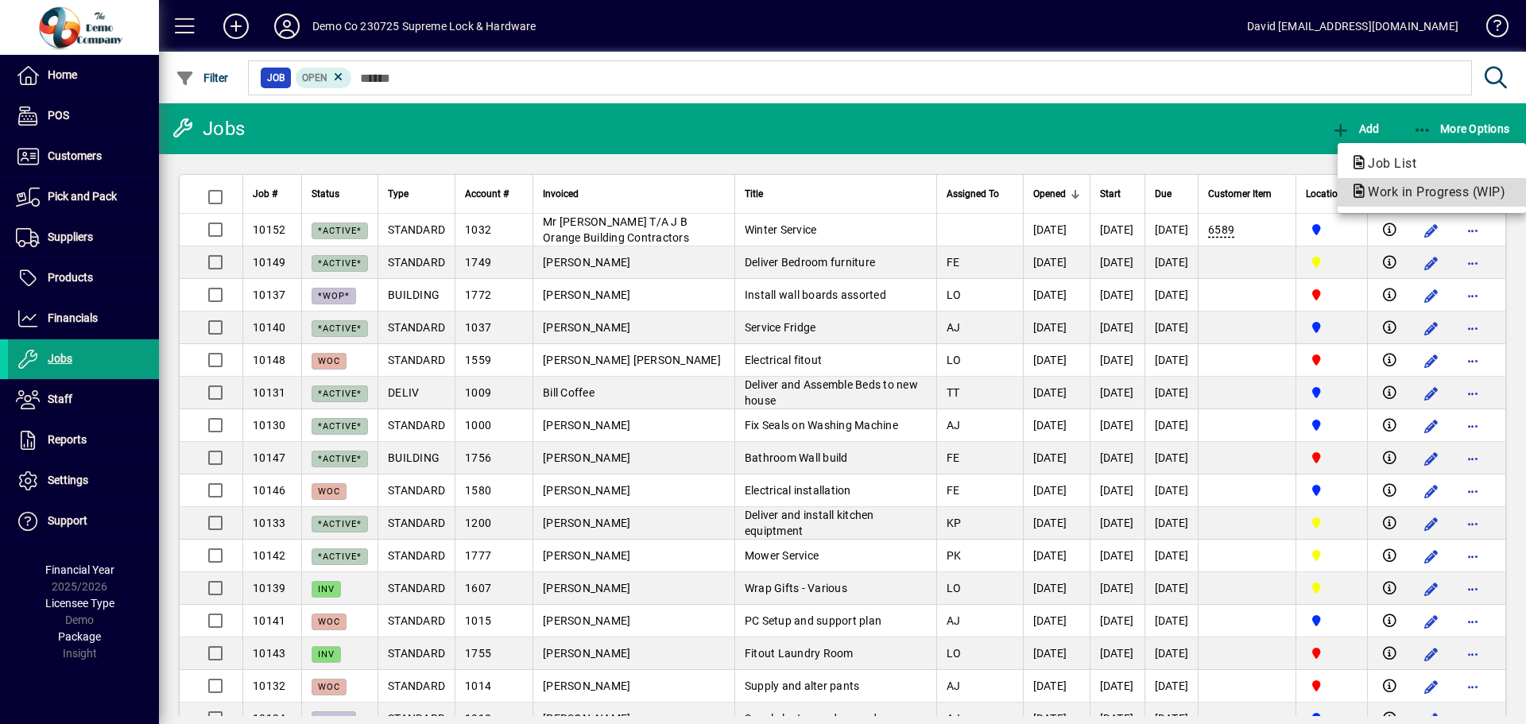
click at [1417, 195] on span "Work in Progress (WIP)" at bounding box center [1432, 191] width 163 height 15
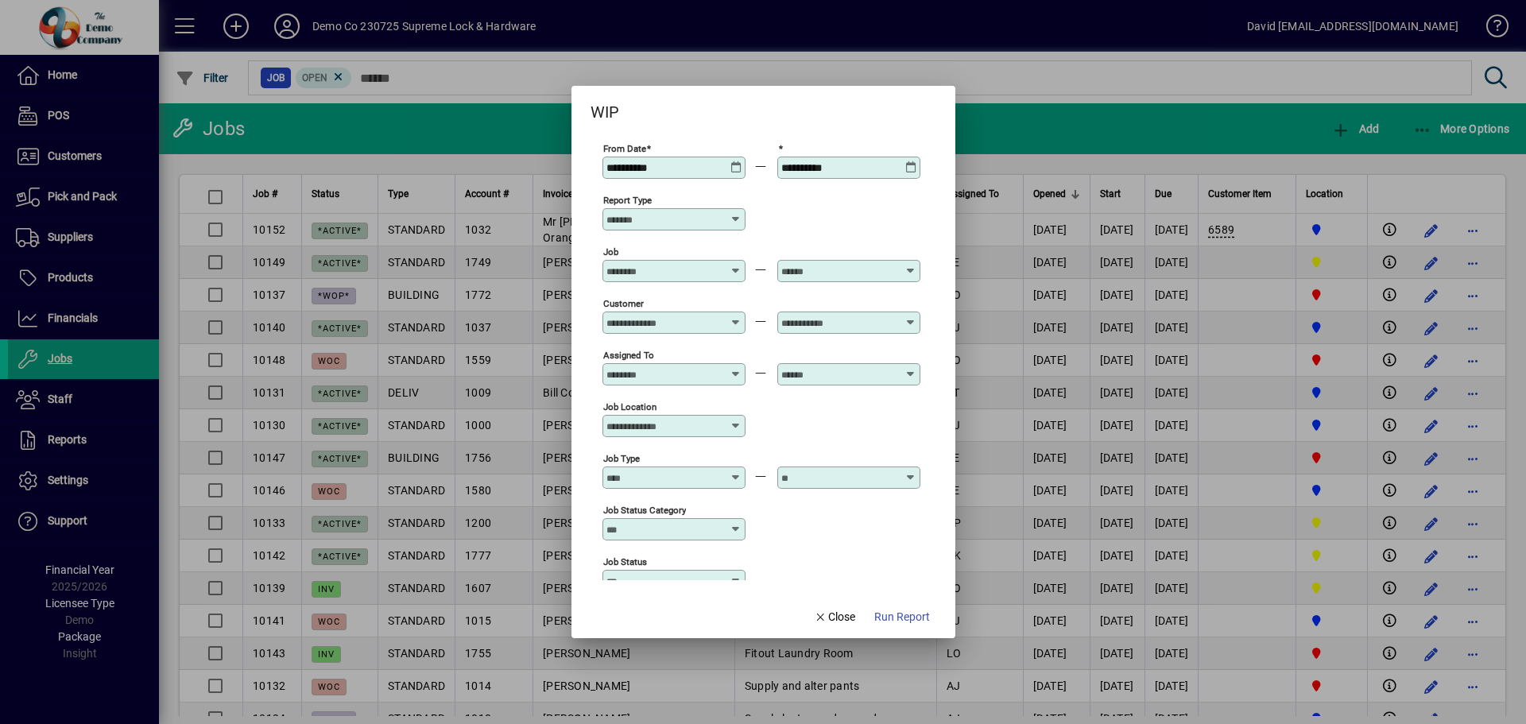
click at [736, 221] on icon at bounding box center [736, 219] width 13 height 13
click at [652, 248] on span "Summary" at bounding box center [640, 252] width 50 height 17
click at [896, 611] on span "Run Report" at bounding box center [903, 617] width 56 height 17
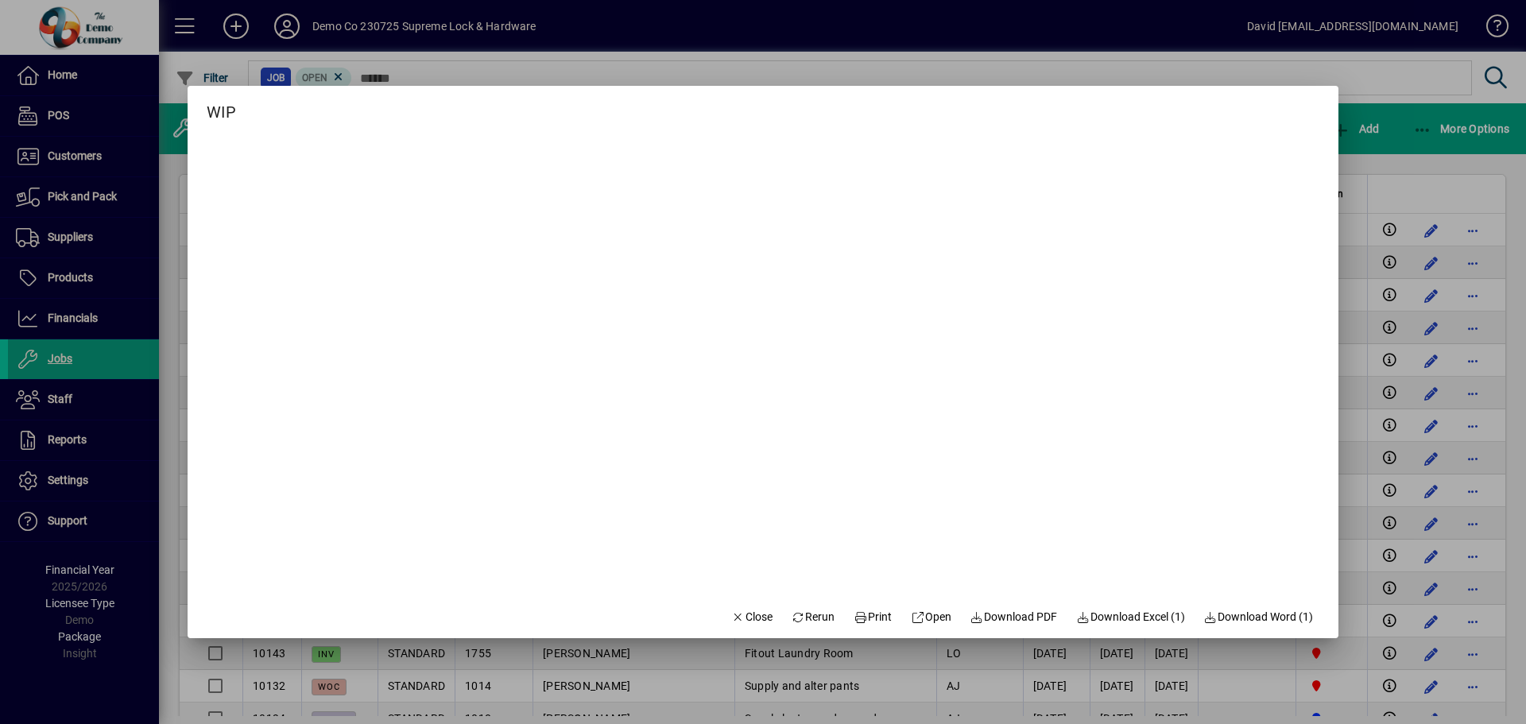
click at [1382, 590] on div at bounding box center [763, 362] width 1526 height 724
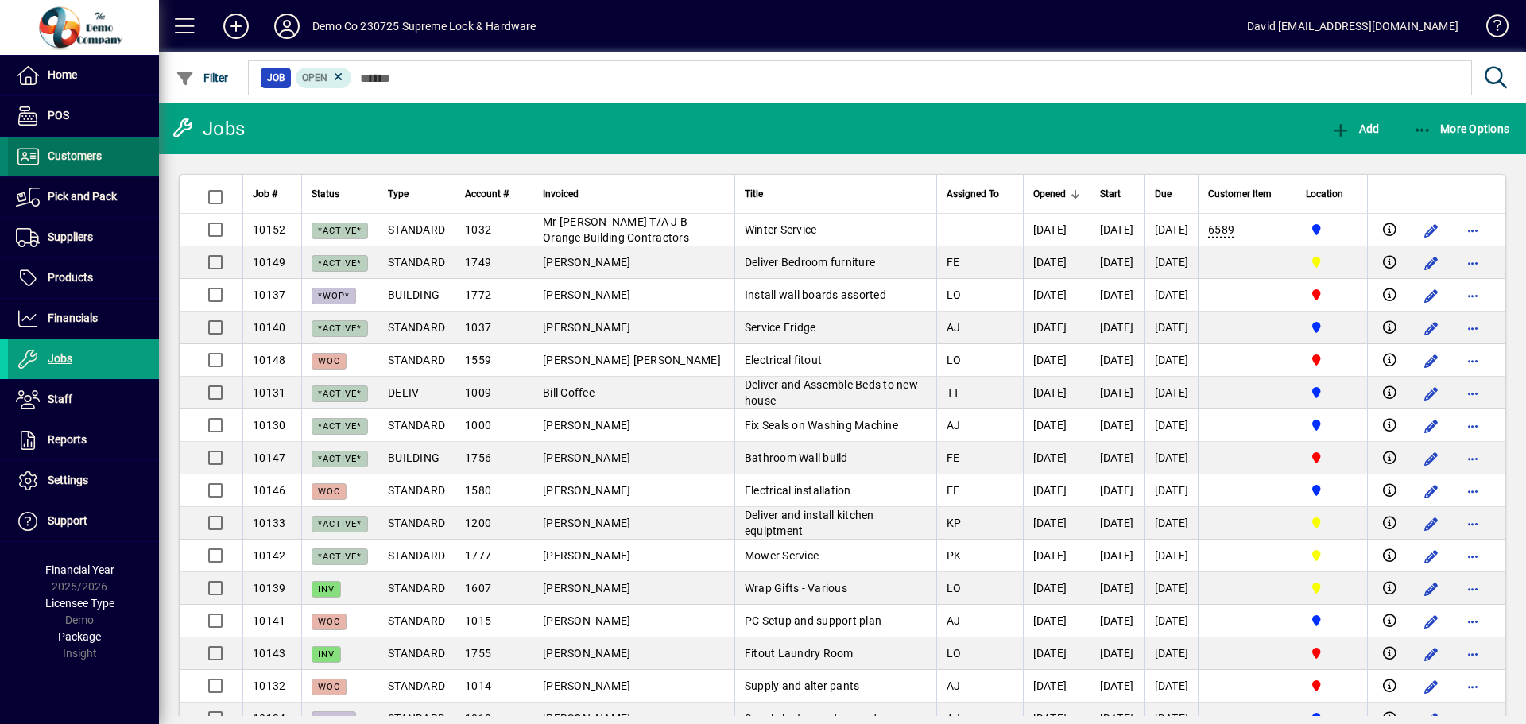
click at [81, 151] on span "Customers" at bounding box center [75, 155] width 54 height 13
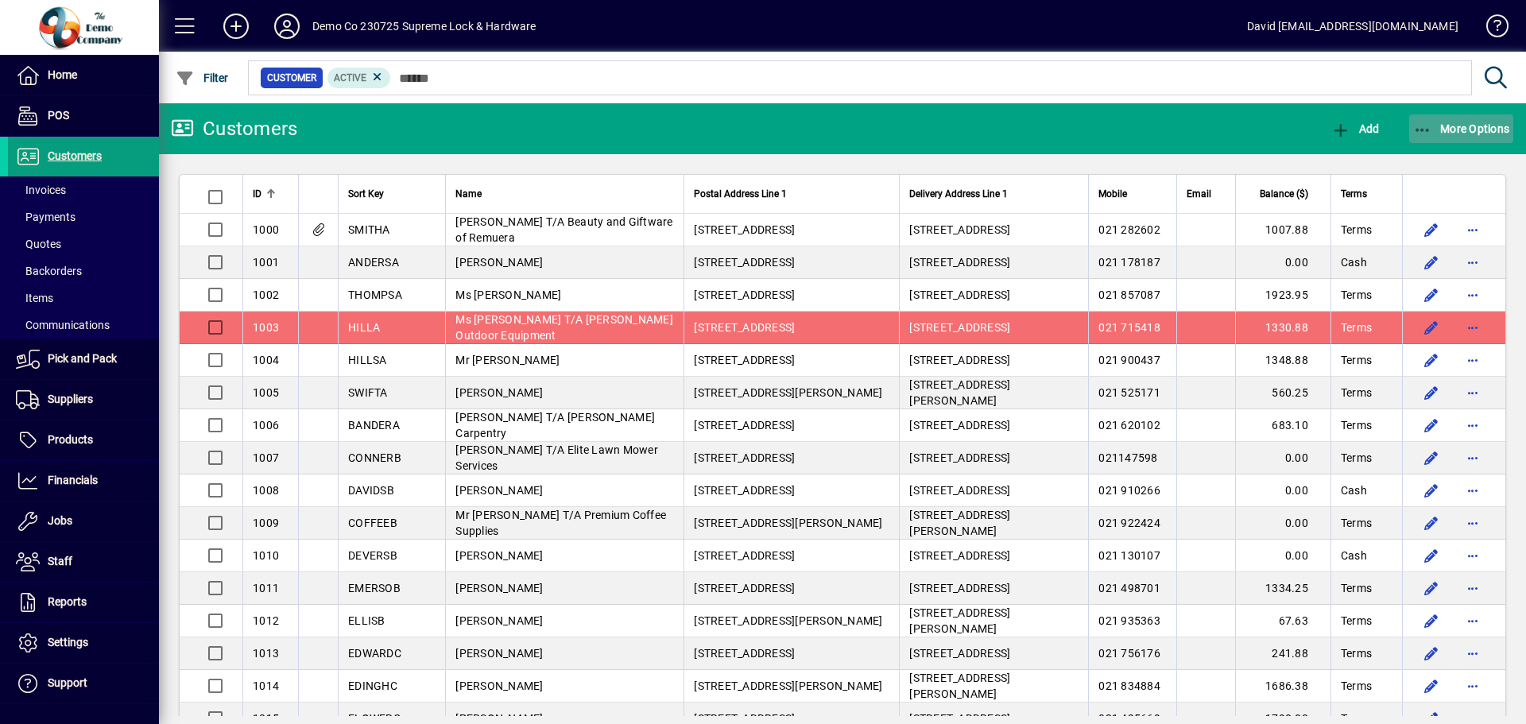
click at [1468, 128] on span "More Options" at bounding box center [1462, 128] width 97 height 13
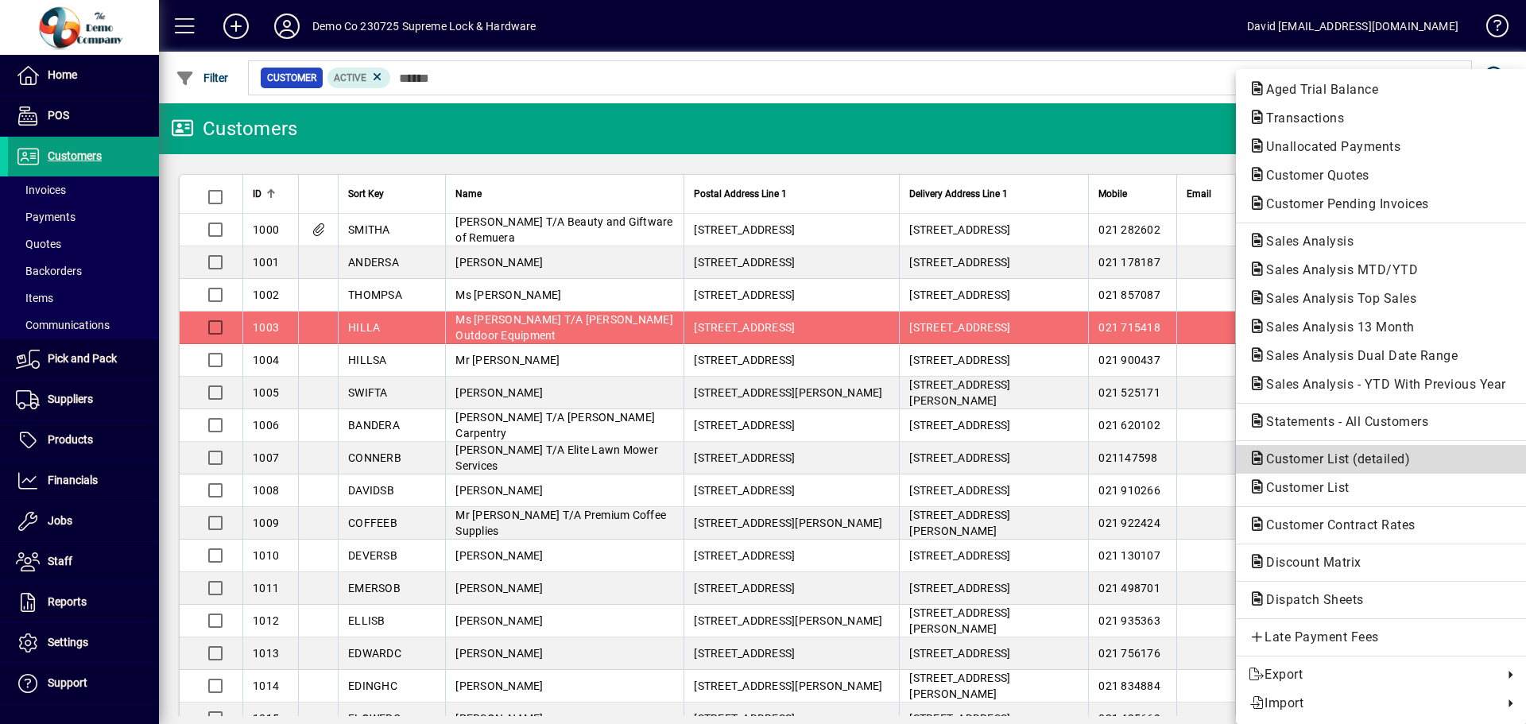
click at [1296, 455] on span "Customer List (detailed)" at bounding box center [1333, 459] width 169 height 15
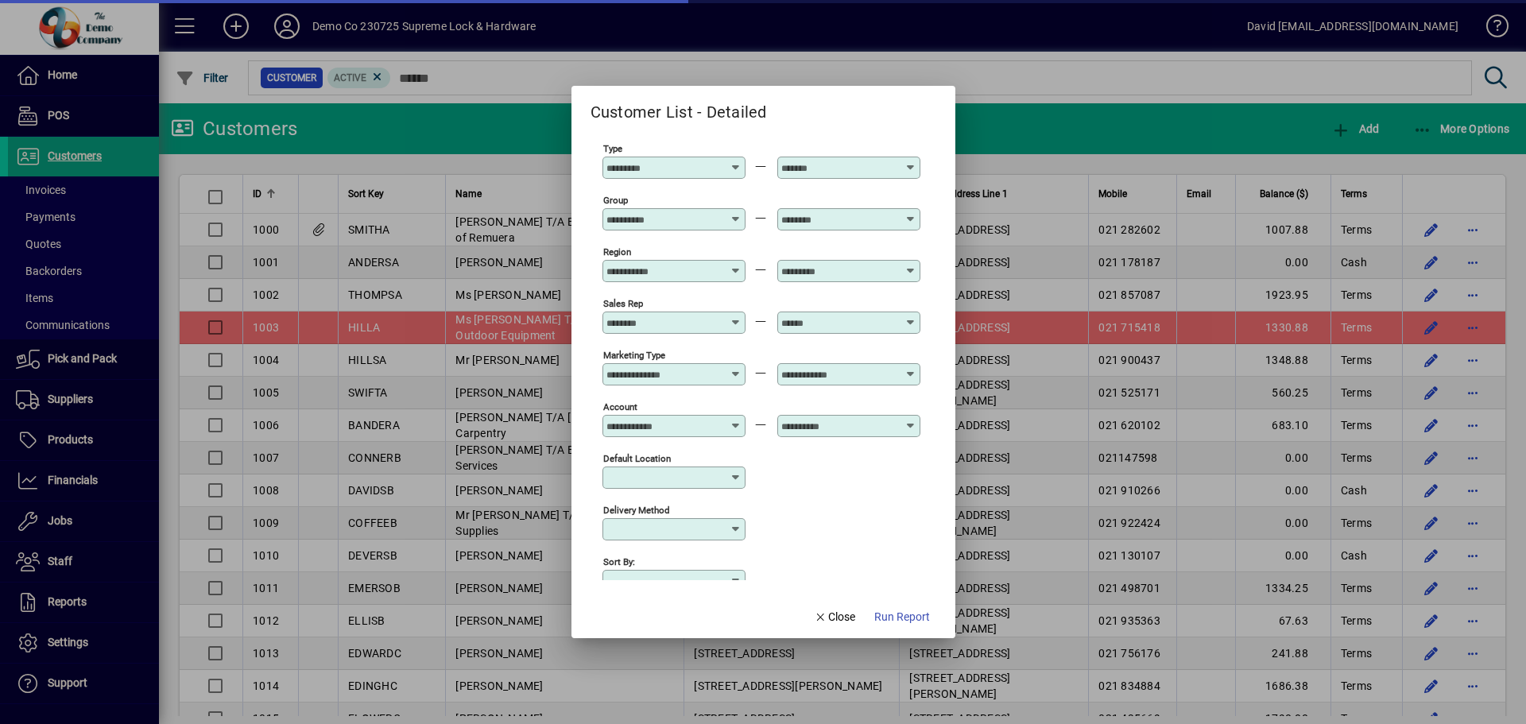
type input "*******"
click at [732, 167] on div at bounding box center [676, 167] width 138 height 13
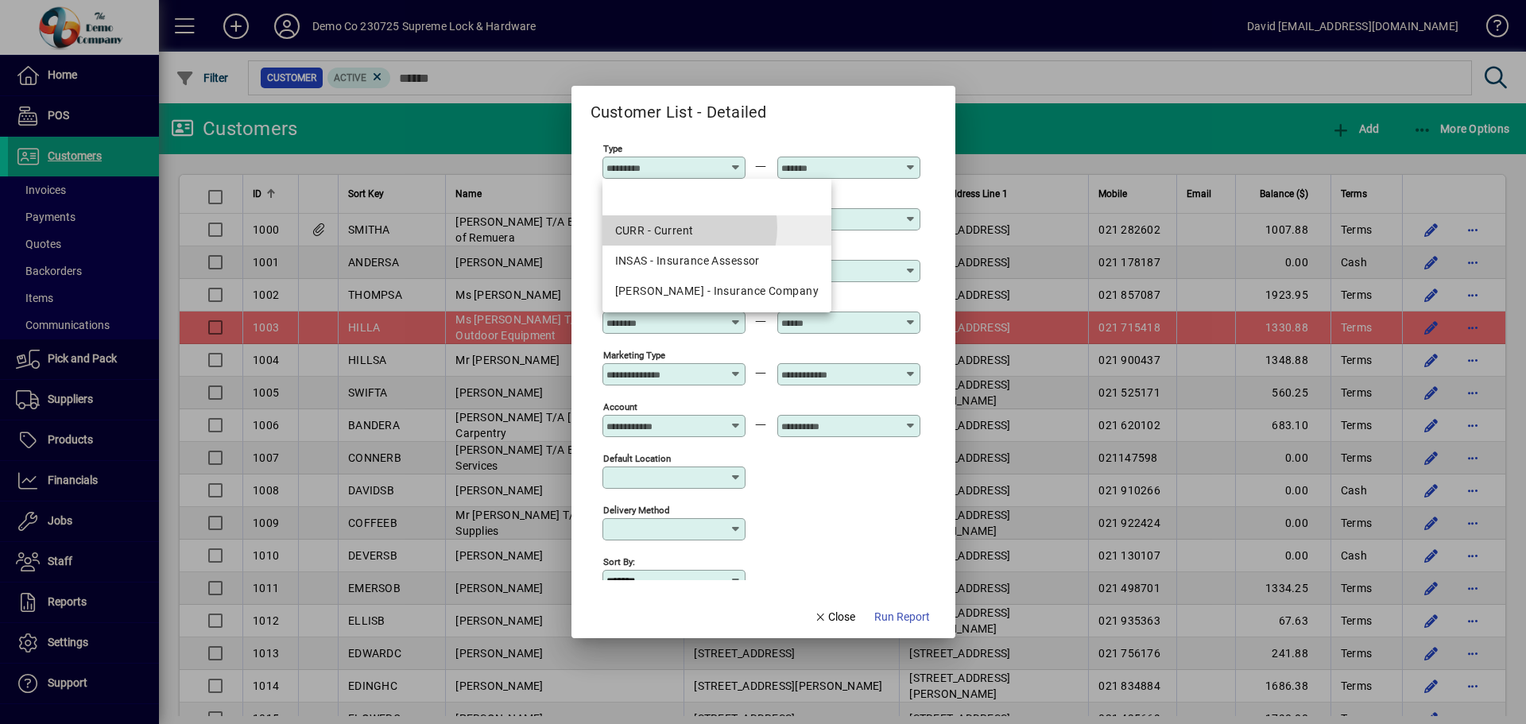
click at [683, 227] on div "CURR - Current" at bounding box center [717, 231] width 204 height 17
type input "**********"
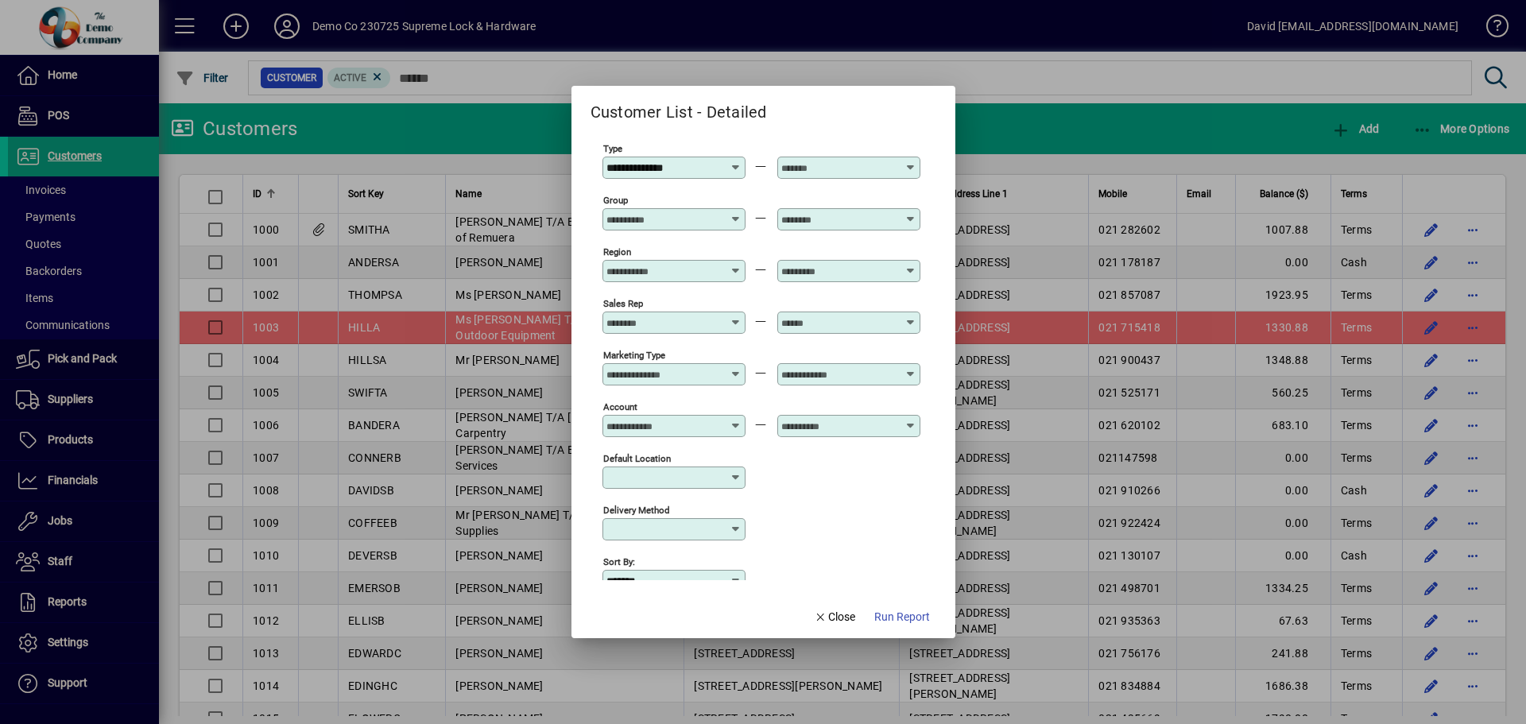
click at [730, 219] on div at bounding box center [676, 219] width 138 height 13
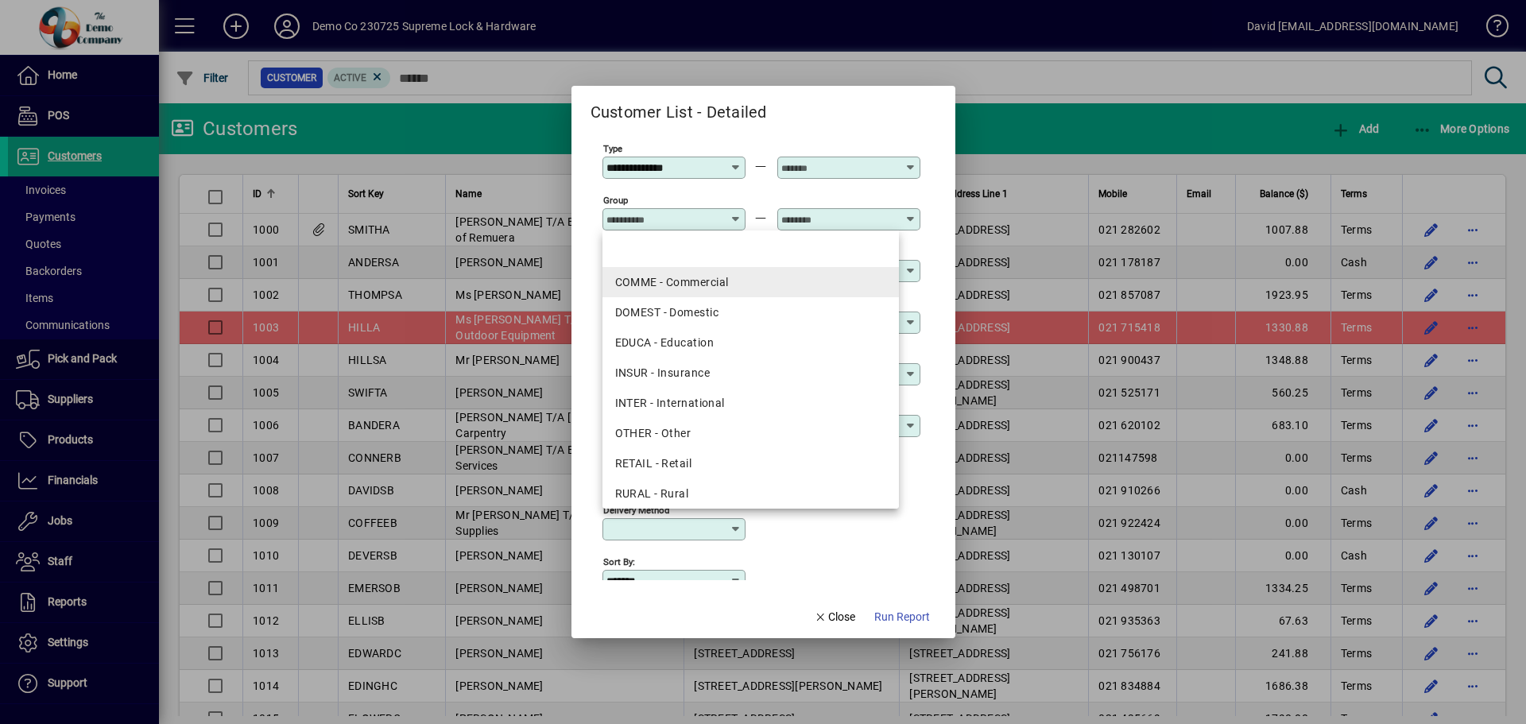
click at [710, 274] on div "COMME - Commercial" at bounding box center [751, 282] width 272 height 17
type input "**********"
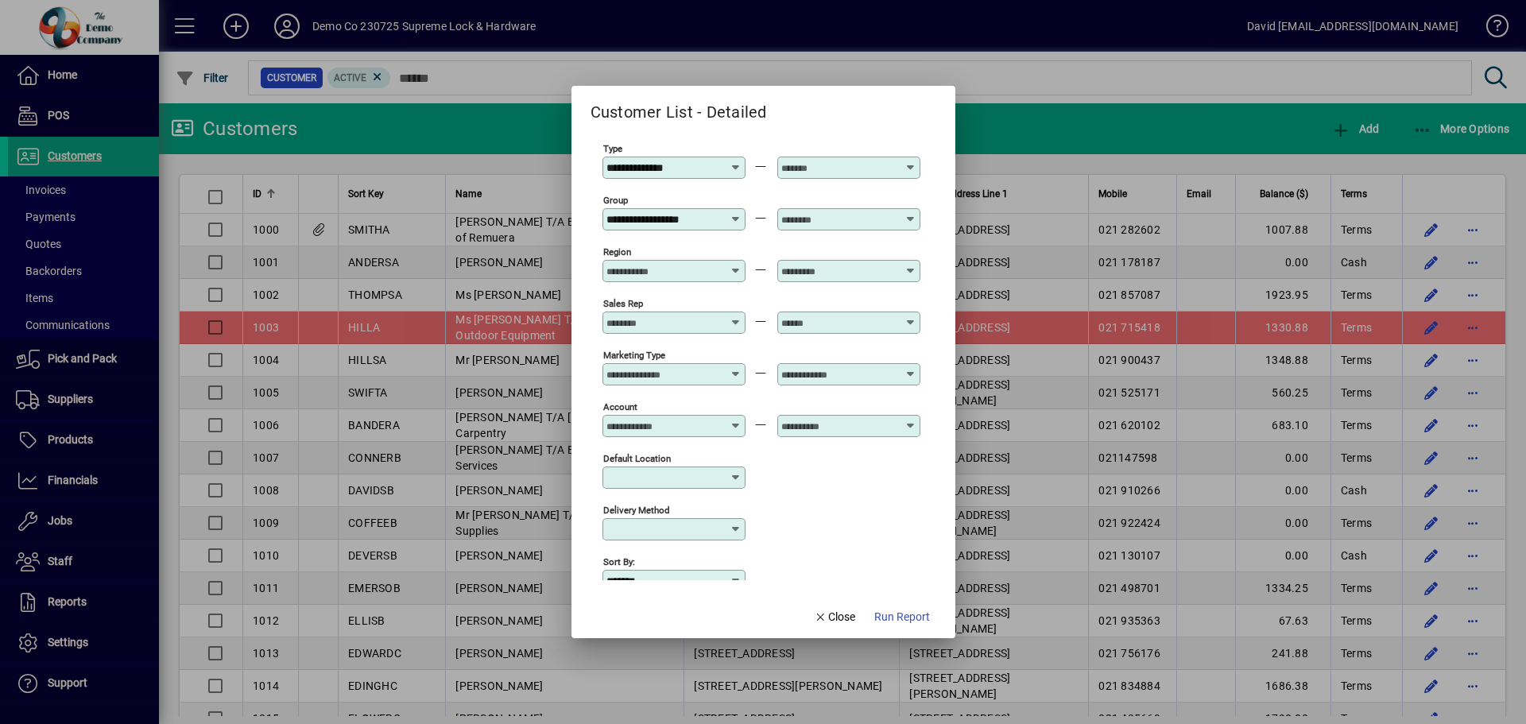
click at [736, 265] on icon at bounding box center [737, 265] width 12 height 0
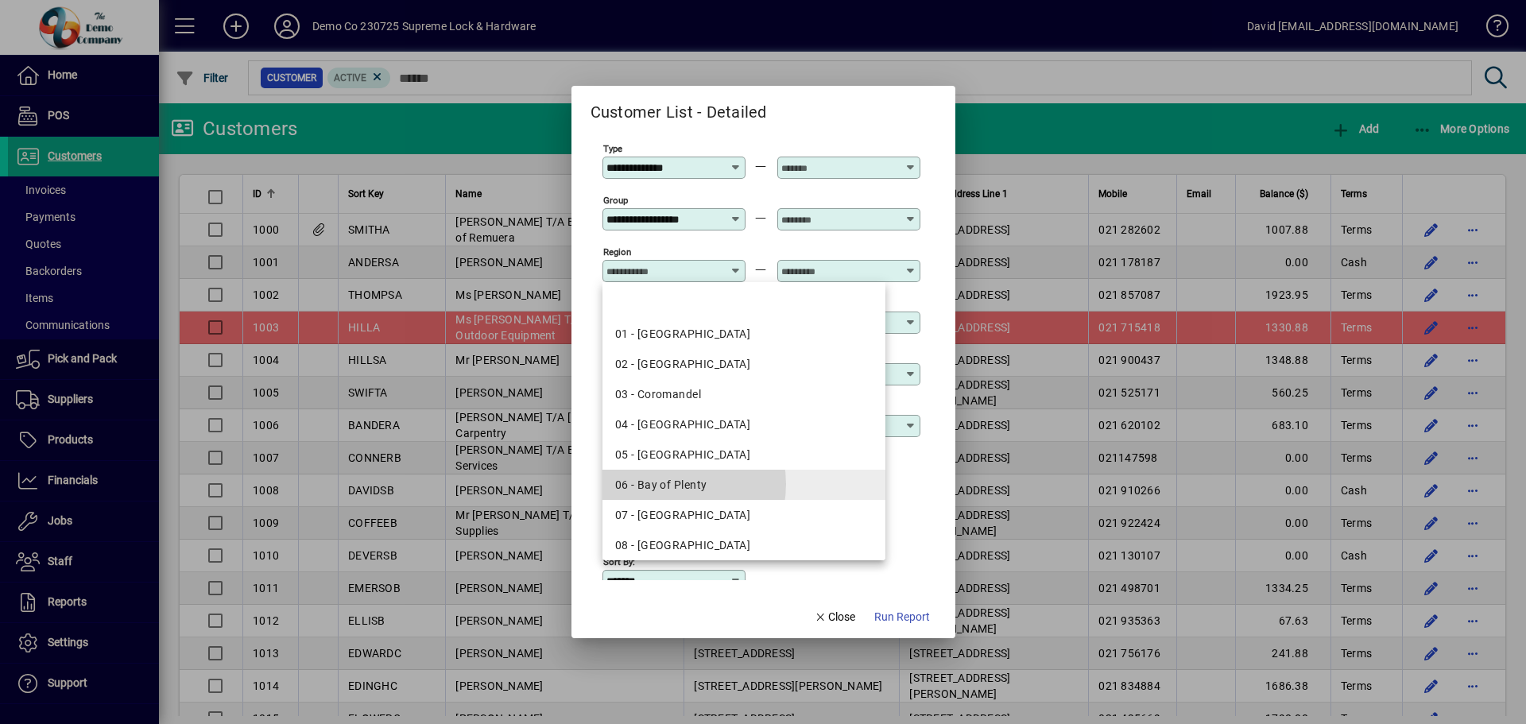
click at [671, 484] on div "06 - Bay of Plenty" at bounding box center [744, 485] width 258 height 17
type input "**********"
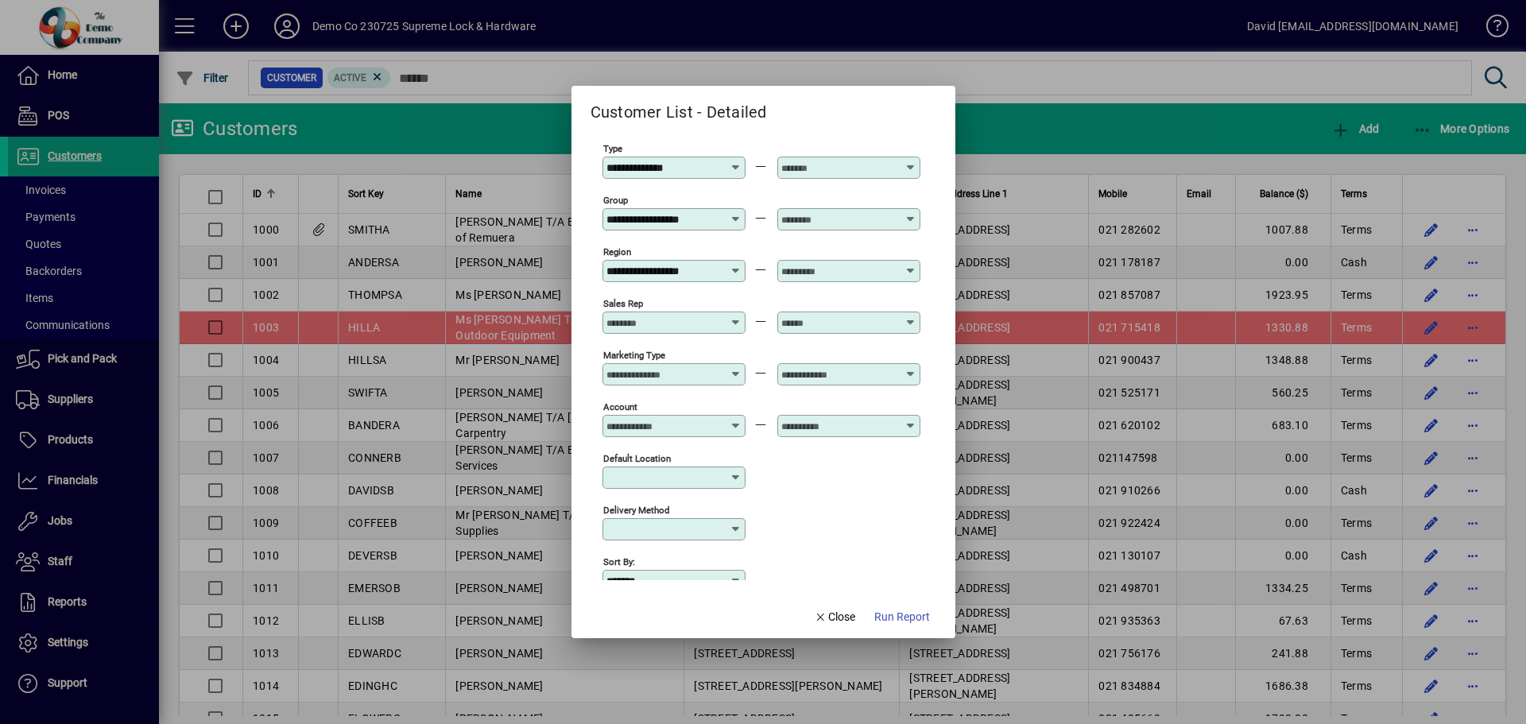
click at [734, 316] on icon at bounding box center [737, 316] width 12 height 0
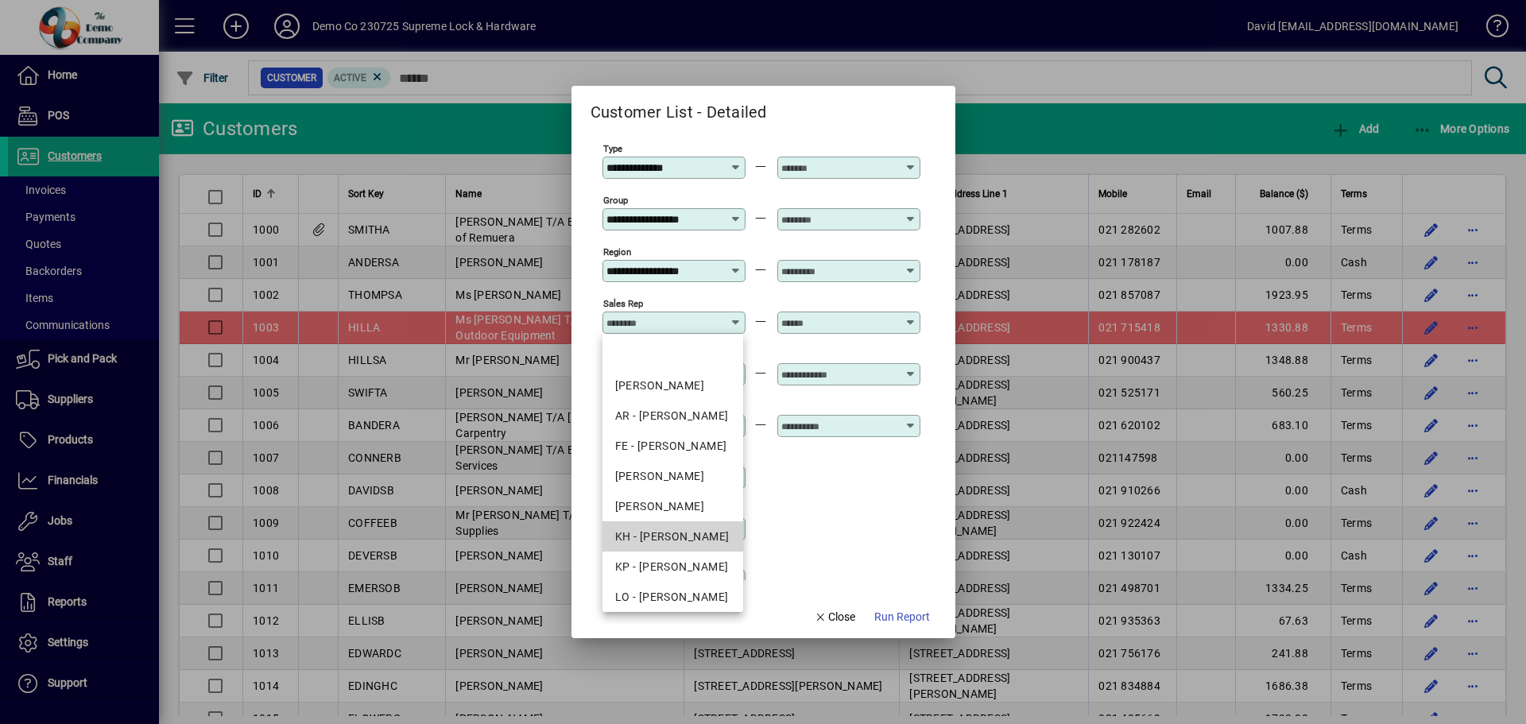
click at [669, 539] on div "KH - [PERSON_NAME]" at bounding box center [673, 537] width 116 height 17
type input "**********"
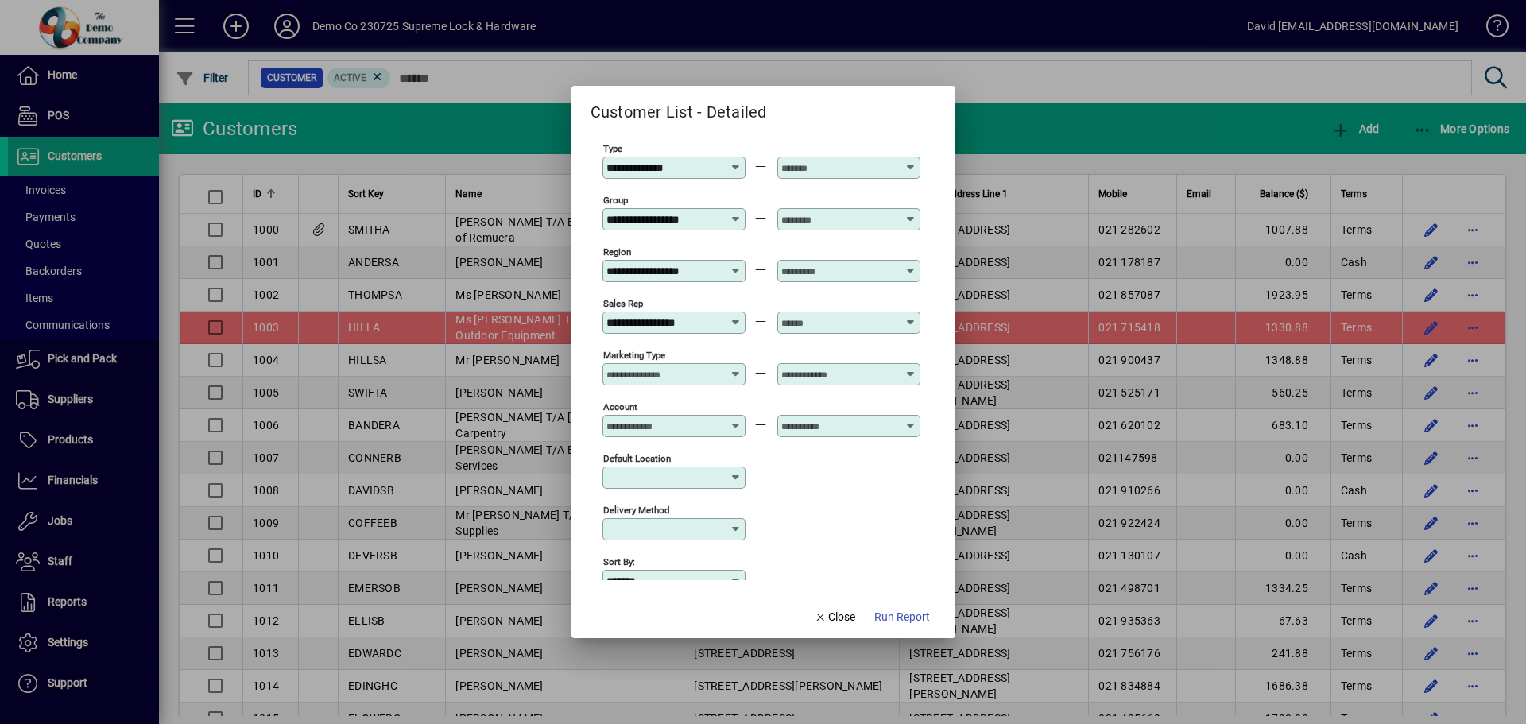
click at [913, 265] on icon at bounding box center [912, 265] width 12 height 0
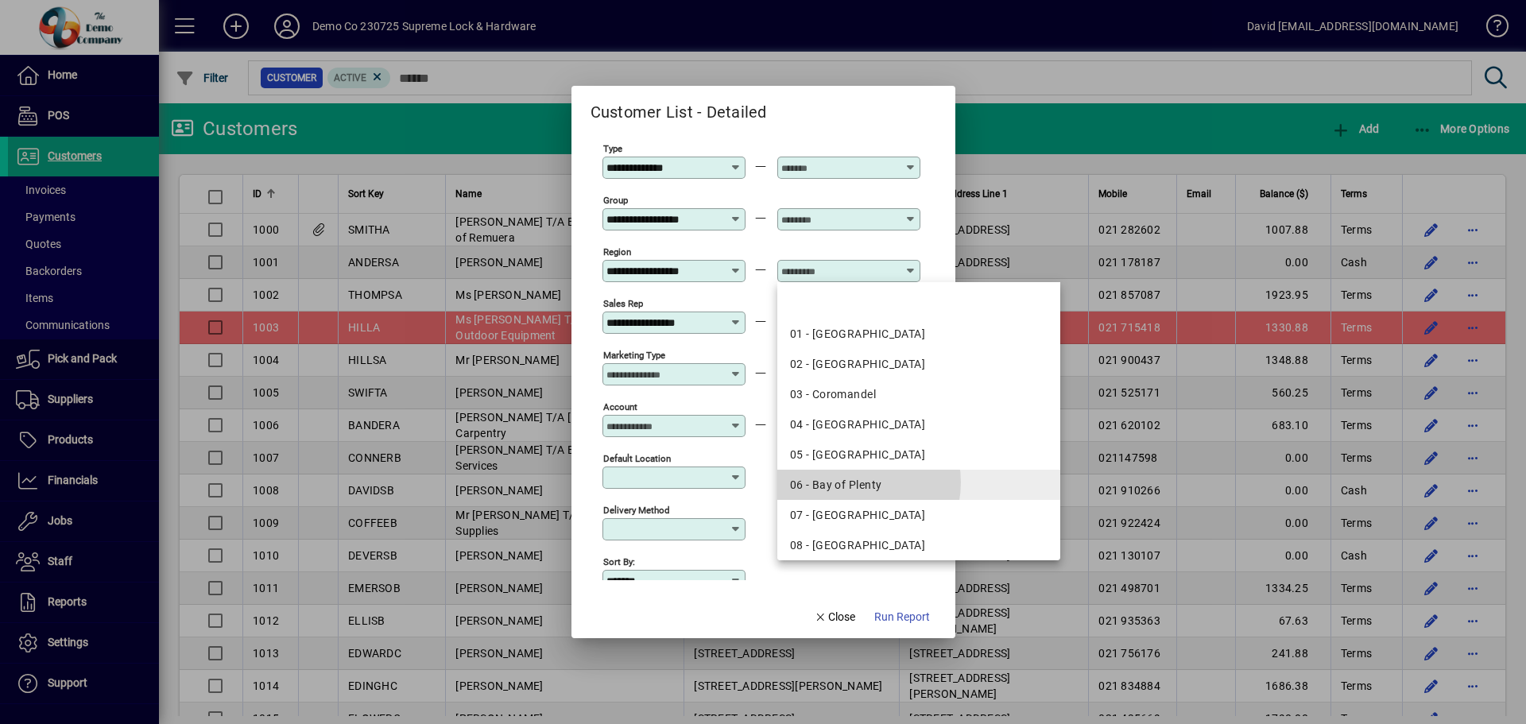
click at [852, 483] on div "06 - Bay of Plenty" at bounding box center [919, 485] width 258 height 17
type input "**********"
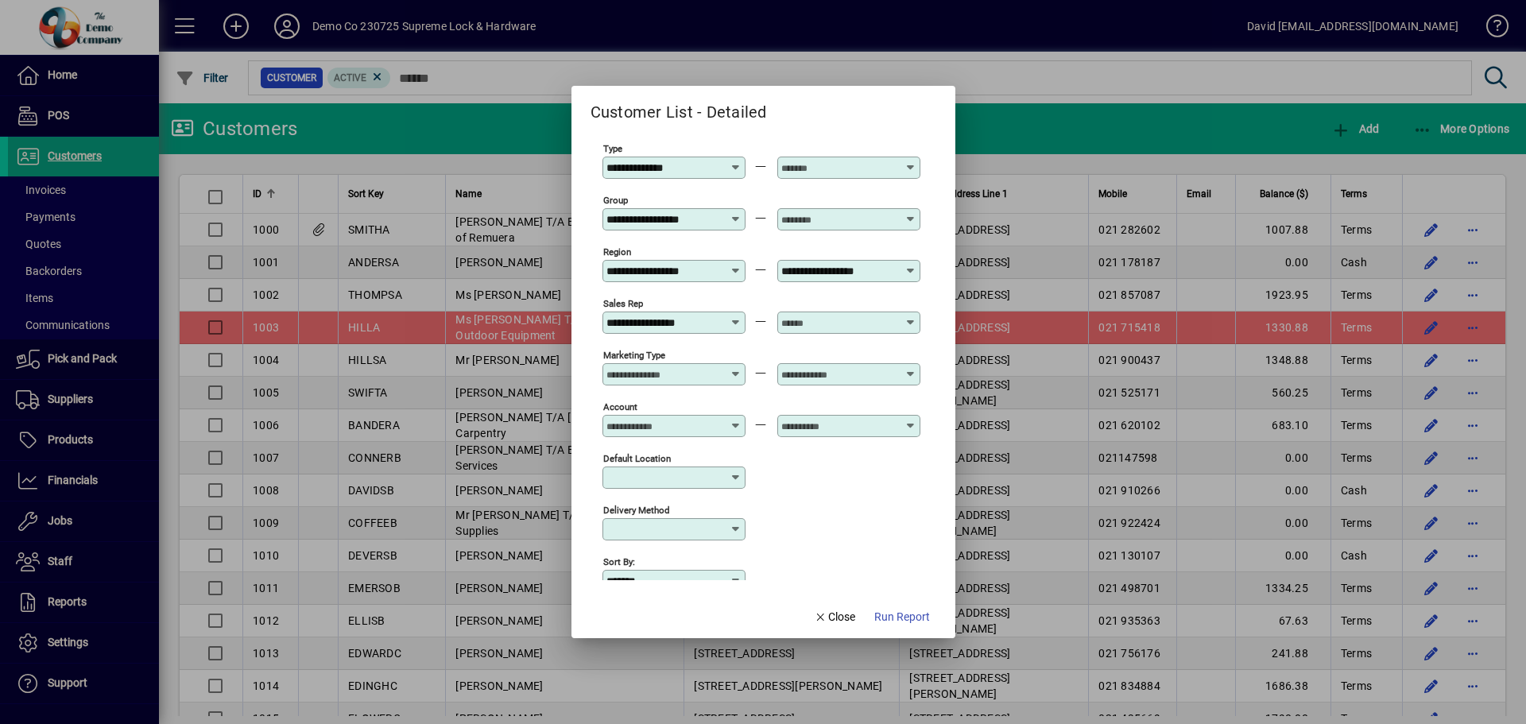
click at [910, 213] on icon at bounding box center [912, 213] width 12 height 0
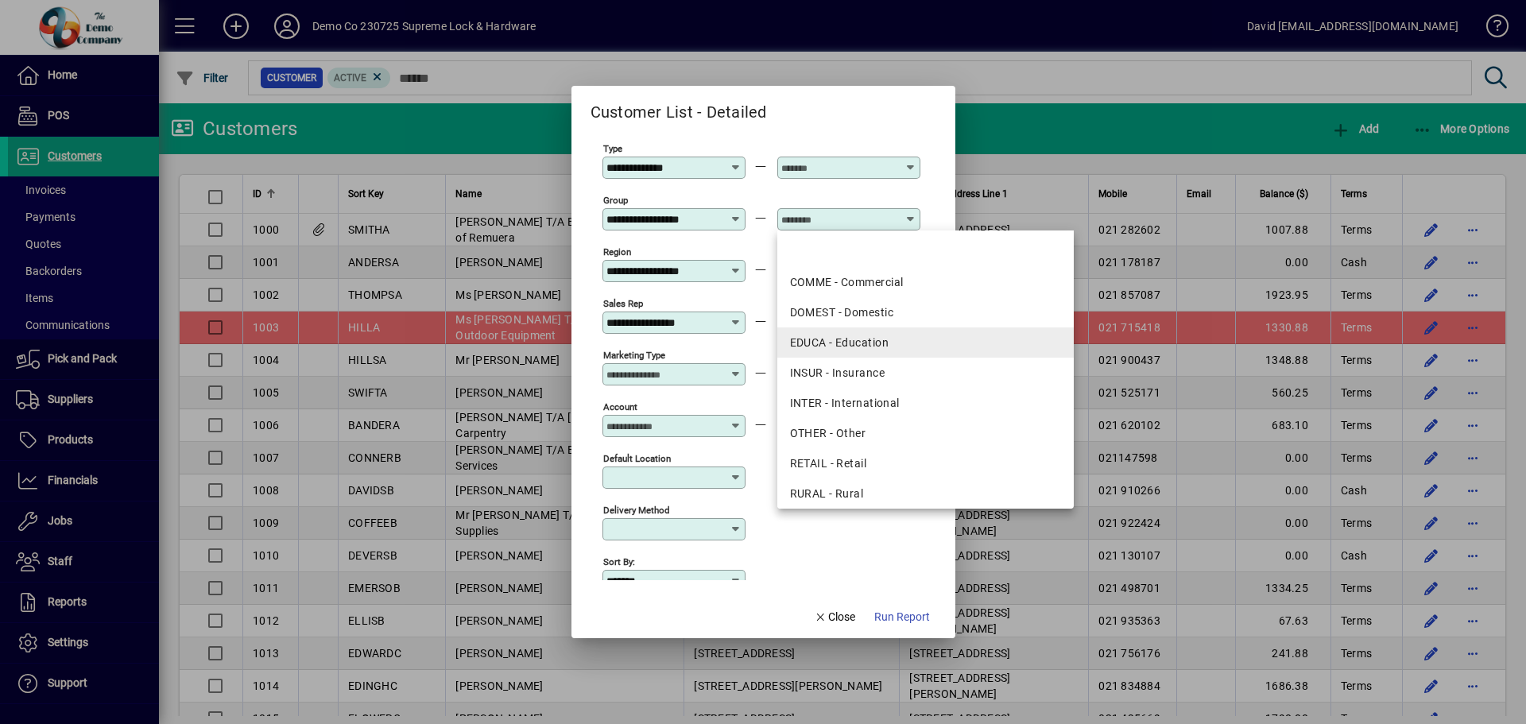
click at [862, 339] on div "EDUCA - Education" at bounding box center [926, 343] width 272 height 17
type input "**********"
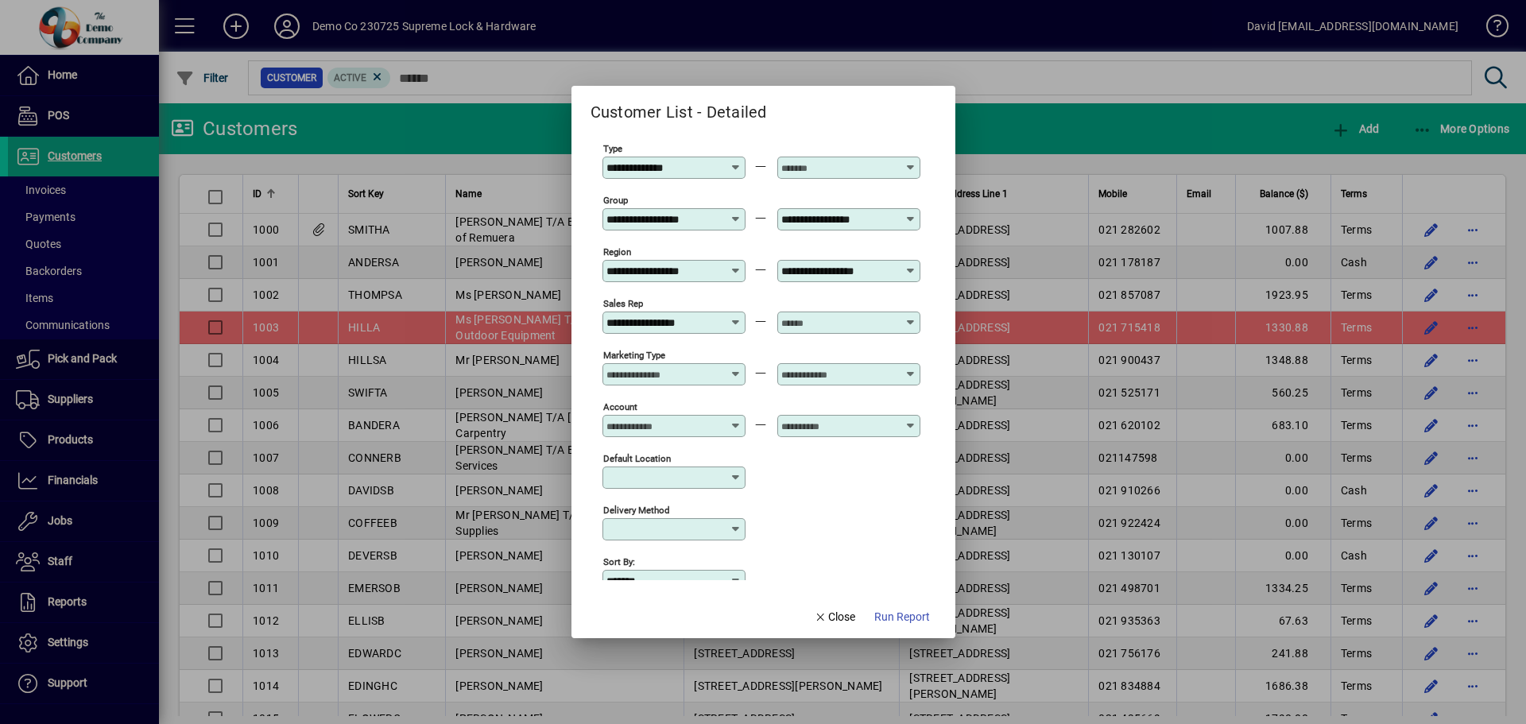
click at [913, 161] on icon at bounding box center [912, 161] width 12 height 0
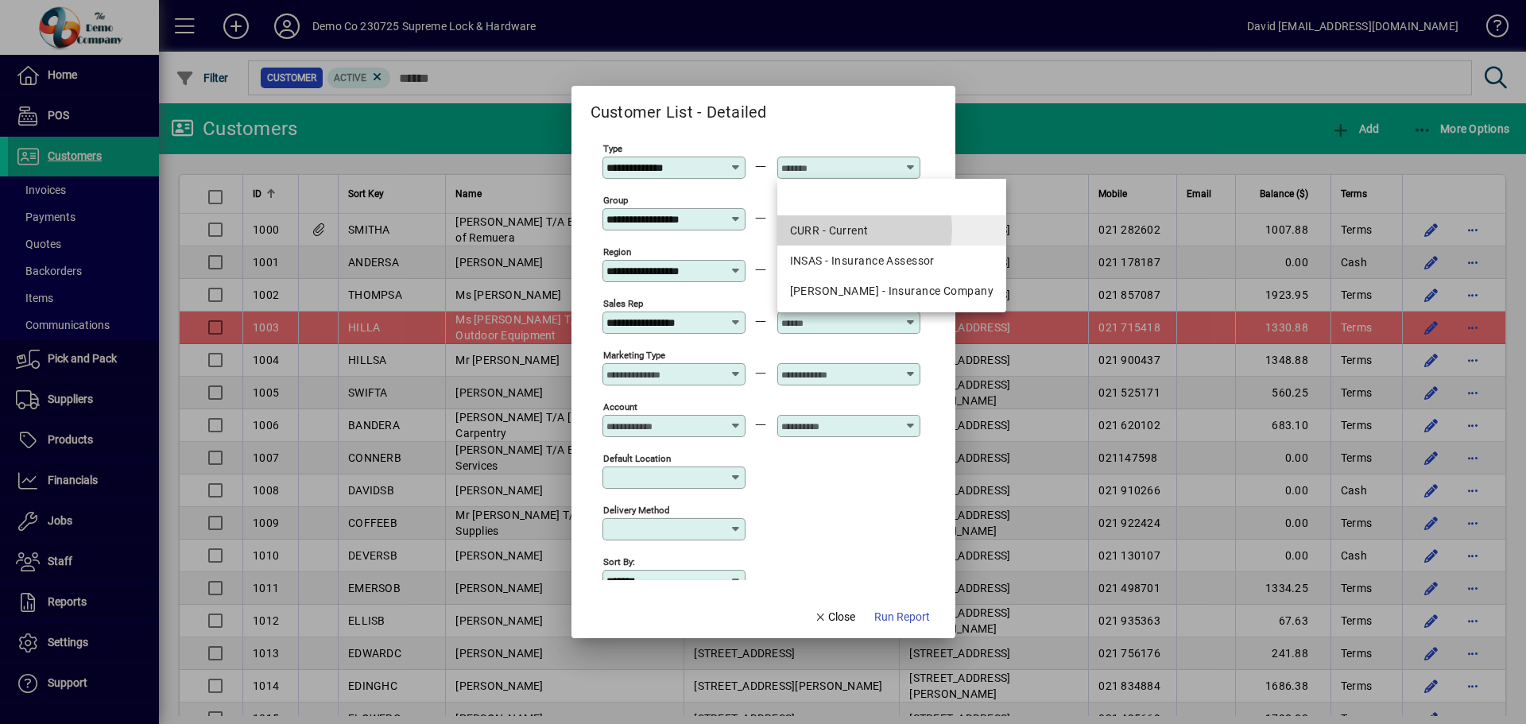
click at [859, 230] on div "CURR - Current" at bounding box center [892, 231] width 204 height 17
type input "**********"
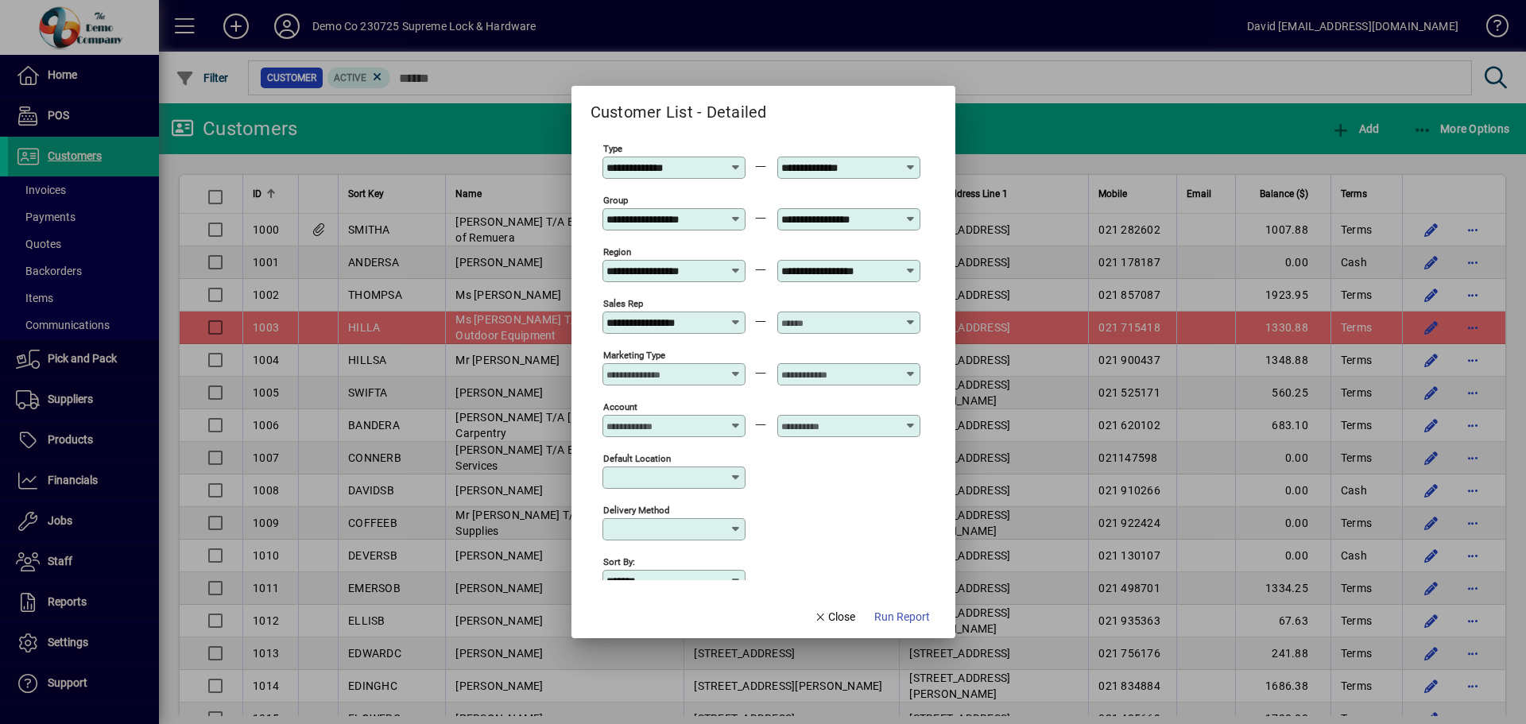
click at [910, 316] on icon at bounding box center [912, 316] width 12 height 0
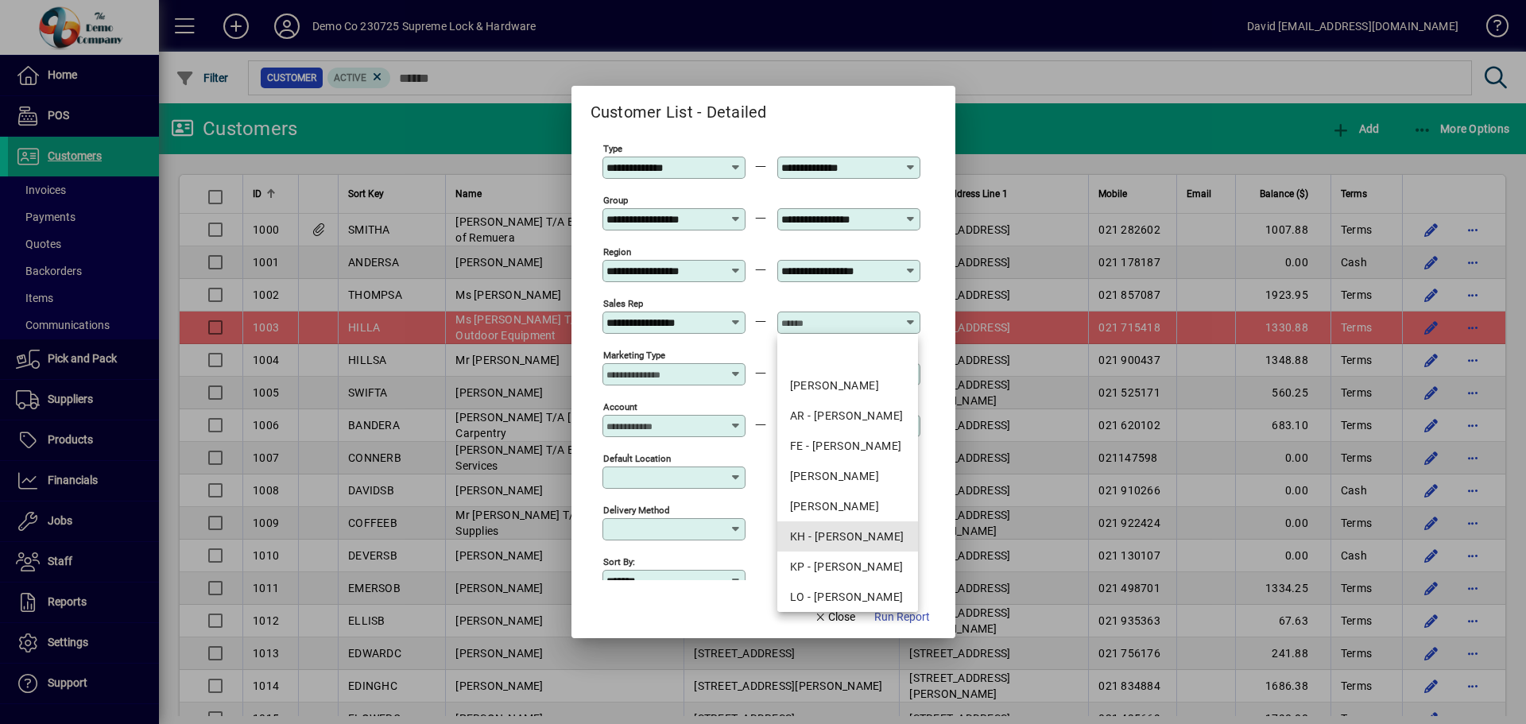
click at [848, 536] on div "KH - [PERSON_NAME]" at bounding box center [848, 537] width 116 height 17
type input "**********"
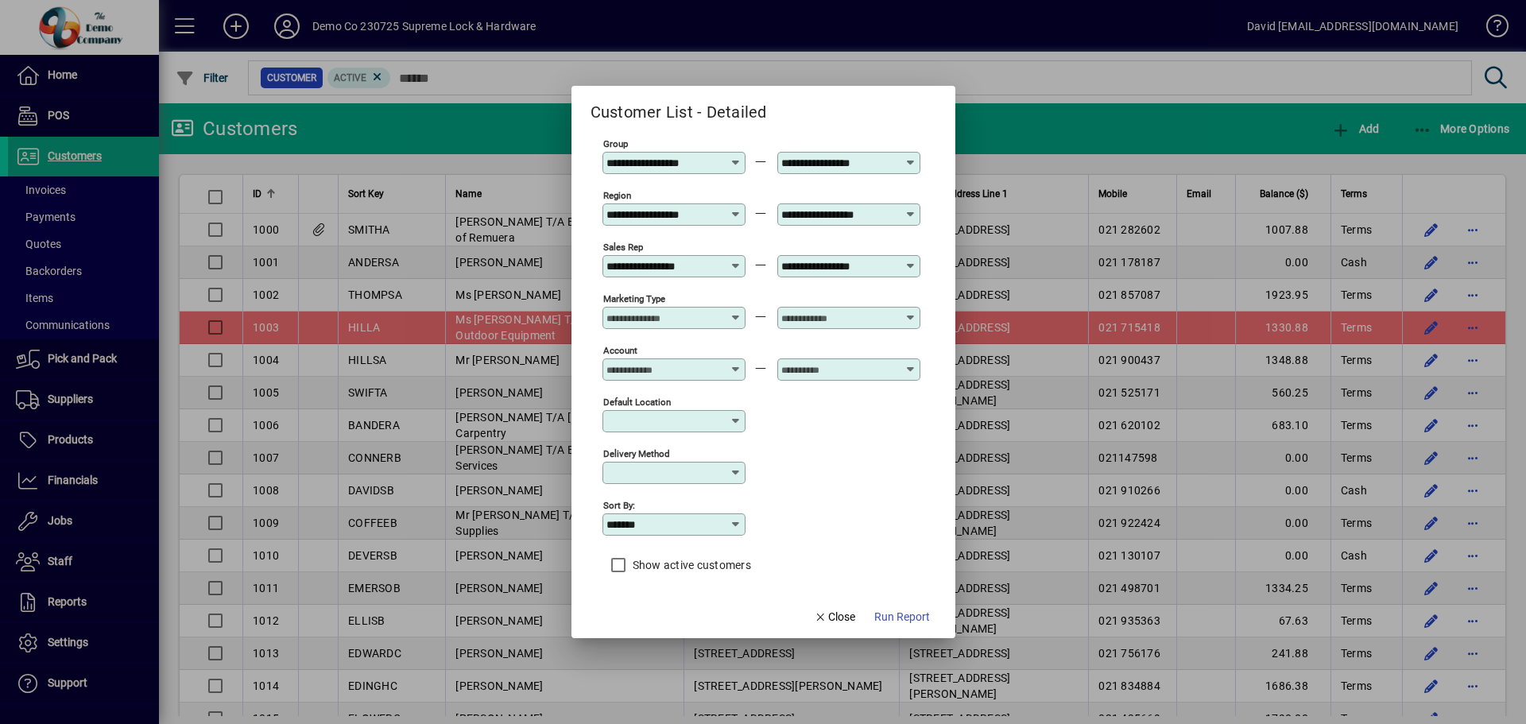
scroll to position [93, 0]
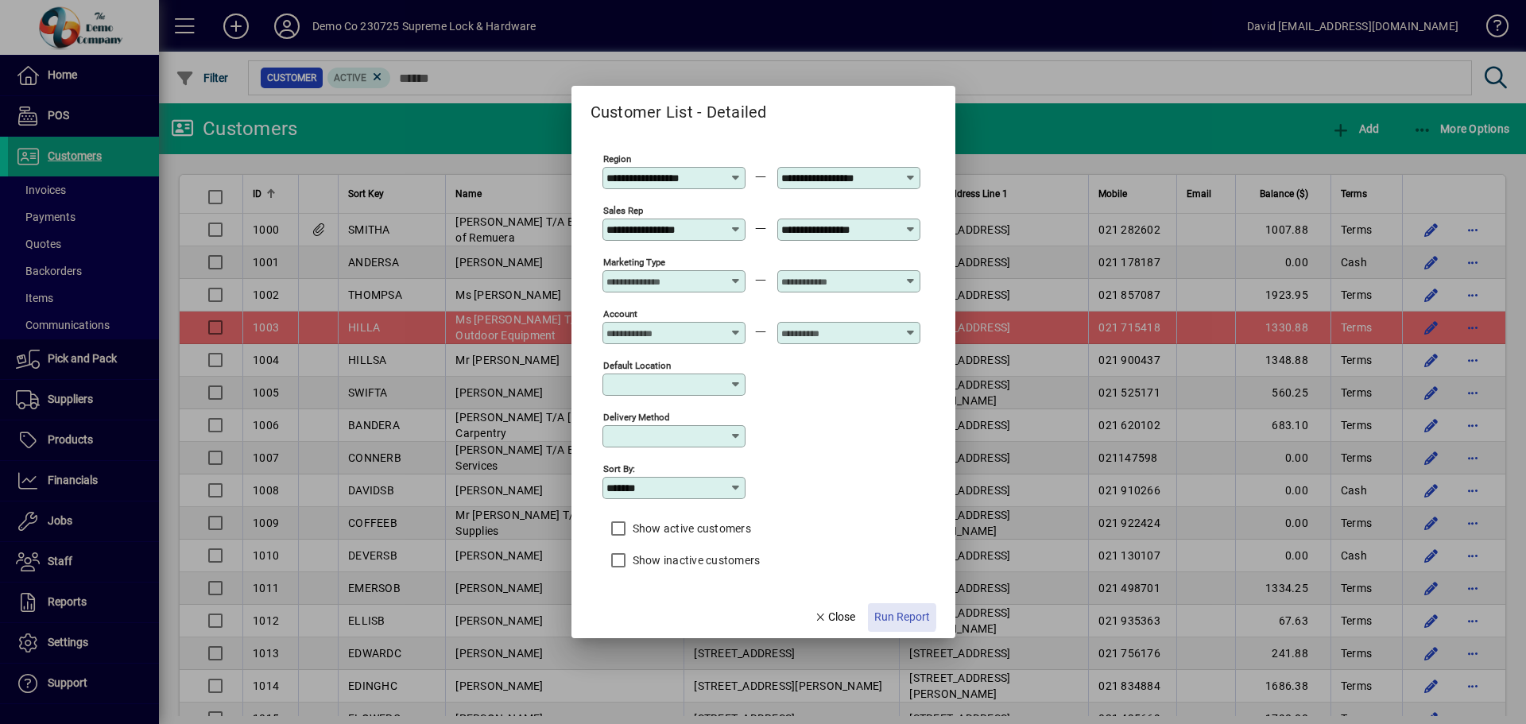
click at [902, 617] on span "Run Report" at bounding box center [903, 617] width 56 height 17
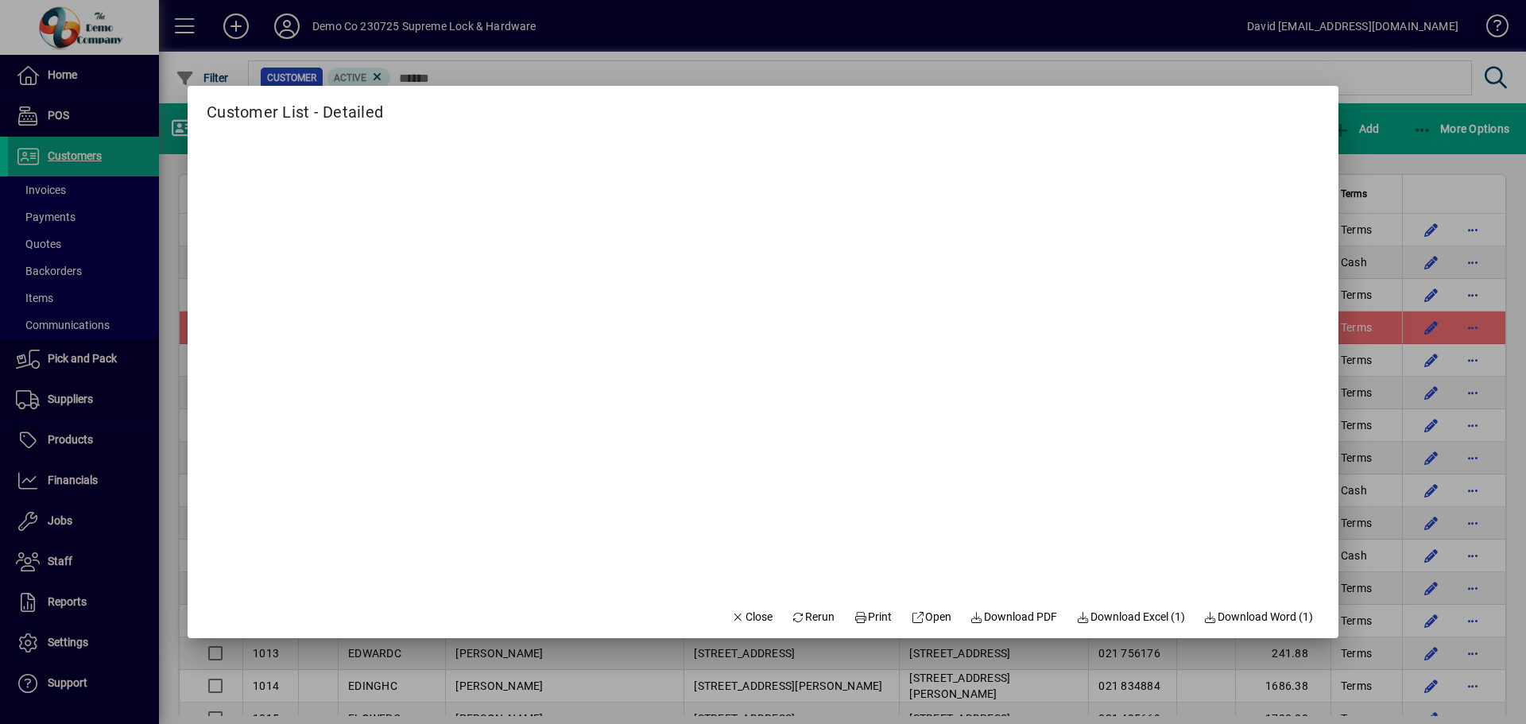
click at [1469, 191] on div at bounding box center [763, 362] width 1526 height 724
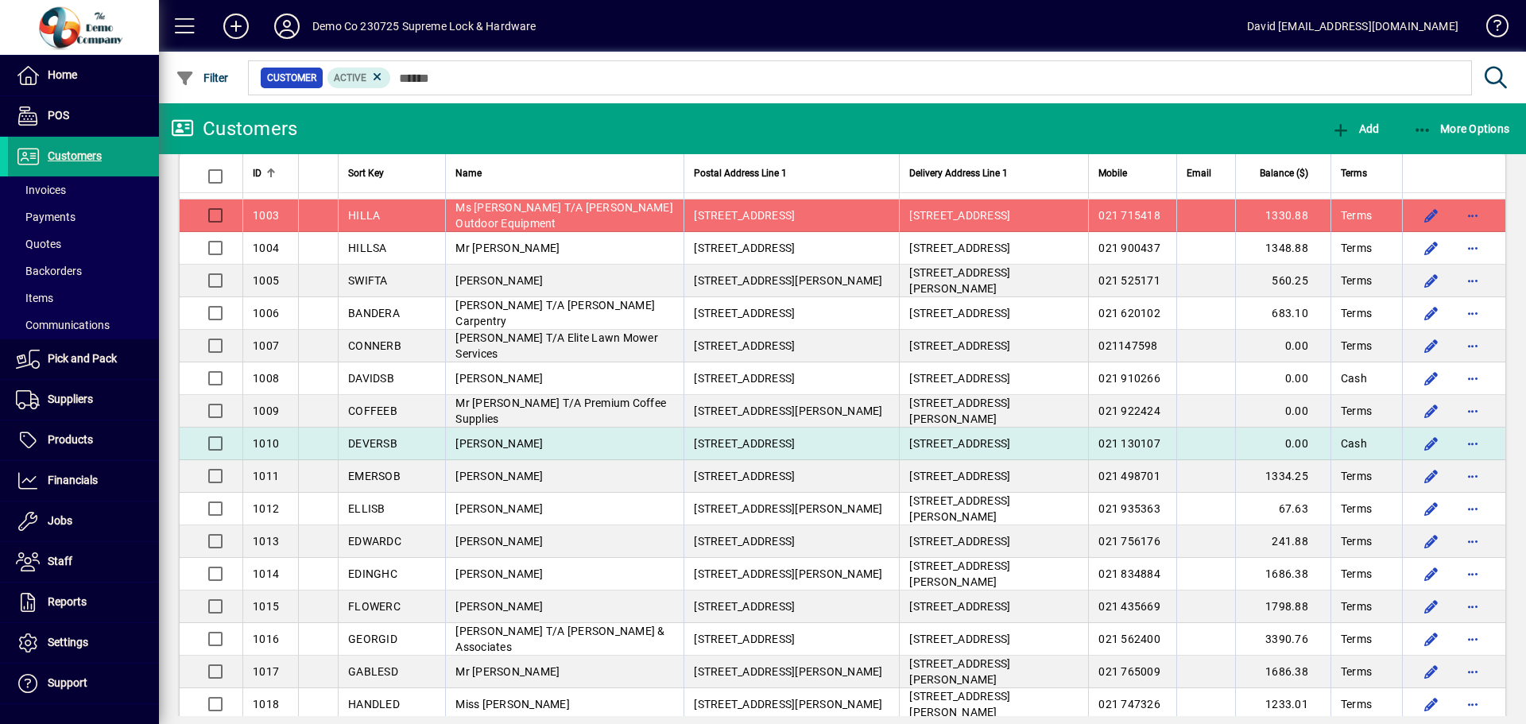
scroll to position [159, 0]
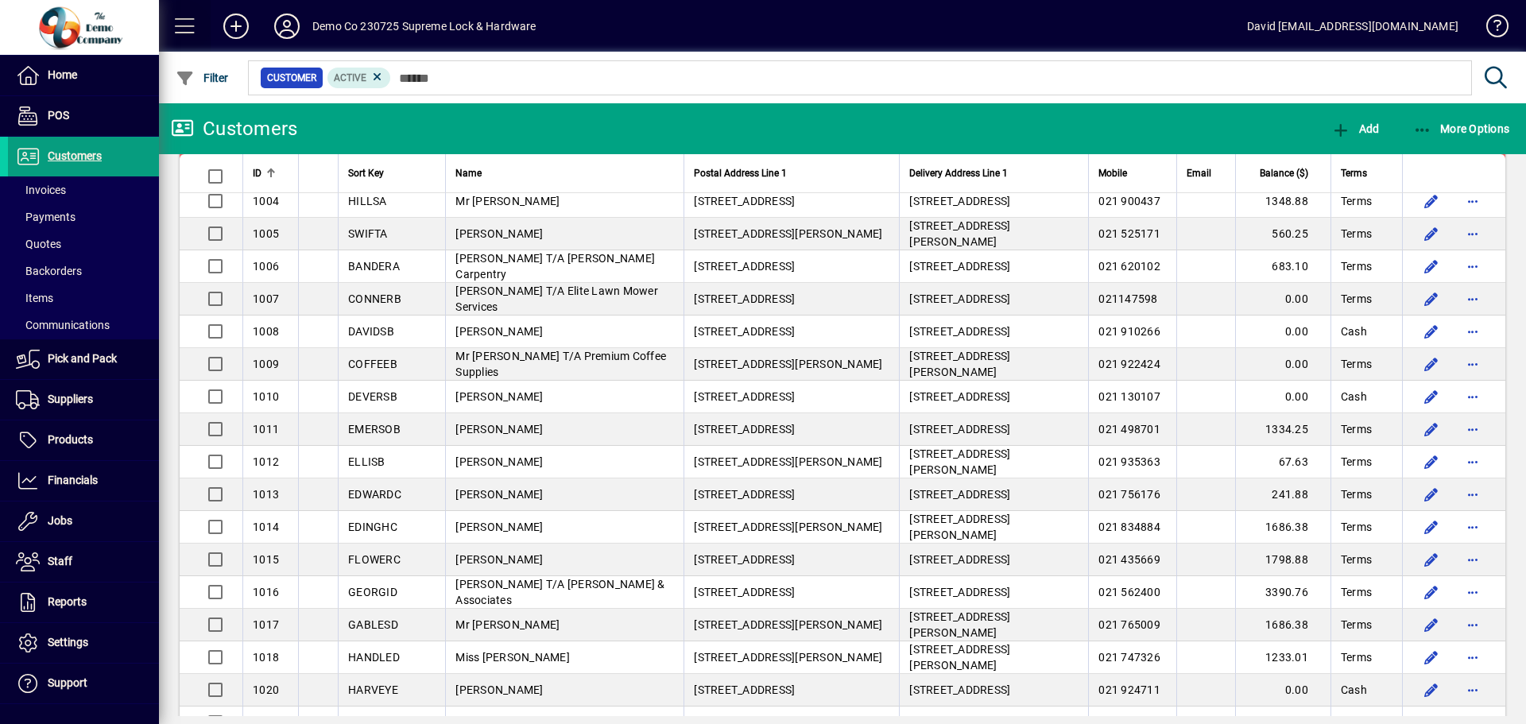
click at [190, 17] on span at bounding box center [185, 26] width 38 height 38
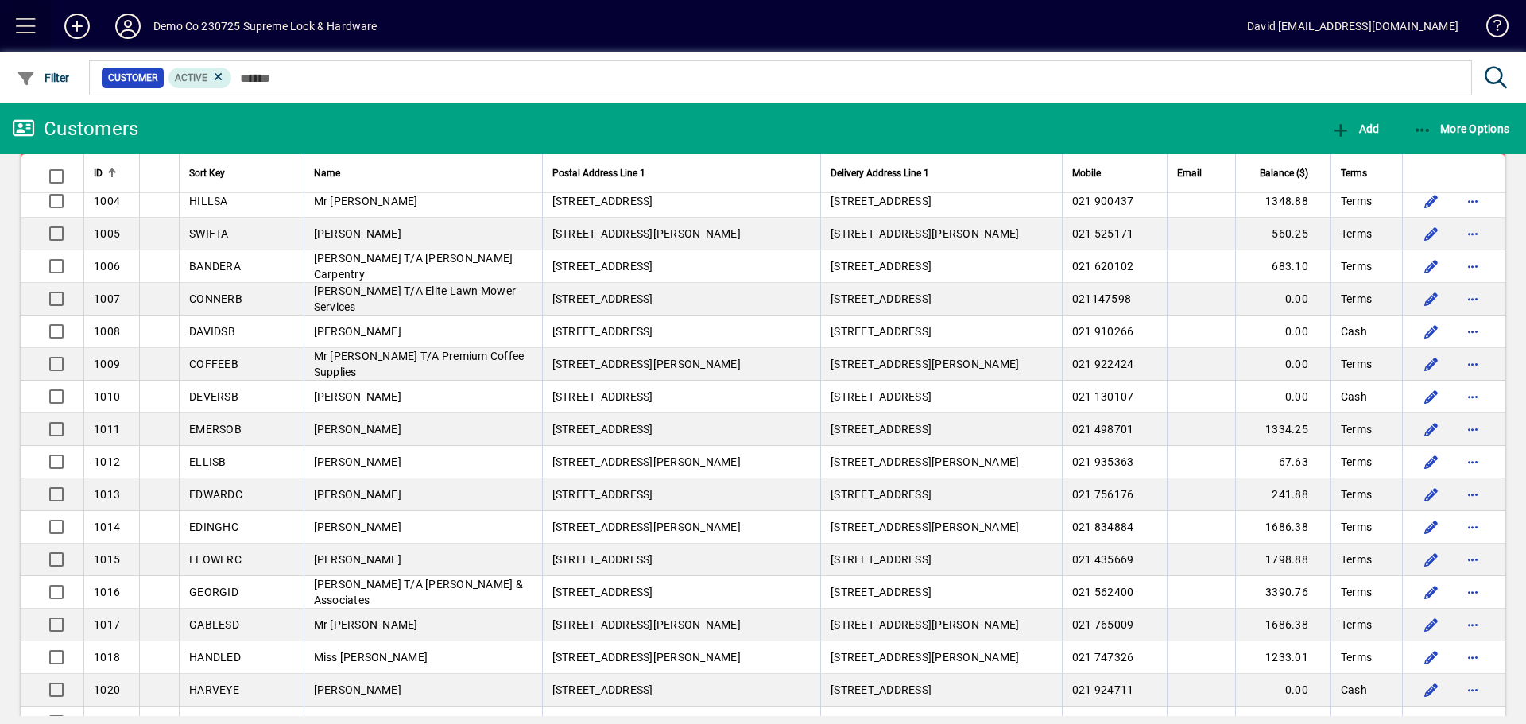
click at [28, 29] on span at bounding box center [26, 26] width 38 height 38
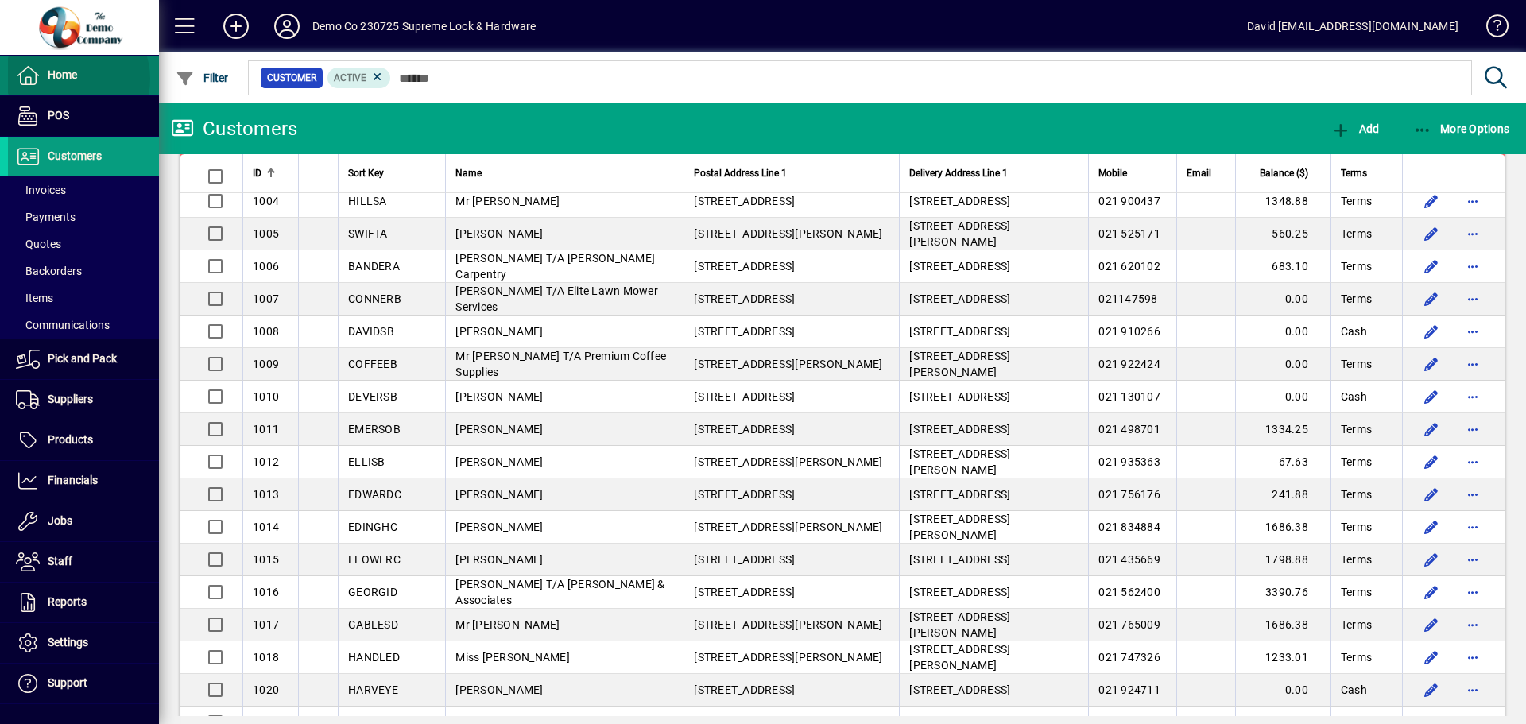
click at [72, 79] on span "Home" at bounding box center [62, 74] width 29 height 13
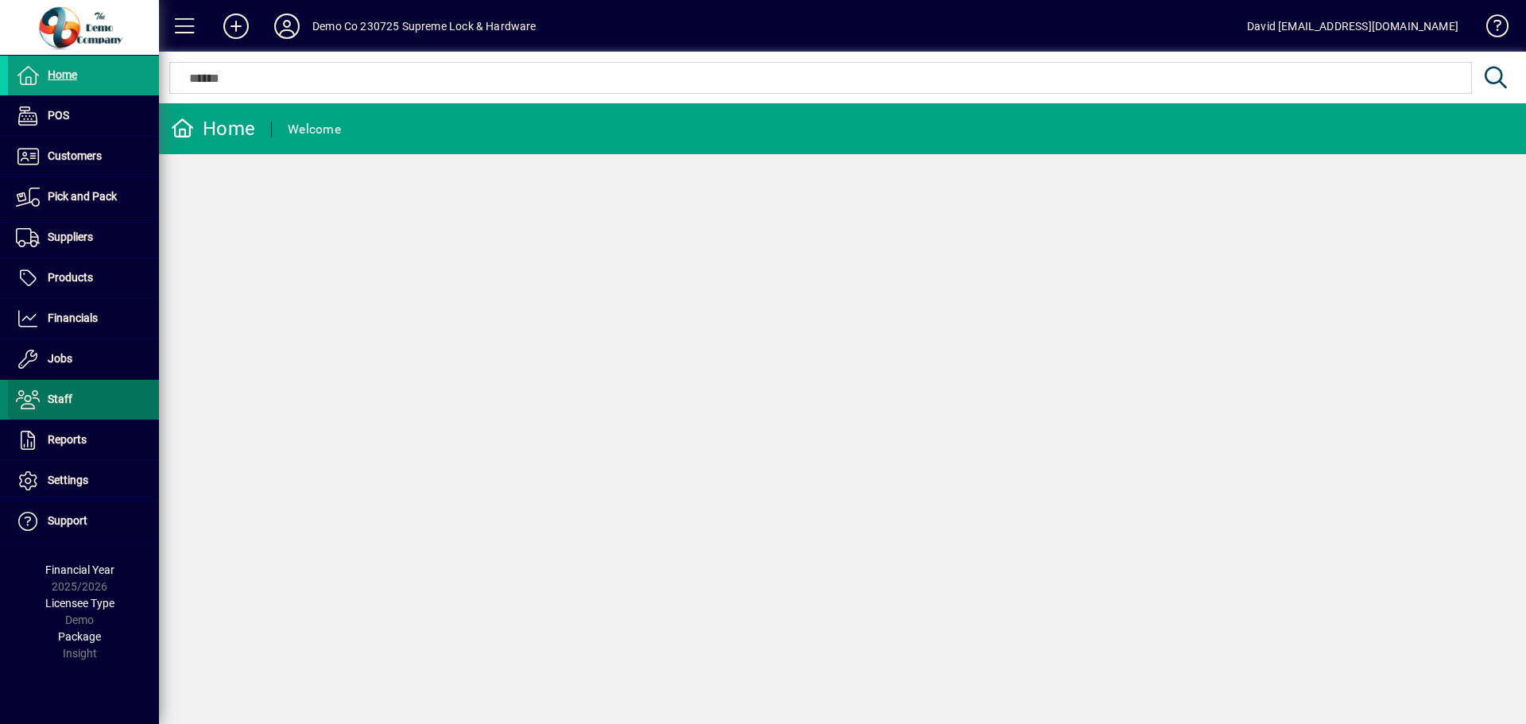
click at [62, 398] on span "Staff" at bounding box center [60, 399] width 25 height 13
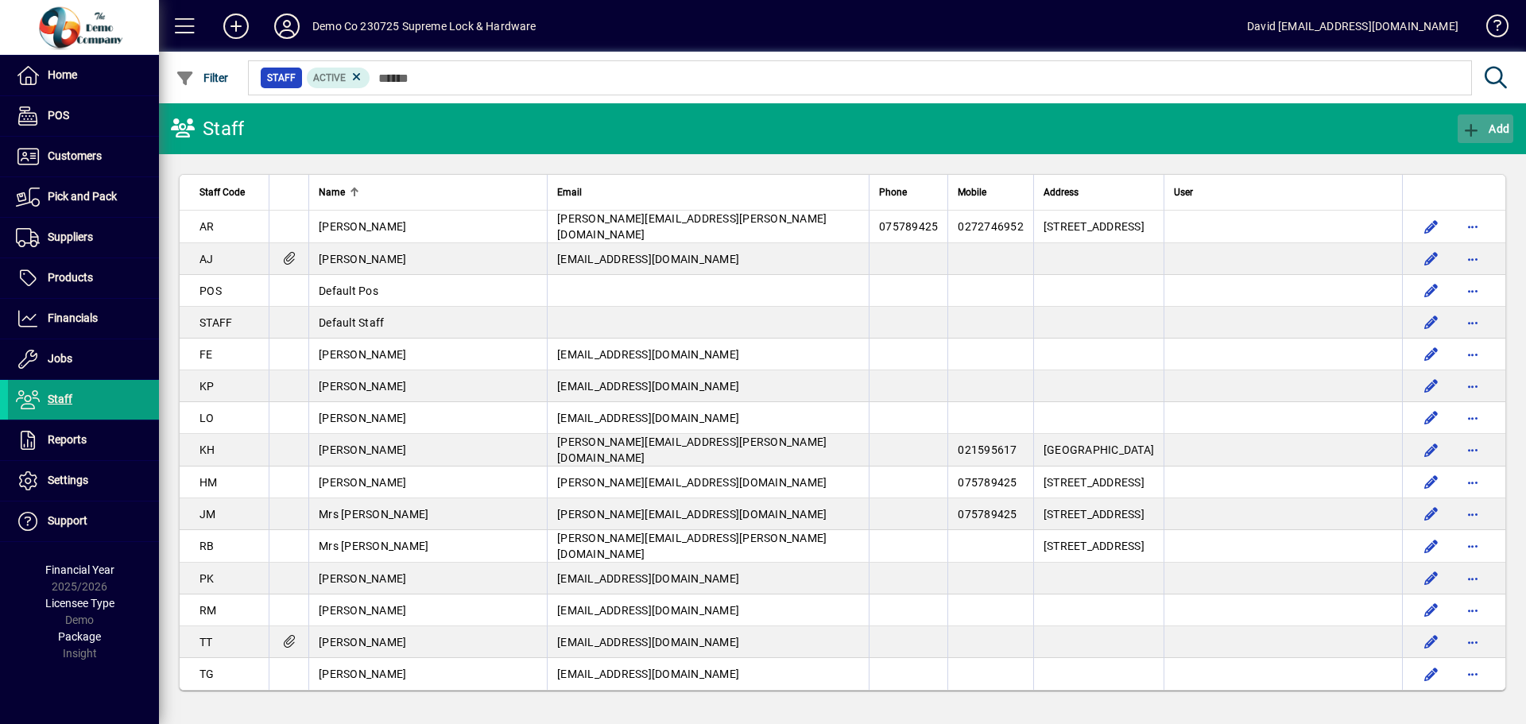
click at [1502, 126] on span "Add" at bounding box center [1486, 128] width 48 height 13
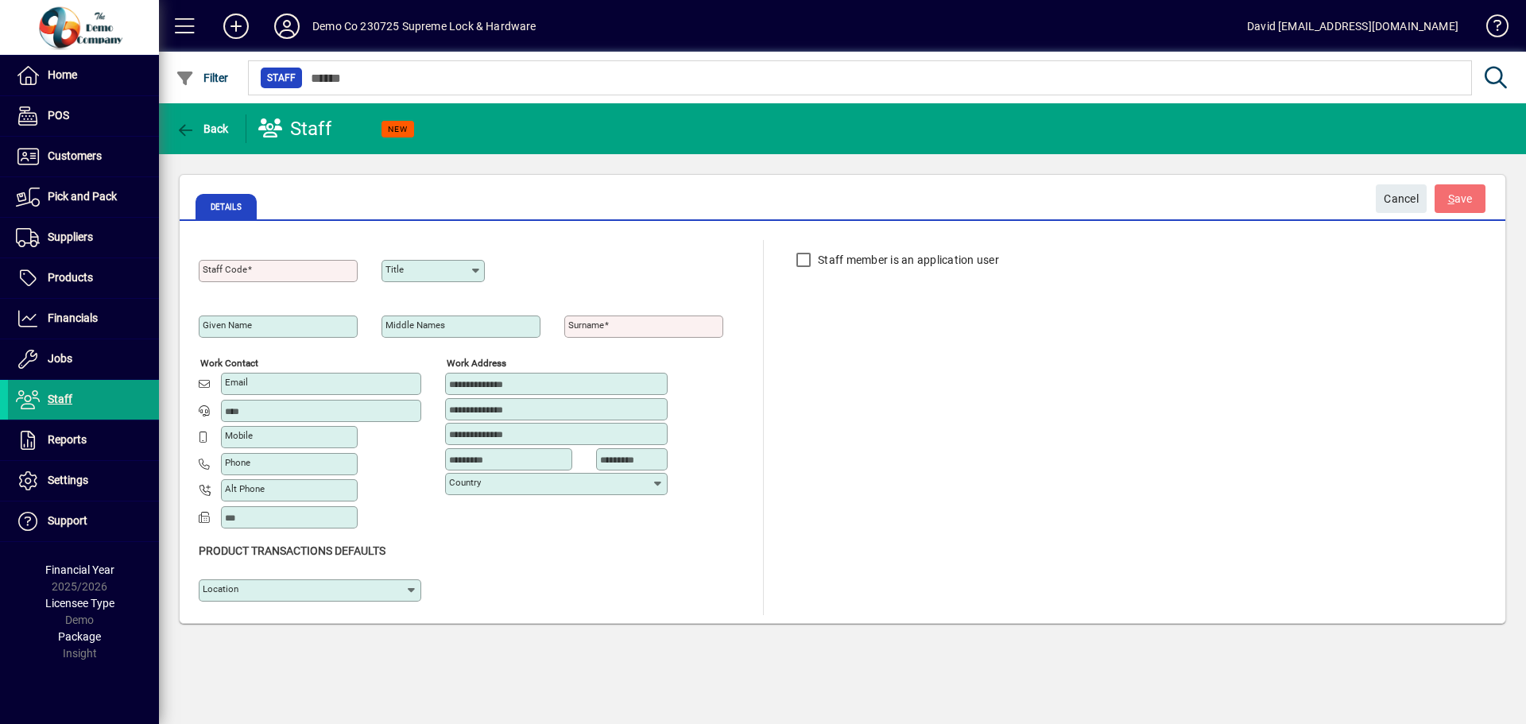
type input "**********"
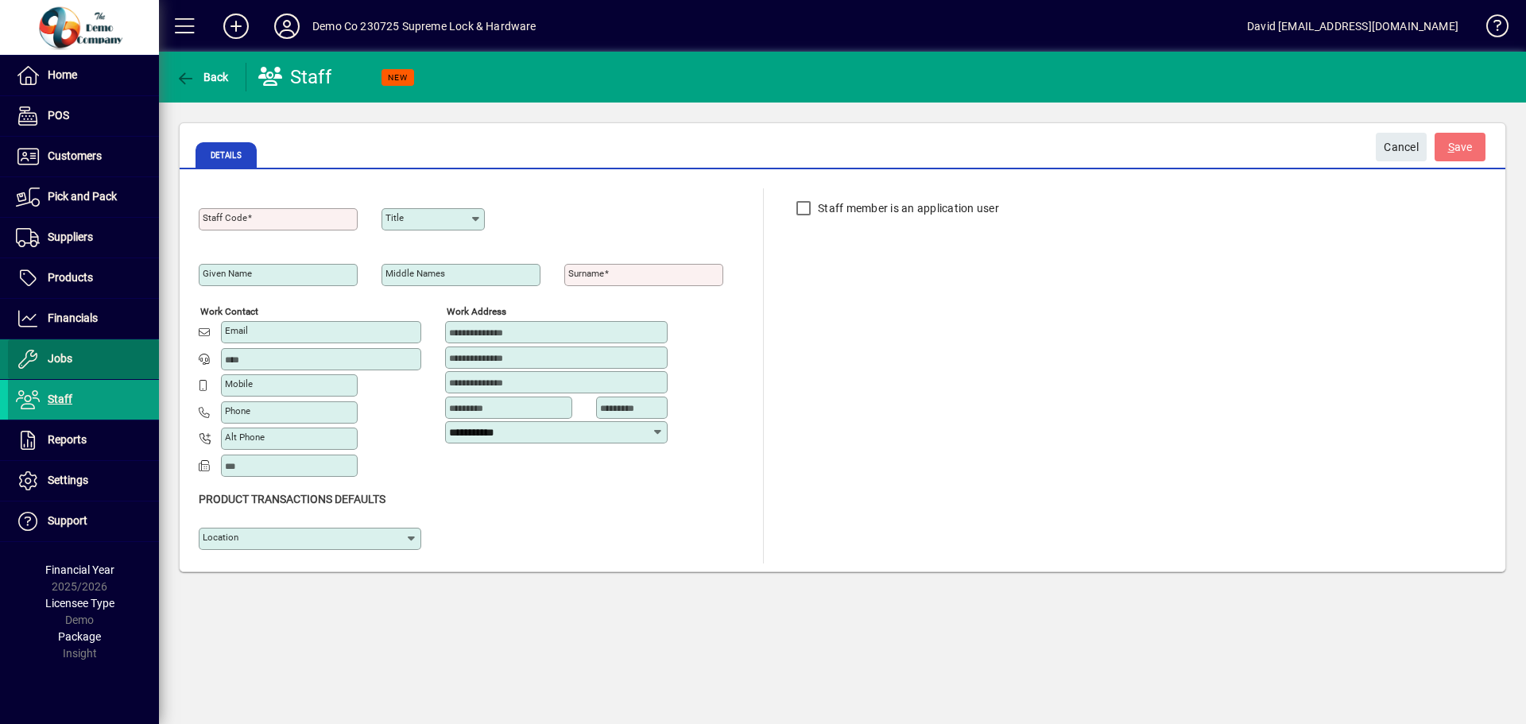
click at [71, 359] on span "Jobs" at bounding box center [60, 358] width 25 height 13
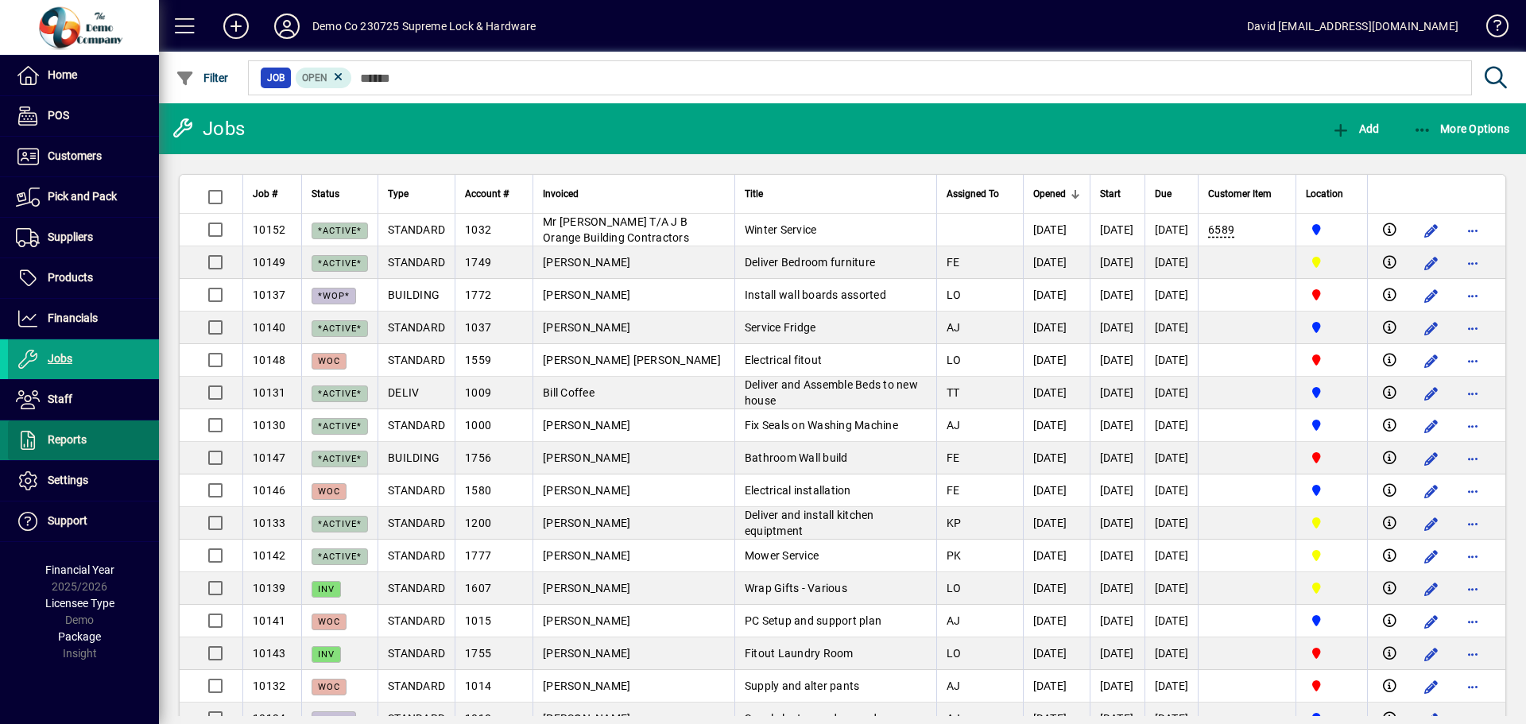
click at [76, 435] on span "Reports" at bounding box center [67, 439] width 39 height 13
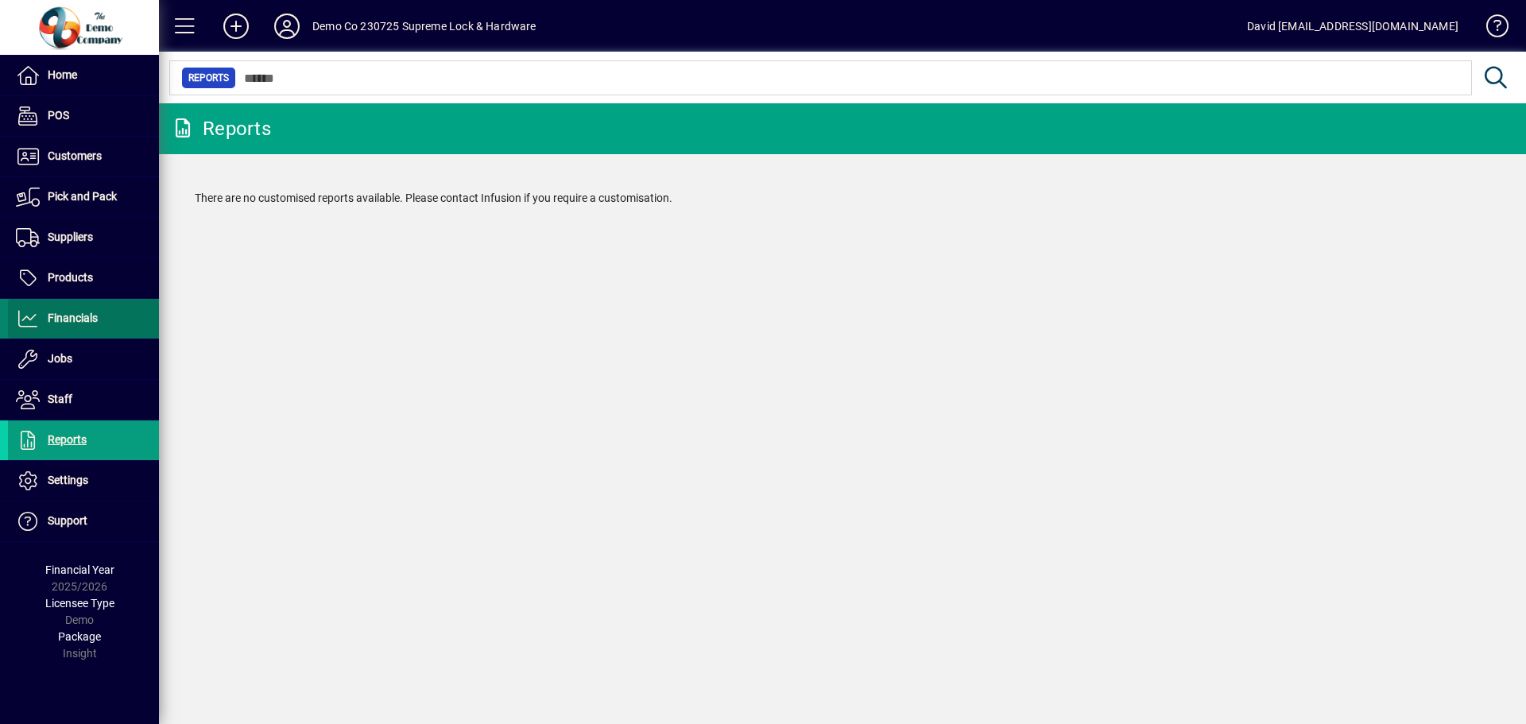
click at [80, 312] on span "Financials" at bounding box center [73, 318] width 50 height 13
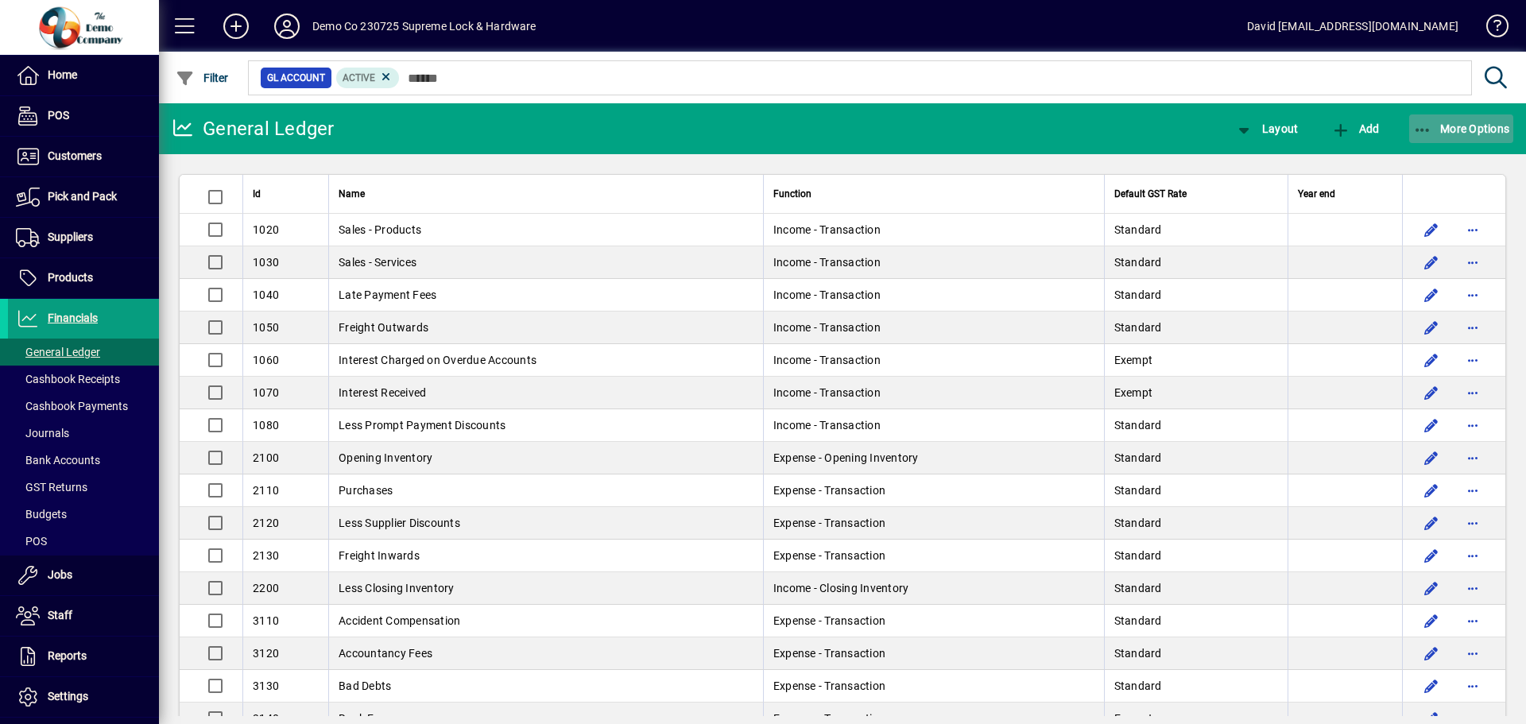
click at [1482, 123] on span "More Options" at bounding box center [1462, 128] width 97 height 13
